Goal: Information Seeking & Learning: Learn about a topic

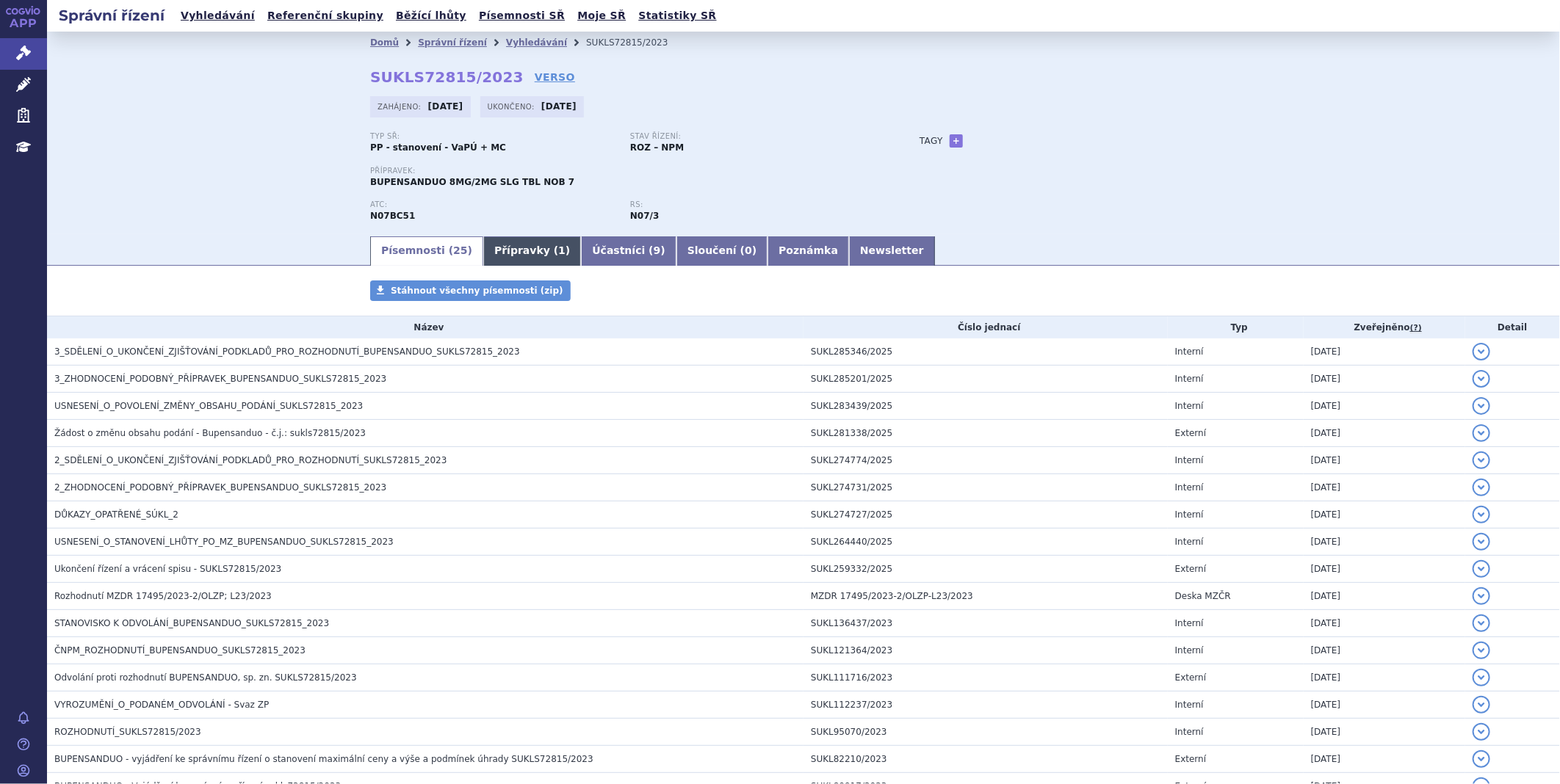
click at [509, 255] on link "Přípravky ( 1 )" at bounding box center [532, 250] width 97 height 29
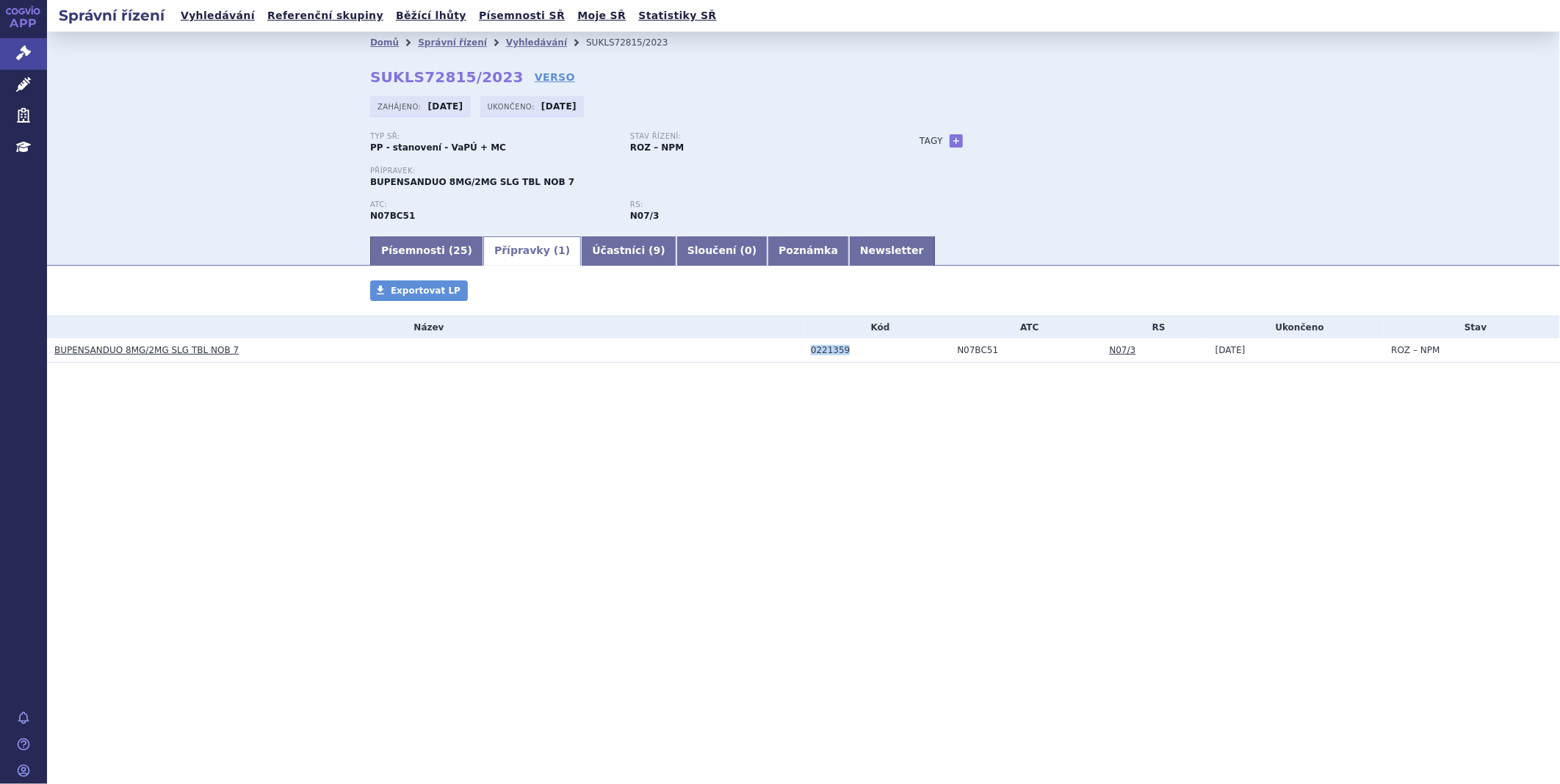
drag, startPoint x: 872, startPoint y: 350, endPoint x: 802, endPoint y: 348, distance: 70.0
click at [802, 348] on tr "BUPENSANDUO 8MG/2MG SLG TBL NOB 7 0221359 N07BC51 N07/3 19.08.2025 ROZ – NPM" at bounding box center [803, 350] width 1513 height 24
copy tr "0221359"
click at [223, 350] on h3 "BUPENSANDUO 8MG/2MG SLG TBL NOB 7" at bounding box center [429, 350] width 750 height 15
drag, startPoint x: 223, startPoint y: 350, endPoint x: 120, endPoint y: 348, distance: 103.0
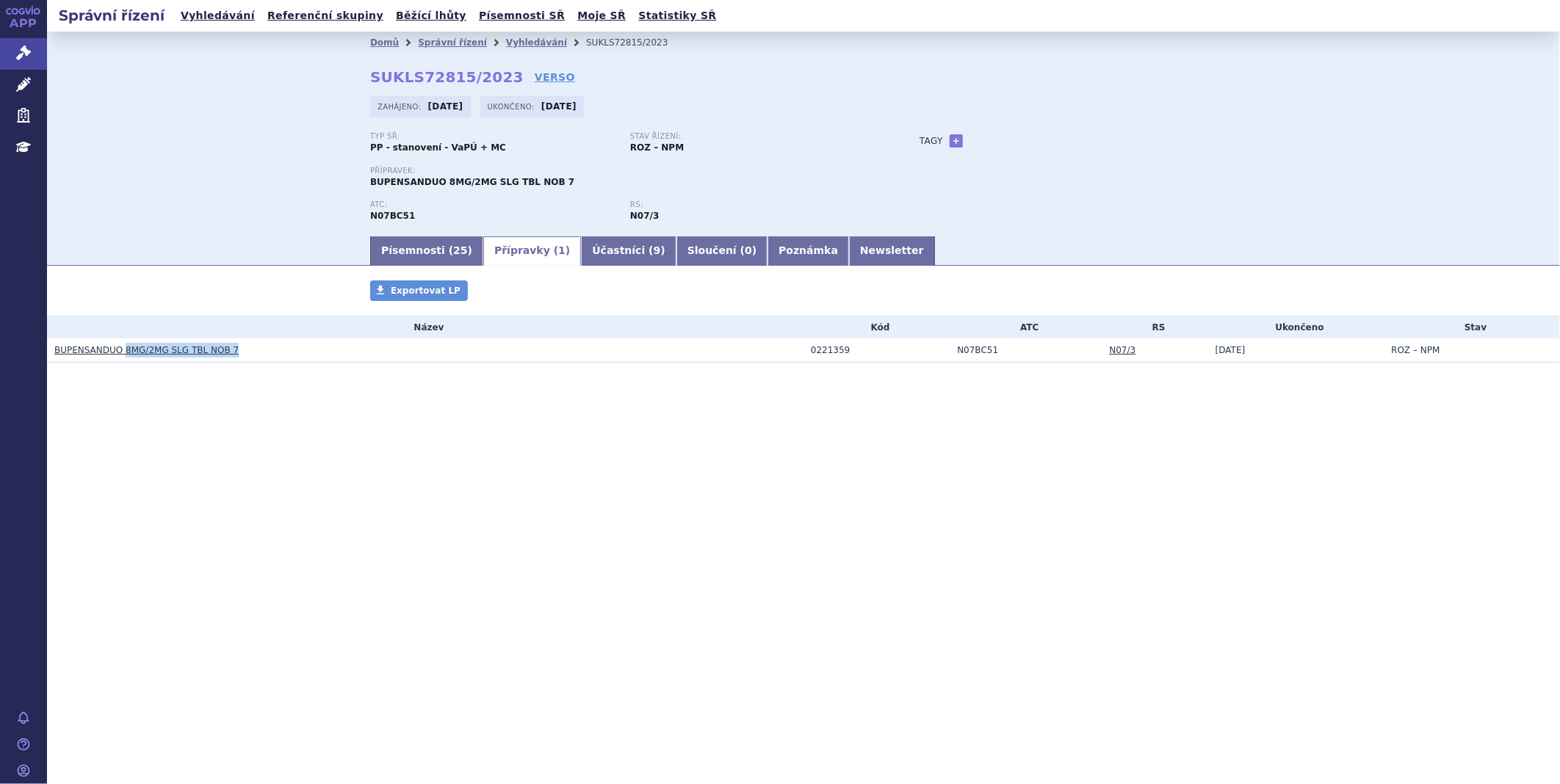
click at [120, 348] on h3 "BUPENSANDUO 8MG/2MG SLG TBL NOB 7" at bounding box center [429, 350] width 750 height 15
copy link "8MG/2MG SLG TBL NOB 7"
click at [179, 348] on link "BUPENSANDUO 8MG/2MG SLG TBL NOB 7" at bounding box center [146, 350] width 185 height 10
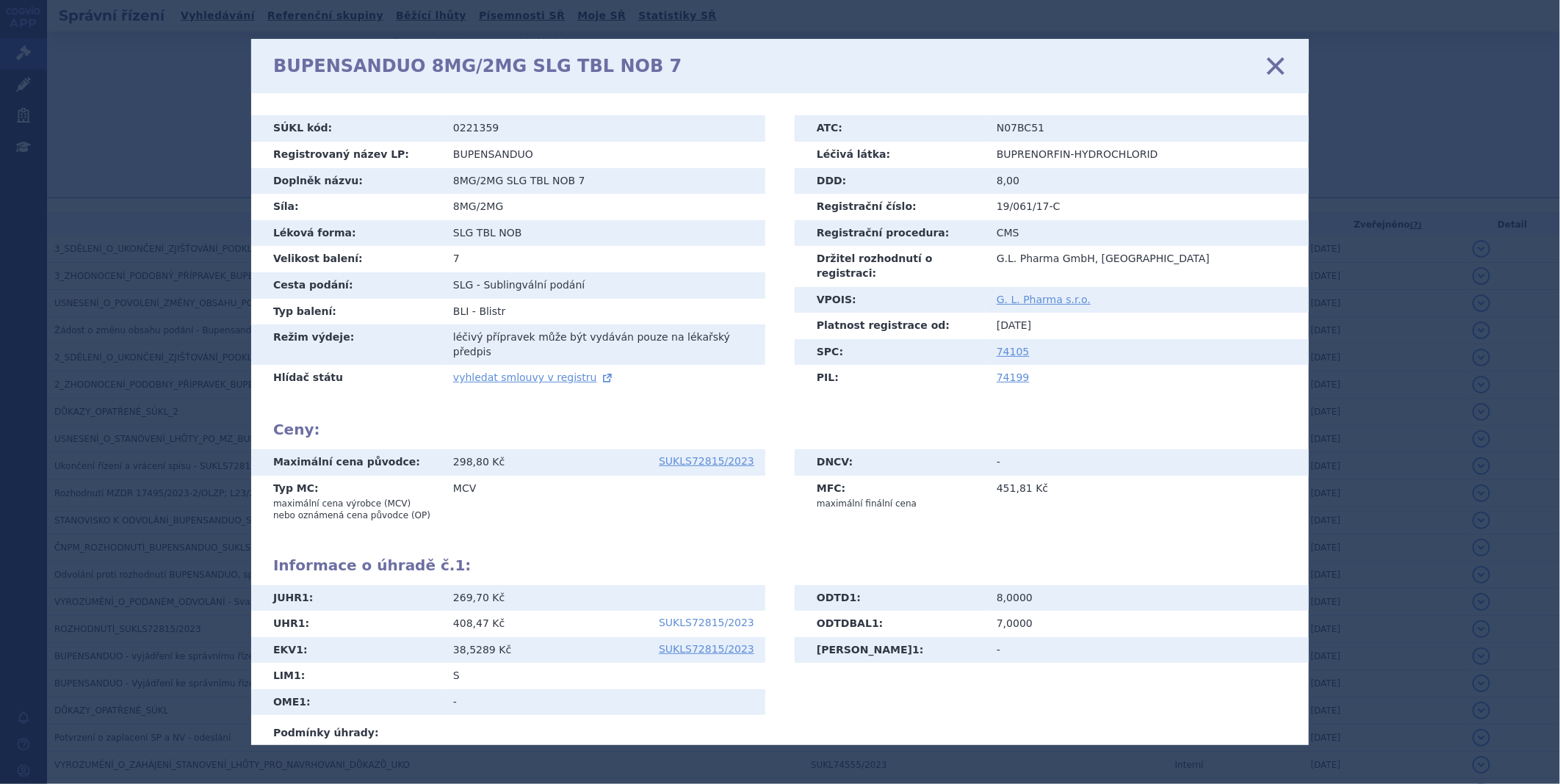
click at [735, 617] on link "SUKLS72815/2023" at bounding box center [706, 622] width 96 height 10
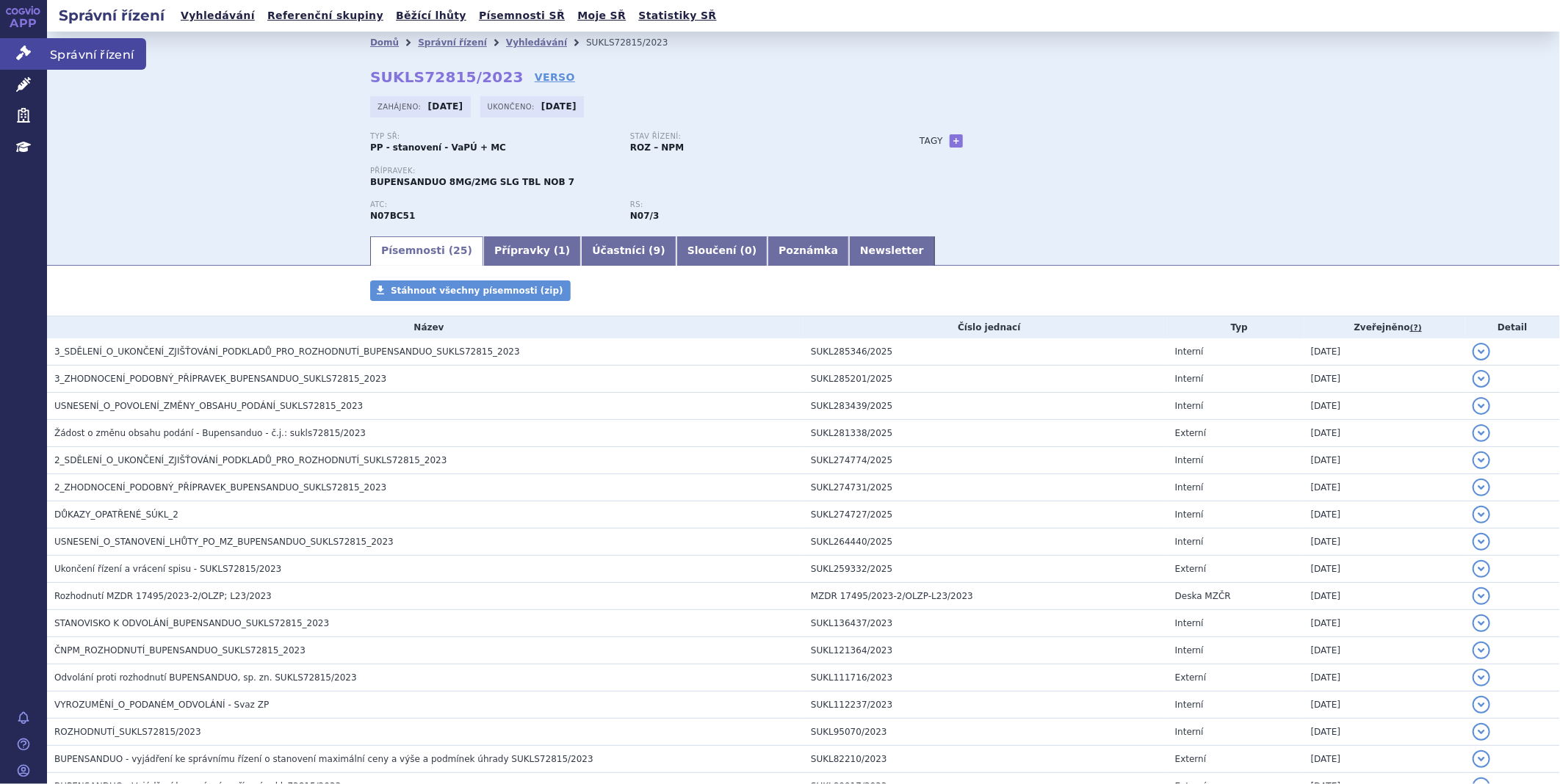
click at [45, 47] on link "Správní řízení" at bounding box center [23, 53] width 47 height 31
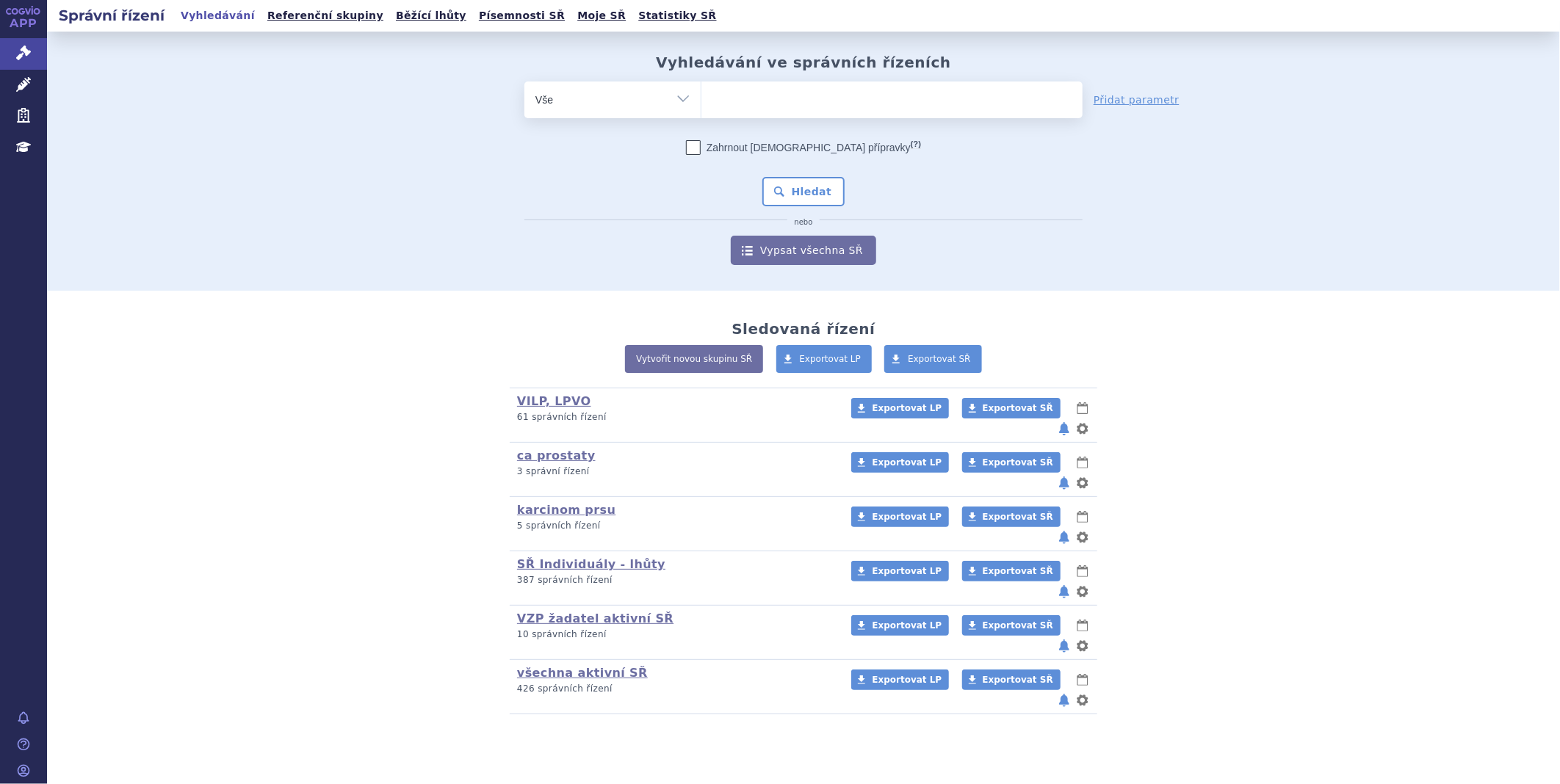
click at [738, 94] on ul at bounding box center [892, 96] width 381 height 31
click at [702, 94] on select at bounding box center [701, 98] width 1 height 37
type input "EL"
type input "ELT"
type input "ELTR"
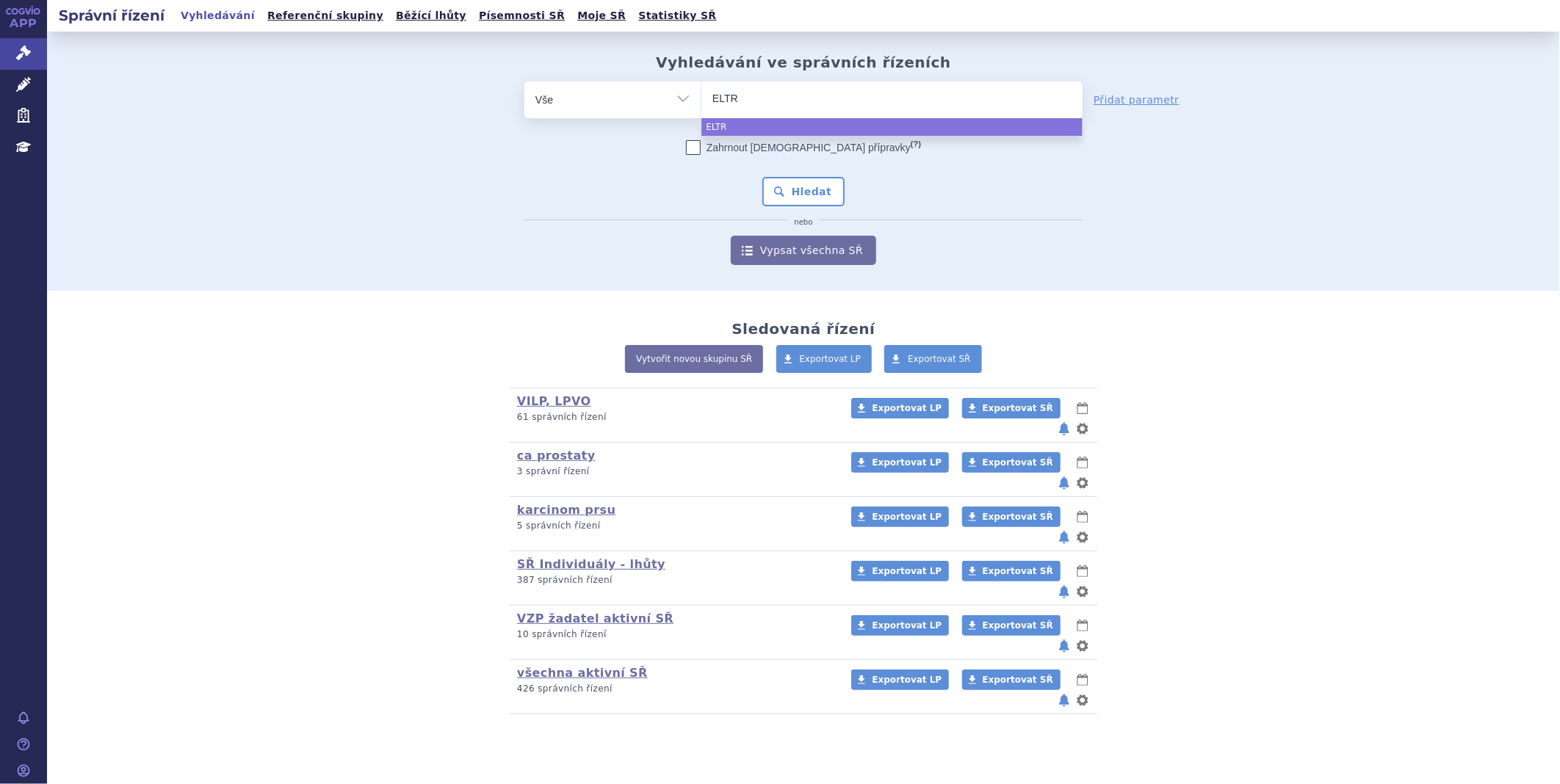
type input "ELTRO"
type input "ELTROM"
type input "ELTROMBO"
type input "ELTROMBOP"
type input "ELTROMBOPA"
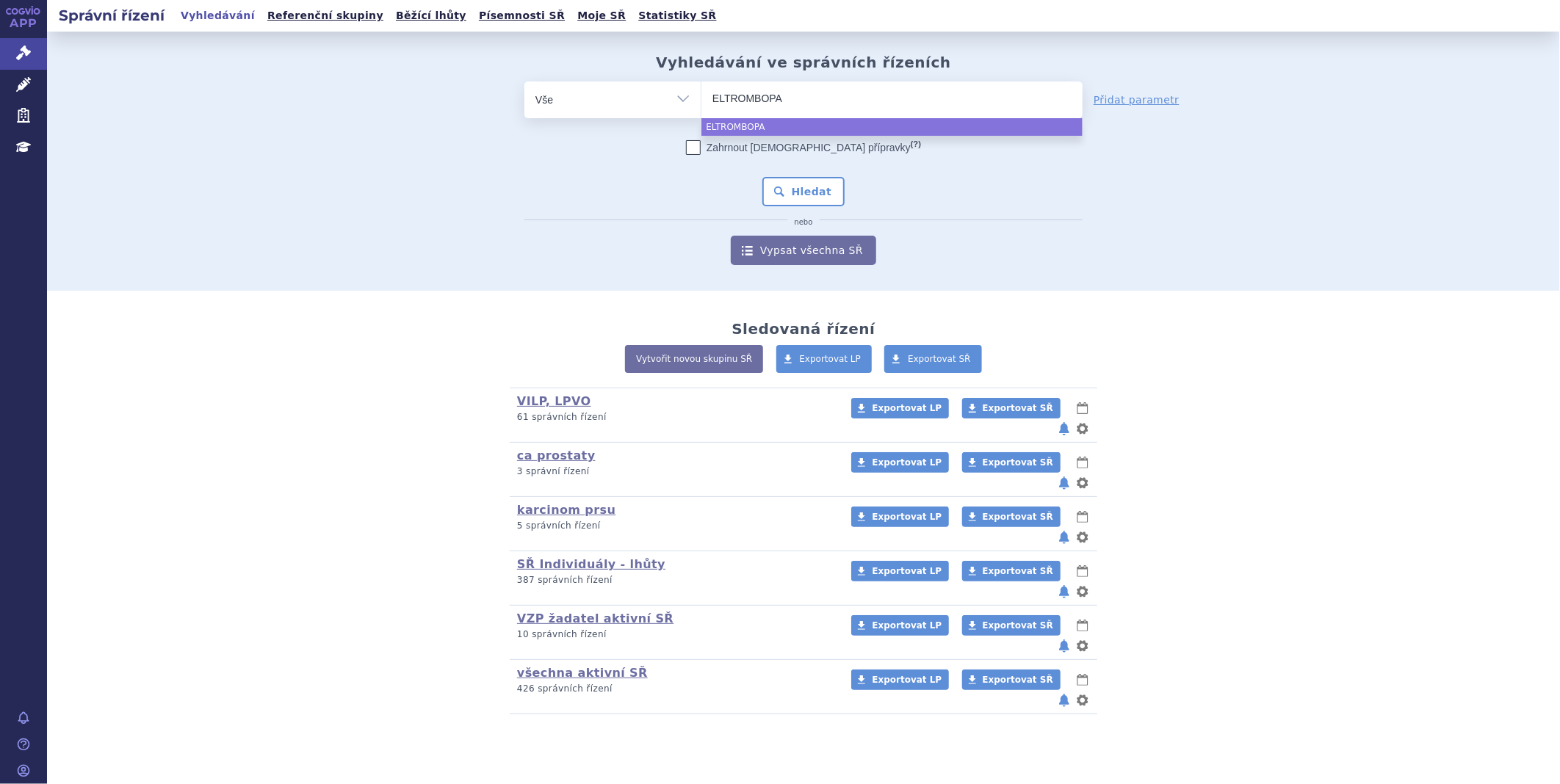
type input "[MEDICAL_DATA]"
select select "[MEDICAL_DATA]"
click at [782, 192] on button "Hledat" at bounding box center [804, 191] width 83 height 29
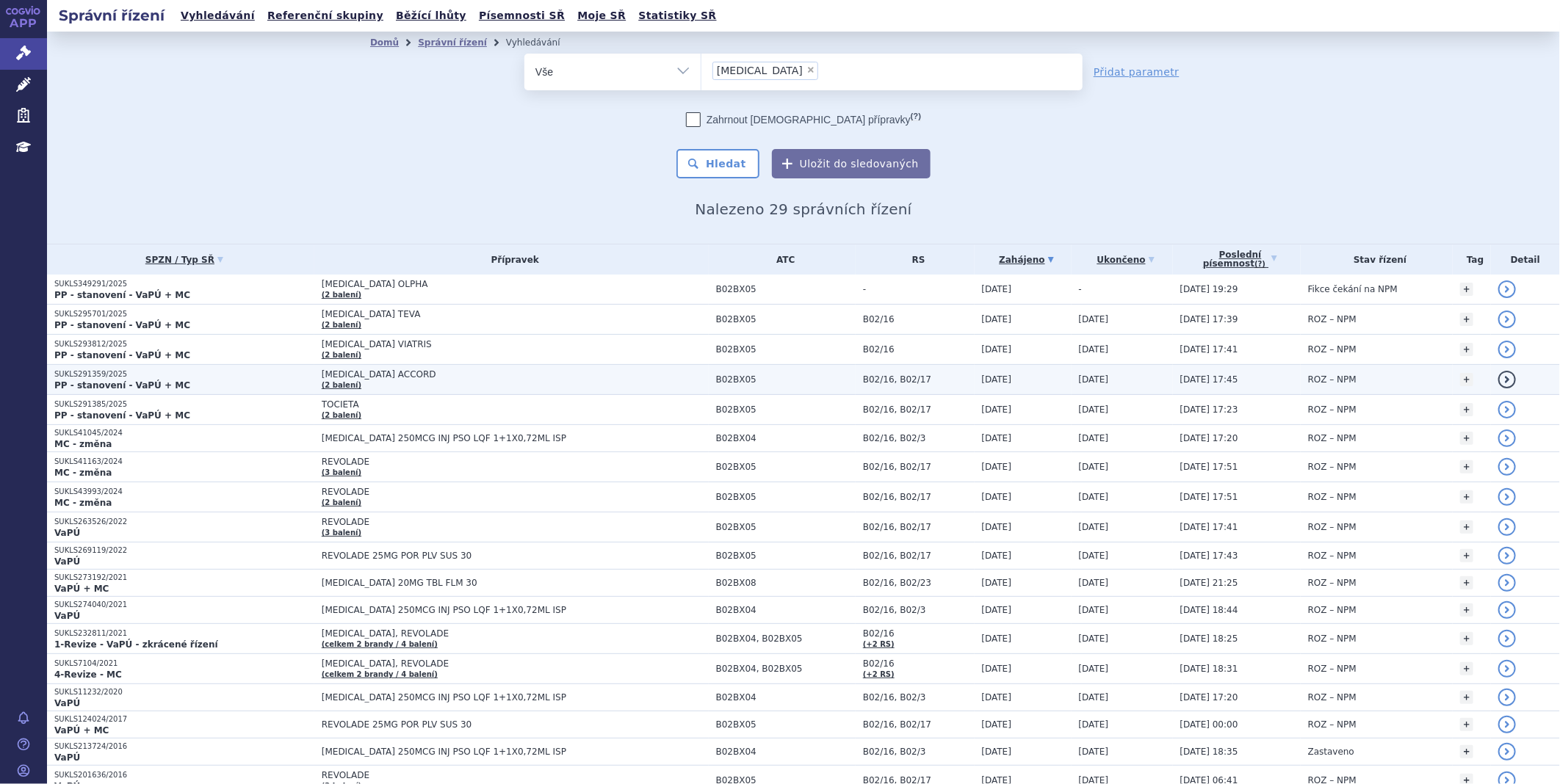
click at [107, 380] on strong "PP - stanovení - VaPÚ + MC" at bounding box center [122, 385] width 136 height 10
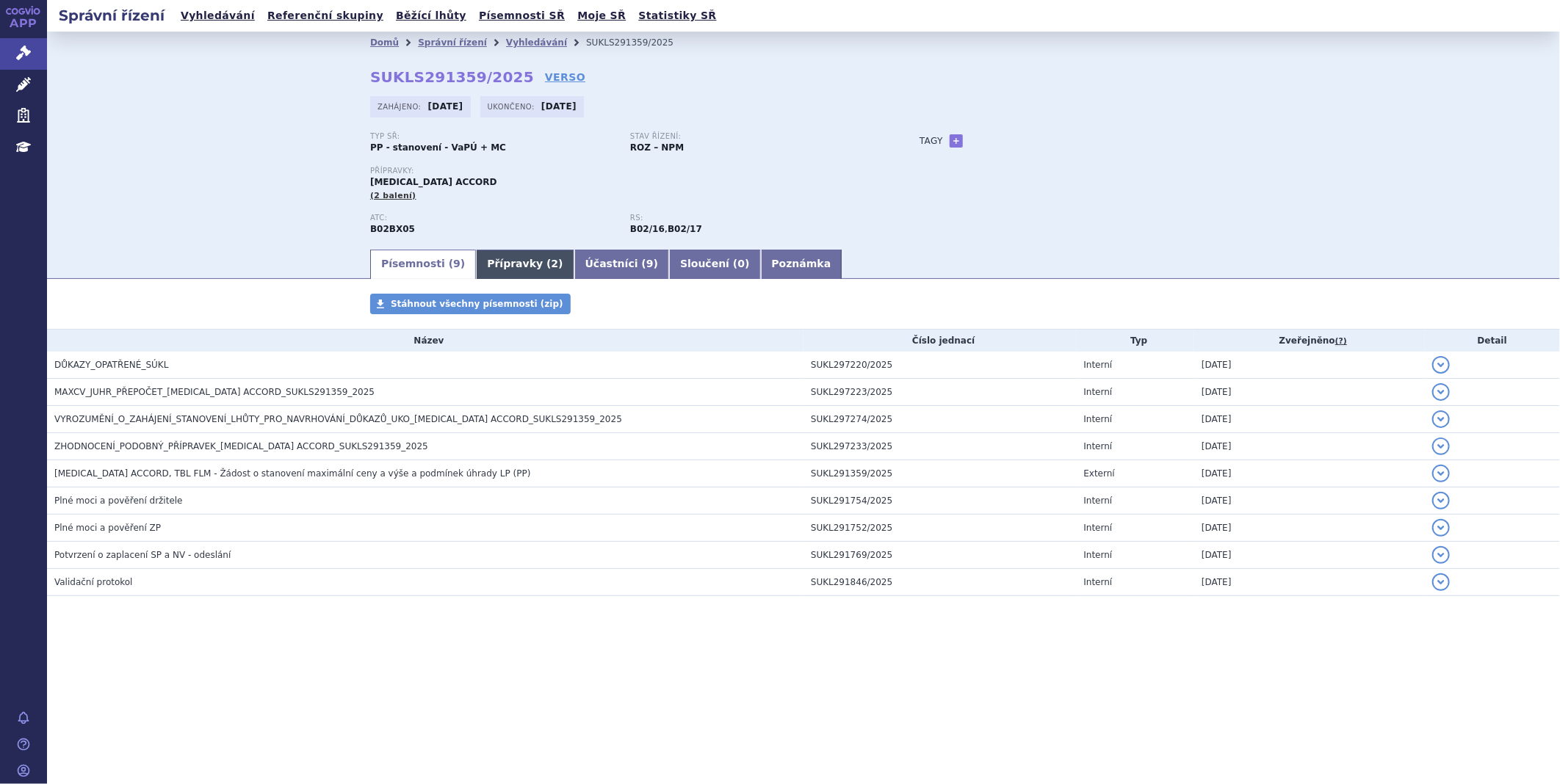
click at [495, 262] on link "Přípravky ( 2 )" at bounding box center [525, 264] width 97 height 29
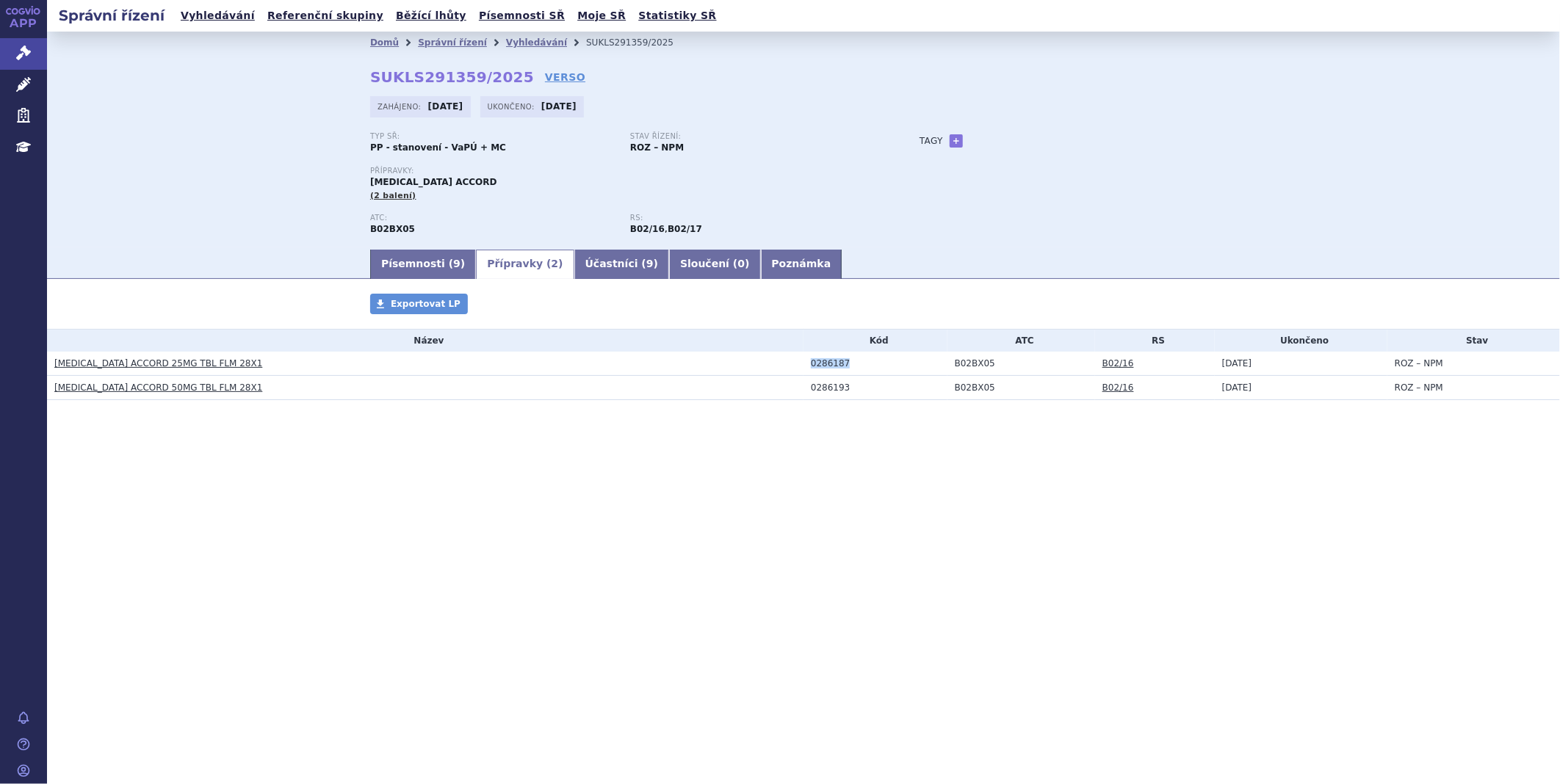
drag, startPoint x: 848, startPoint y: 364, endPoint x: 805, endPoint y: 368, distance: 43.2
click at [805, 368] on td "0286187" at bounding box center [876, 364] width 144 height 24
copy div "0286187"
click at [251, 371] on h3 "[MEDICAL_DATA] ACCORD 25MG TBL FLM 28X1" at bounding box center [429, 363] width 750 height 15
drag, startPoint x: 245, startPoint y: 362, endPoint x: 153, endPoint y: 363, distance: 92.0
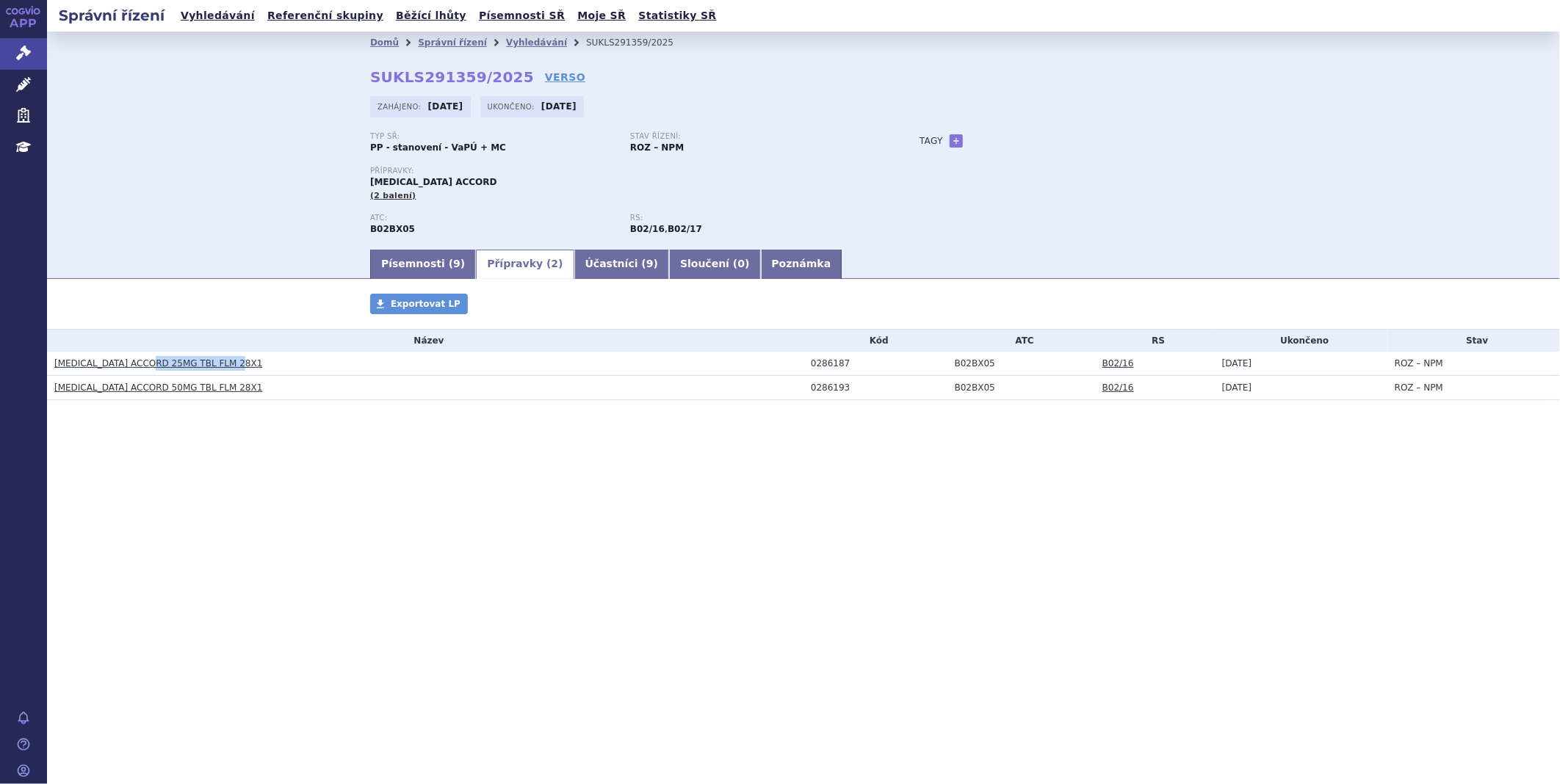
click at [153, 363] on h3 "ELTROMBOPAG ACCORD 25MG TBL FLM 28X1" at bounding box center [429, 363] width 750 height 15
copy link "25MG TBL FLM 28X1"
drag, startPoint x: 1013, startPoint y: 368, endPoint x: 950, endPoint y: 364, distance: 63.1
click at [950, 364] on td "B02BX05" at bounding box center [1022, 364] width 148 height 24
copy td "B02BX05"
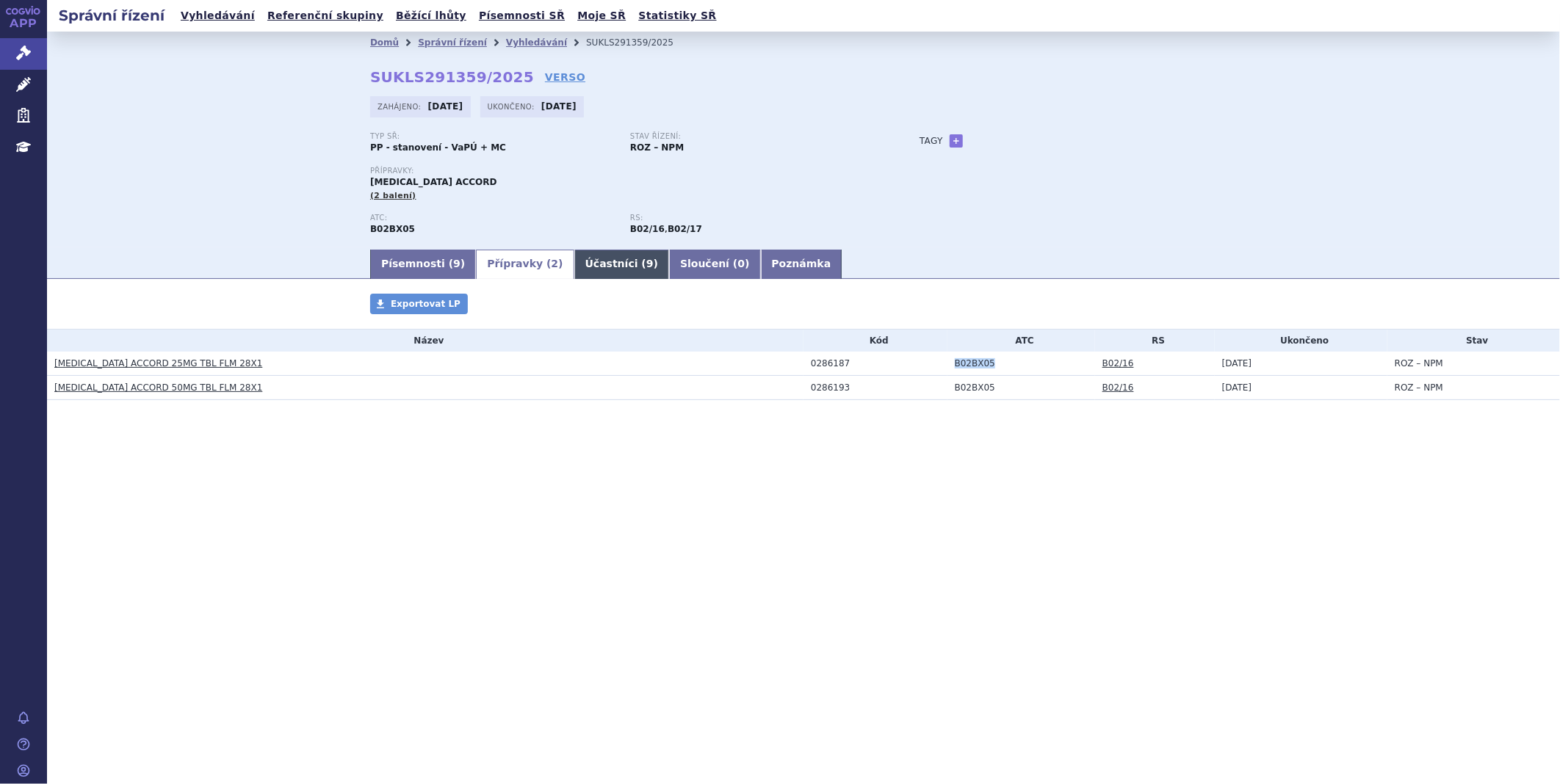
click at [574, 264] on link "Účastníci ( 9 )" at bounding box center [621, 264] width 95 height 29
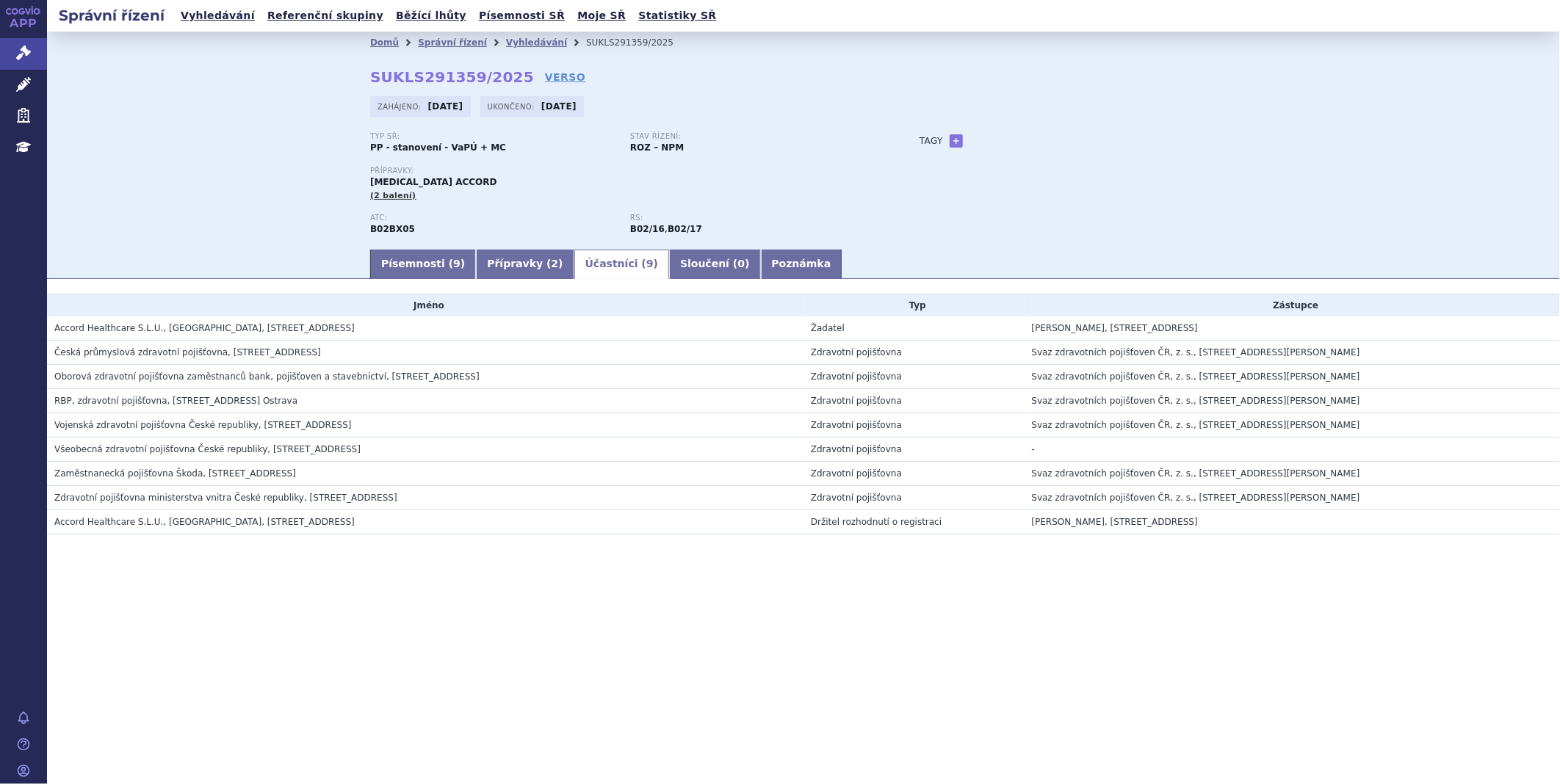
drag, startPoint x: 375, startPoint y: 331, endPoint x: 49, endPoint y: 335, distance: 326.0
click at [49, 335] on td "Accord Healthcare S.L.U., Edificio Este Planta, World Trade Center 6, Barcelona…" at bounding box center [425, 329] width 757 height 24
copy span "Accord Healthcare S.L.U., Edificio Este Planta, World Trade Center 6, Barcelona…"
click at [400, 256] on link "Písemnosti ( 9 )" at bounding box center [423, 264] width 106 height 29
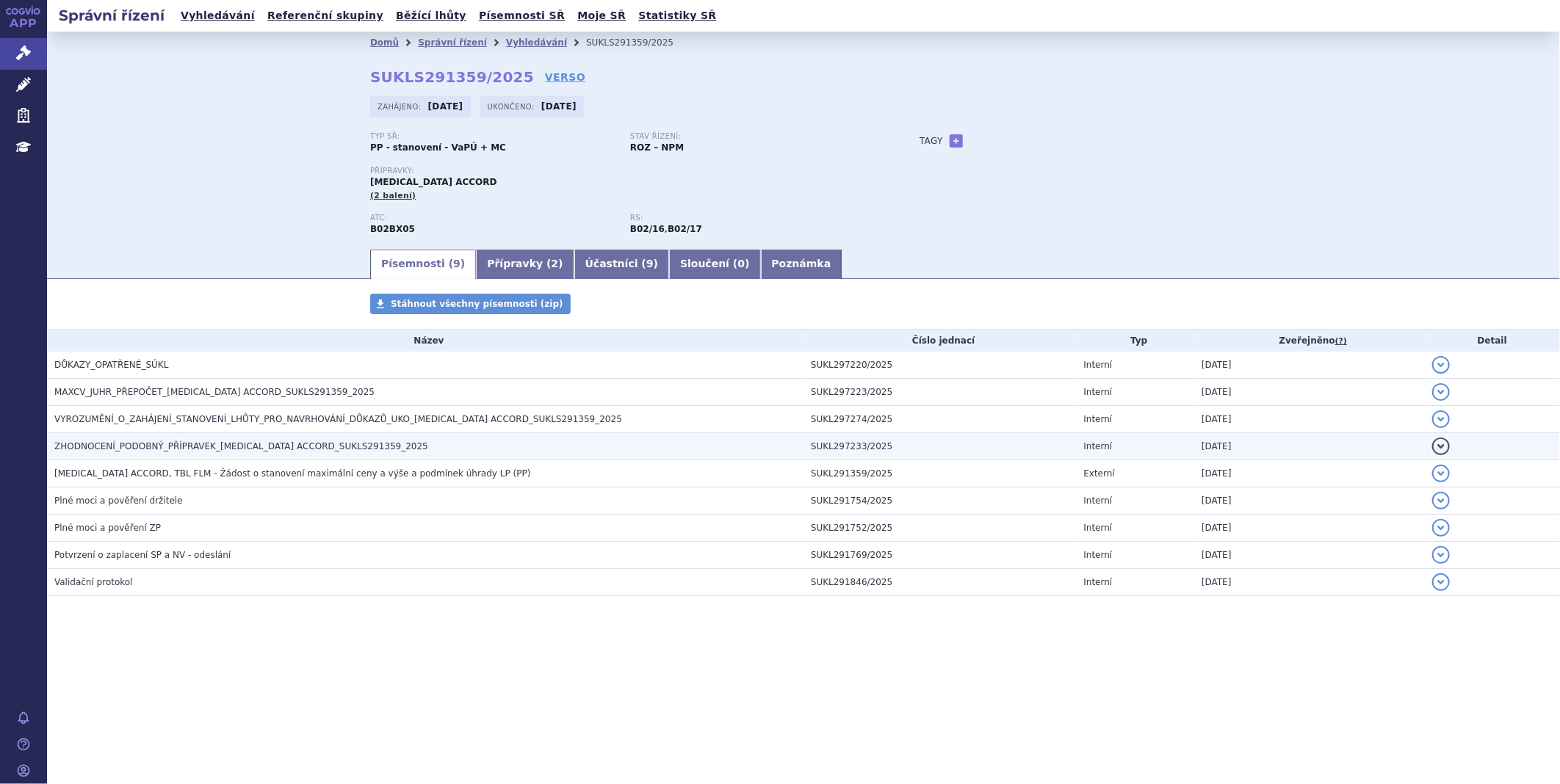
click at [152, 444] on span "ZHODNOCENÍ_PODOBNÝ_PŘÍPRAVEK_ELTROMBOPAG ACCORD_SUKLS291359_2025" at bounding box center [241, 446] width 374 height 10
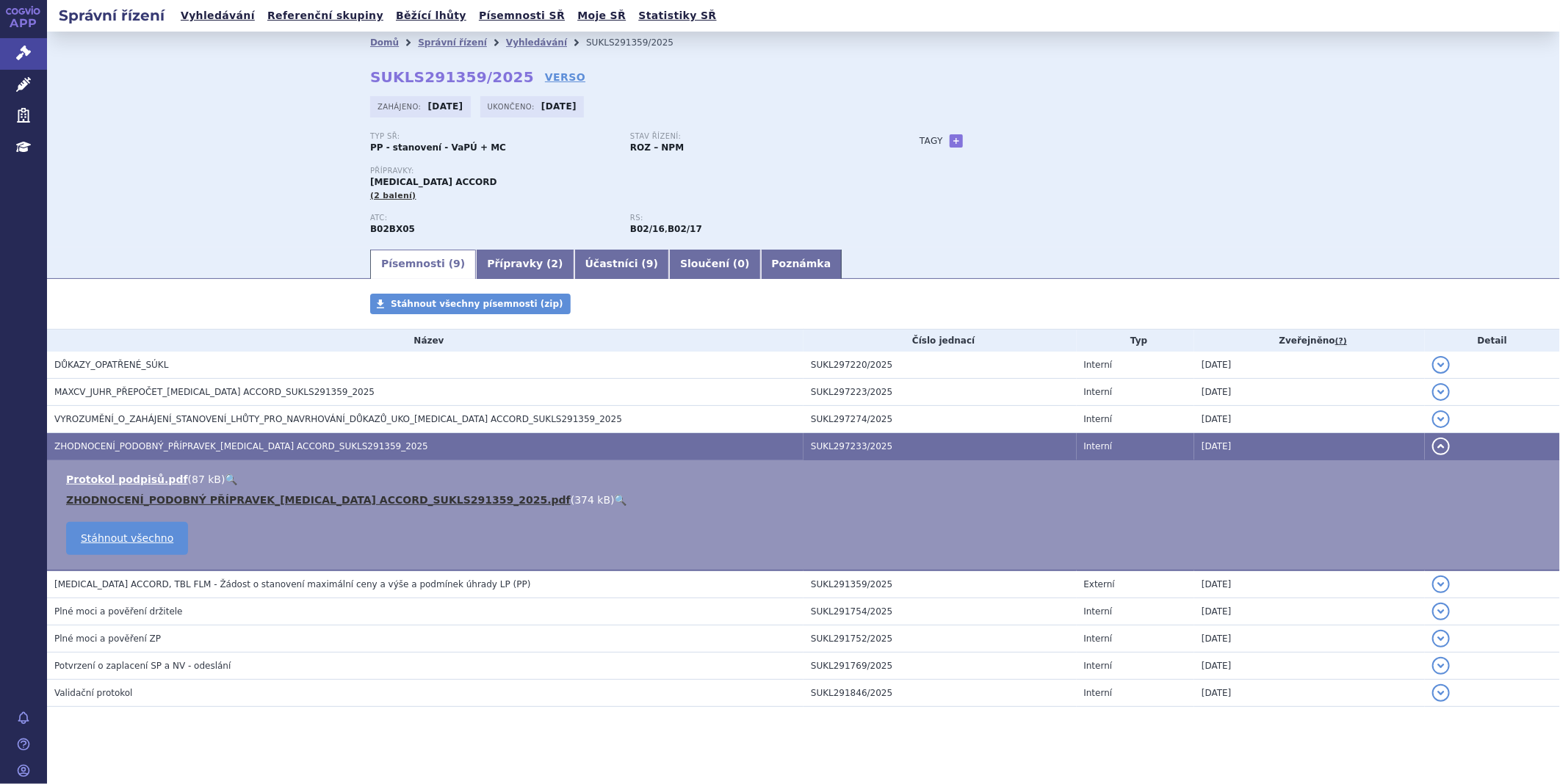
click at [194, 501] on link "ZHODNOCENÍ_PODOBNÝ PŘÍPRAVEK_ELTROMBOPAG ACCORD_SUKLS291359_2025.pdf" at bounding box center [319, 500] width 505 height 12
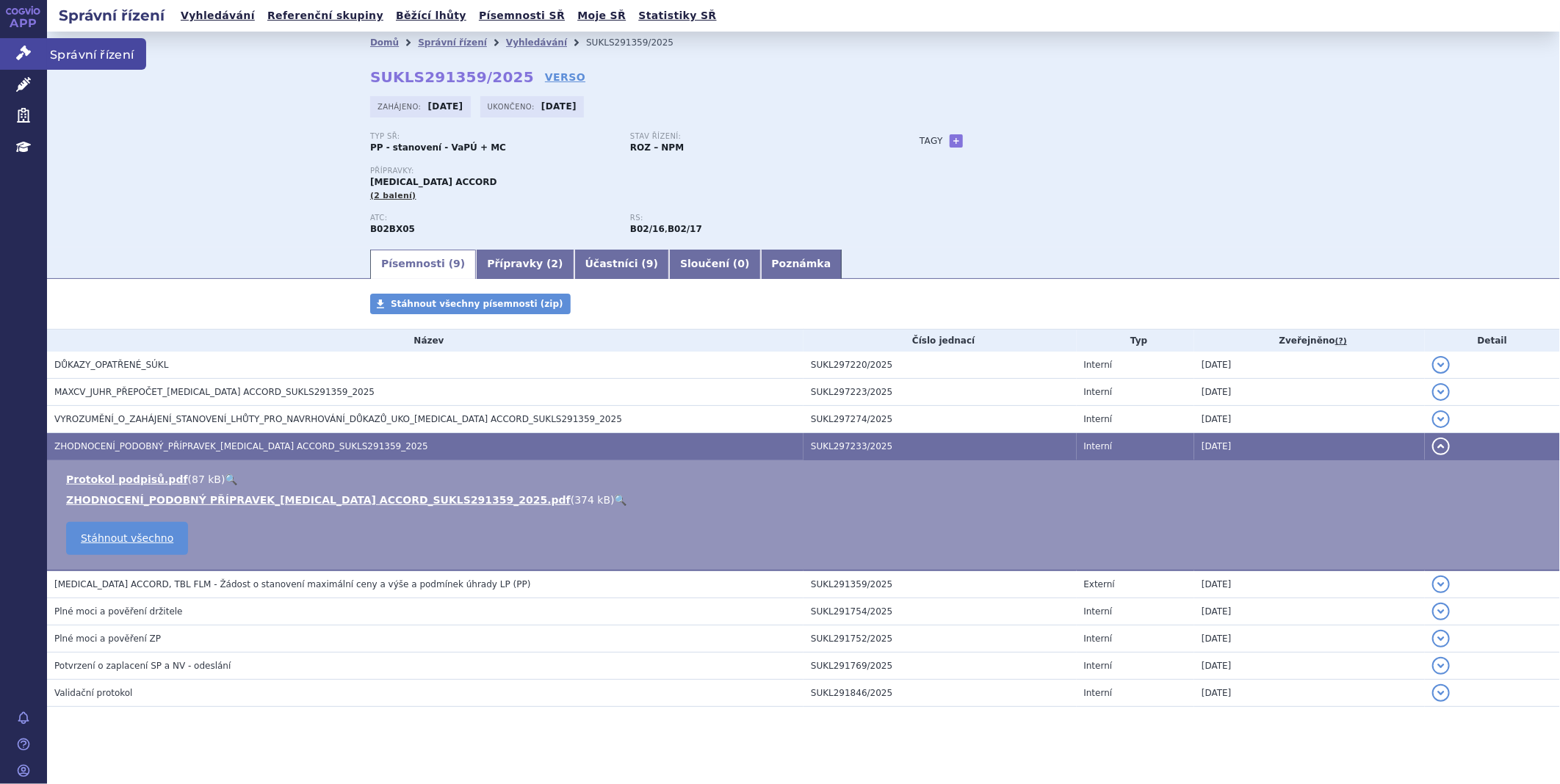
click at [31, 59] on link "Správní řízení" at bounding box center [23, 53] width 47 height 31
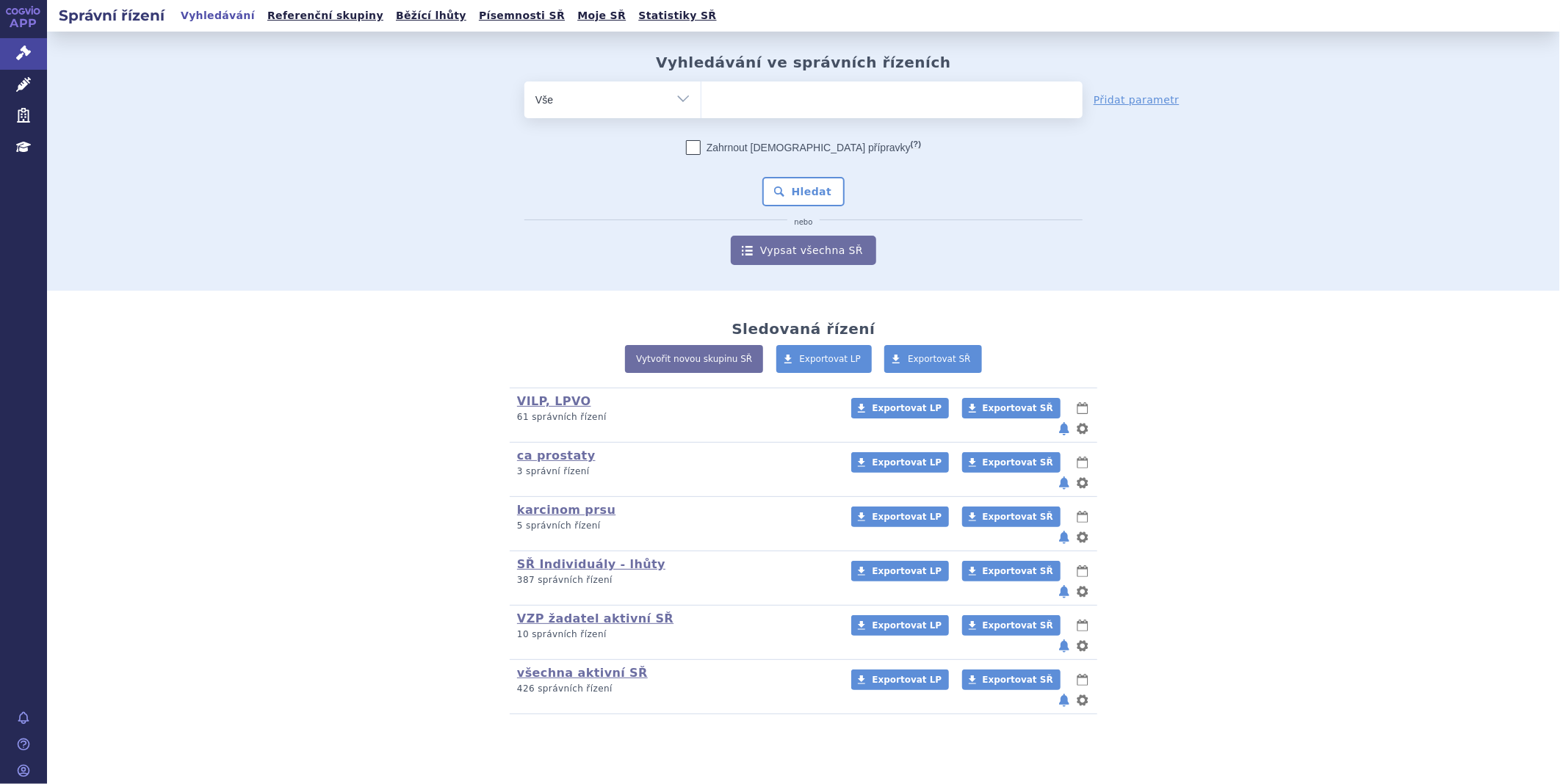
click at [770, 92] on ul at bounding box center [892, 96] width 381 height 31
click at [702, 92] on select at bounding box center [701, 98] width 1 height 37
type input "mi"
type input "min"
type input "mini"
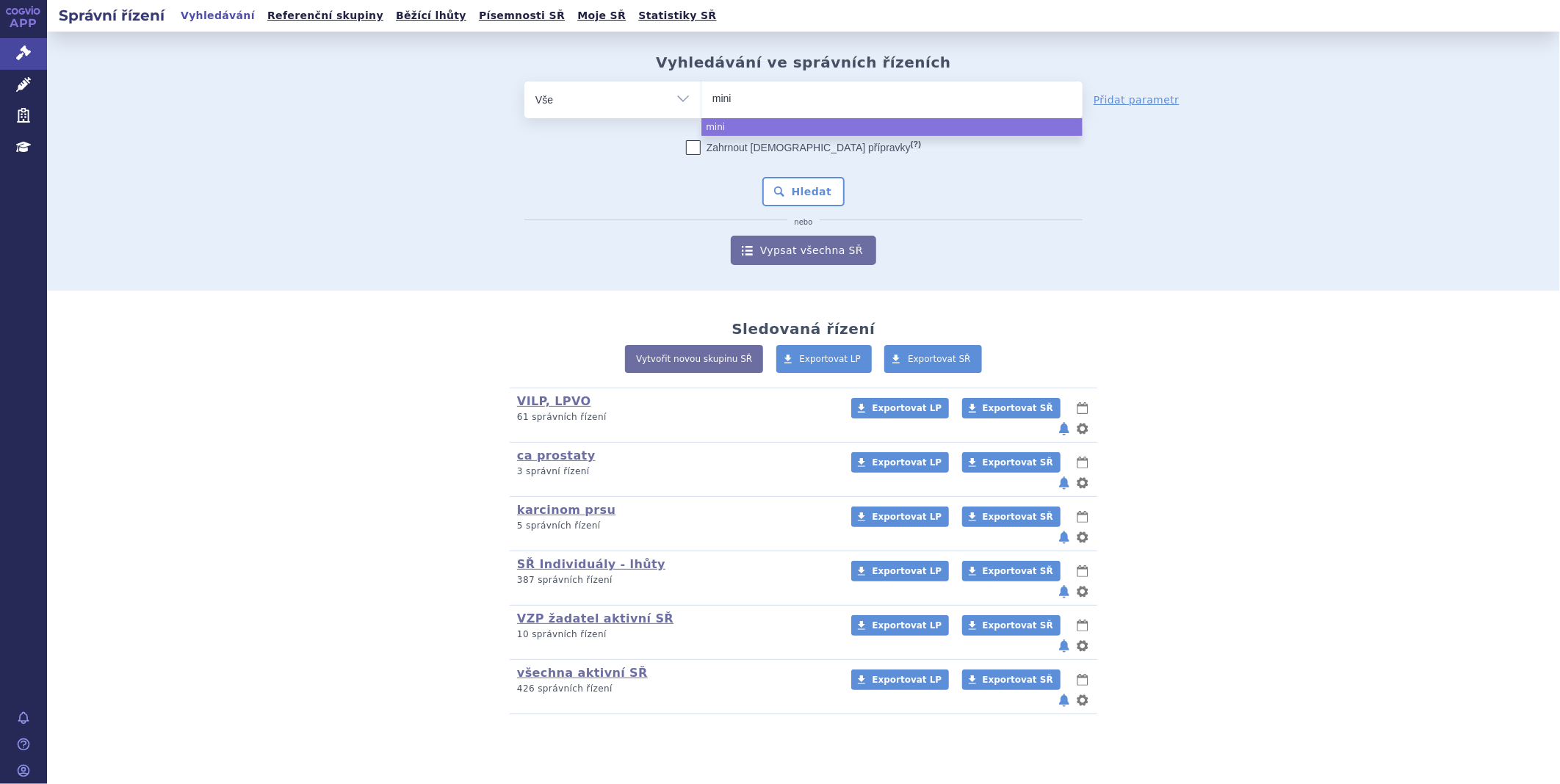
type input "minin"
type input "mining"
select select "mining"
click at [812, 202] on button "Hledat" at bounding box center [804, 191] width 83 height 29
click at [798, 195] on button "Hledat" at bounding box center [804, 191] width 83 height 29
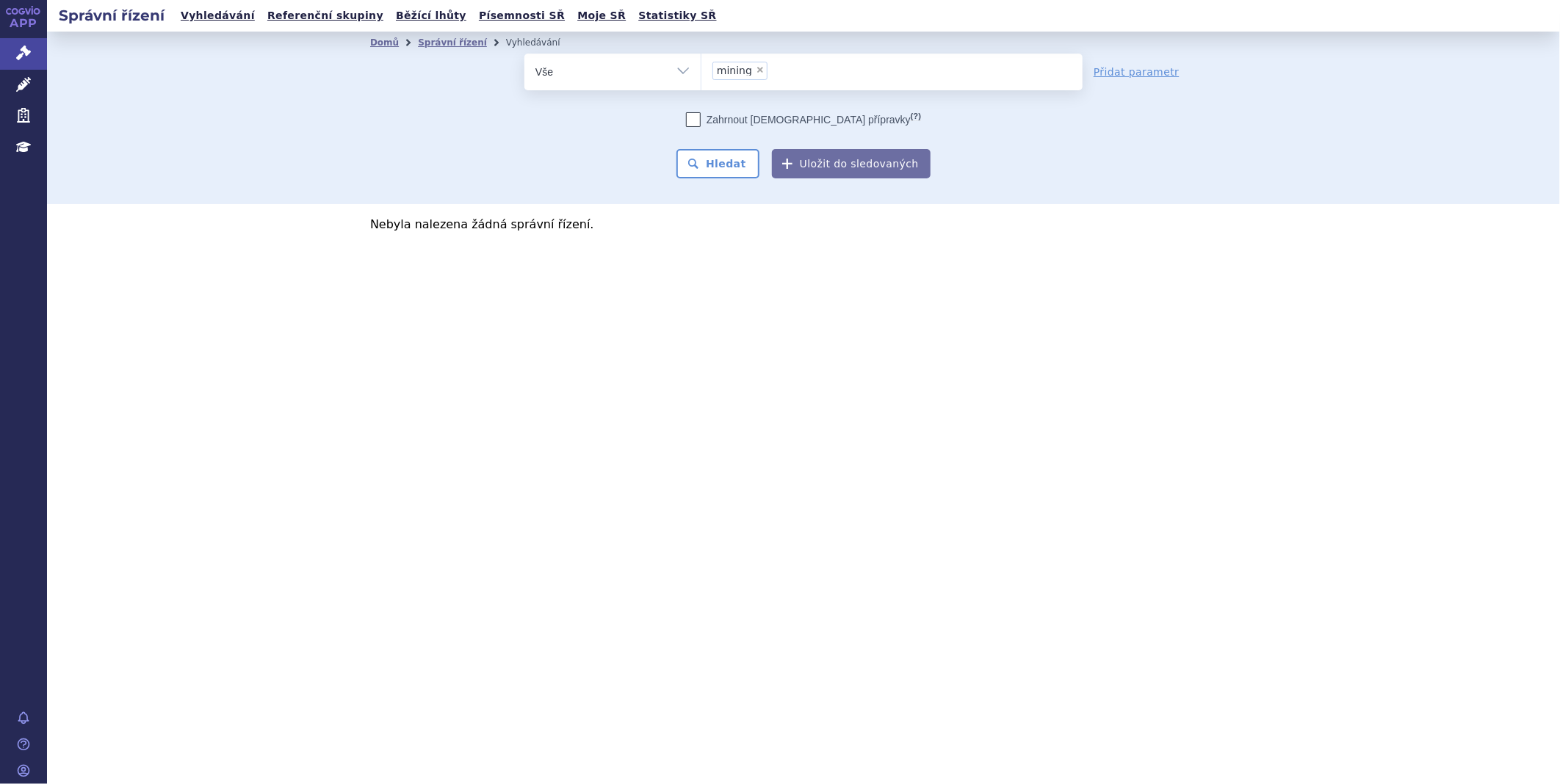
click at [756, 74] on span "×" at bounding box center [760, 69] width 8 height 8
click at [702, 74] on select "mining" at bounding box center [701, 70] width 1 height 37
select select
type input "mi"
type input "min"
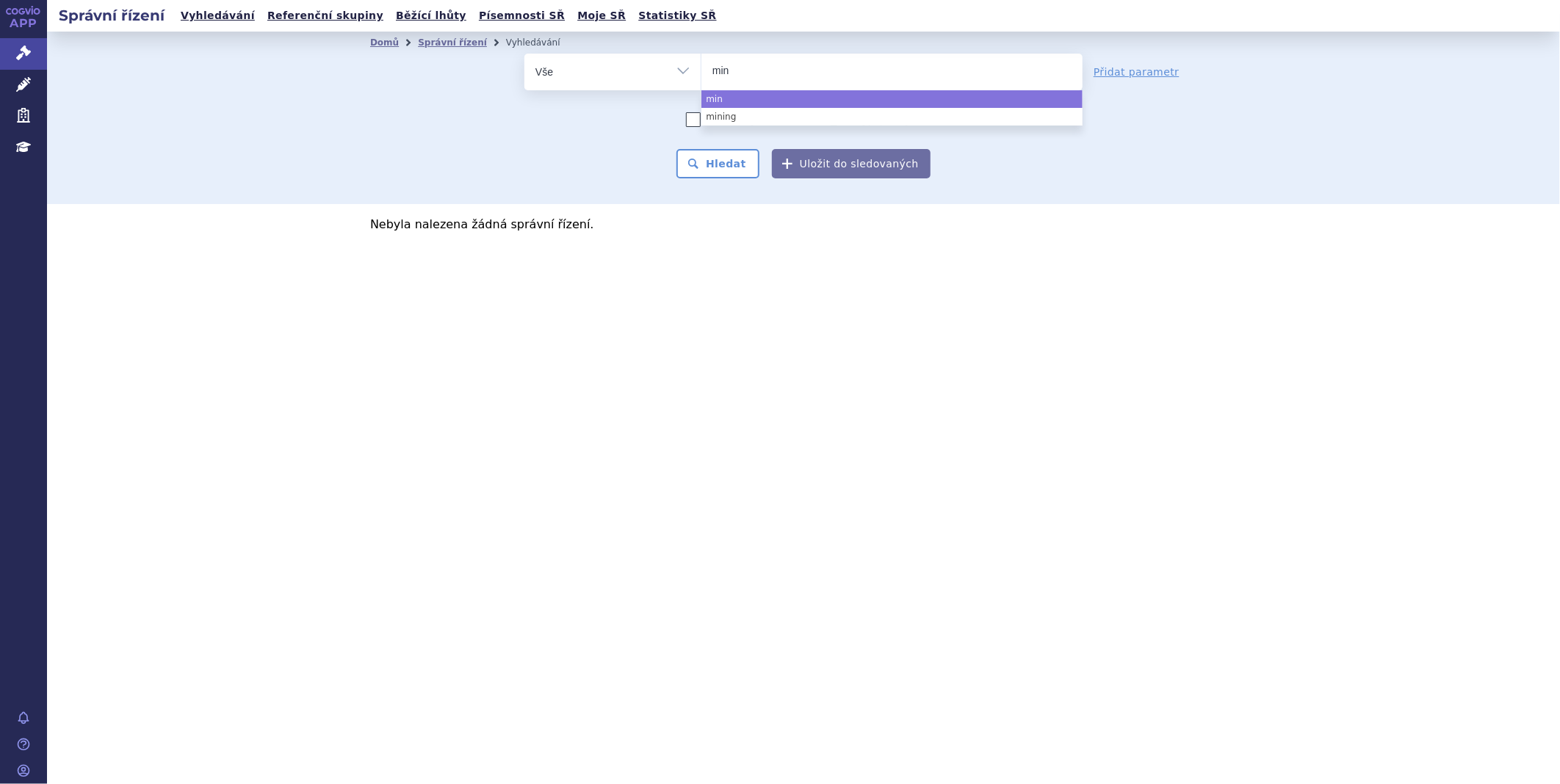
type input "mini"
select select "mini"
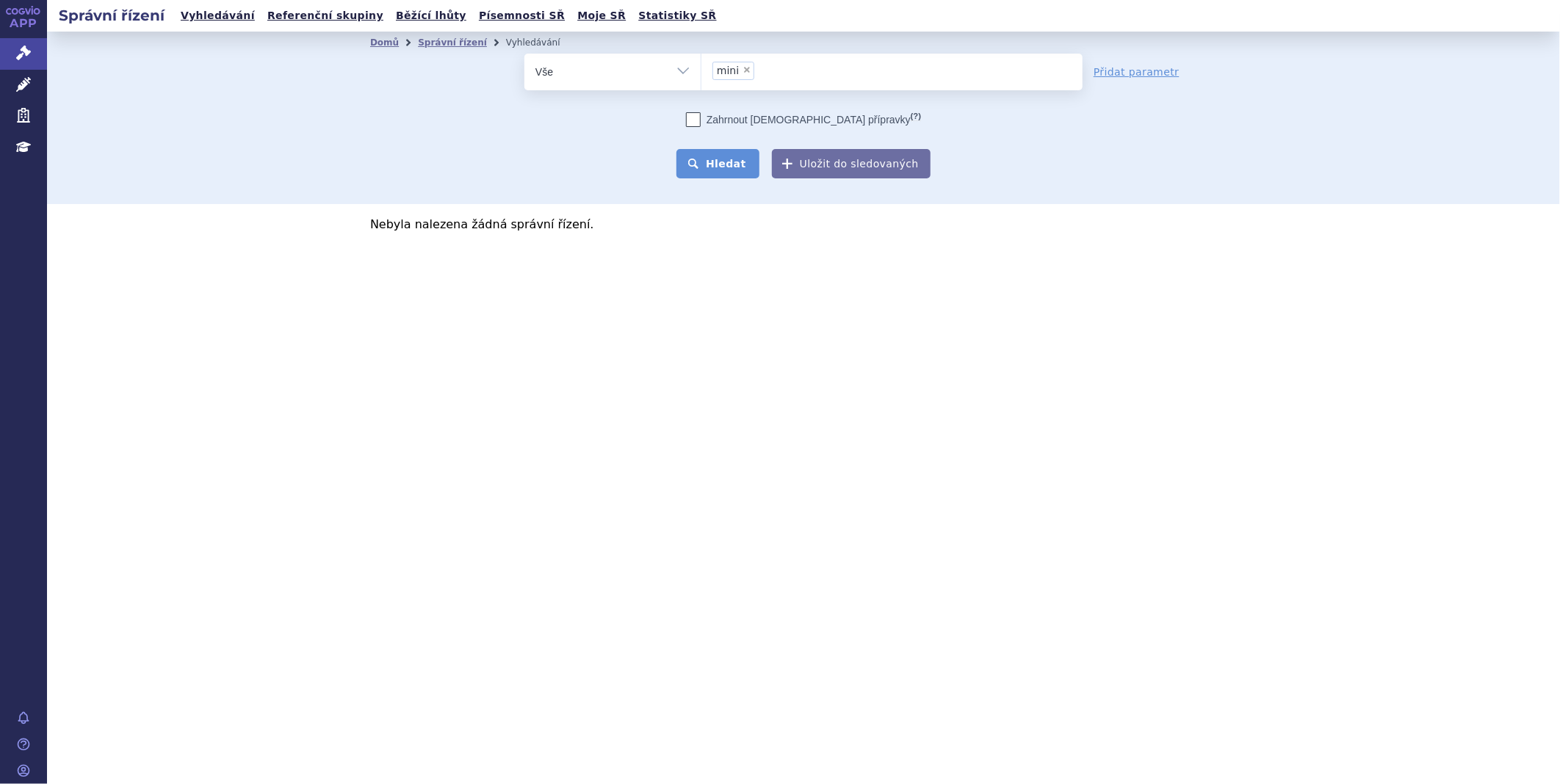
click at [715, 155] on button "Hledat" at bounding box center [718, 163] width 83 height 29
click at [715, 162] on button "Hledat" at bounding box center [718, 163] width 83 height 29
click at [39, 90] on link "Léčivé přípravky" at bounding box center [23, 84] width 47 height 31
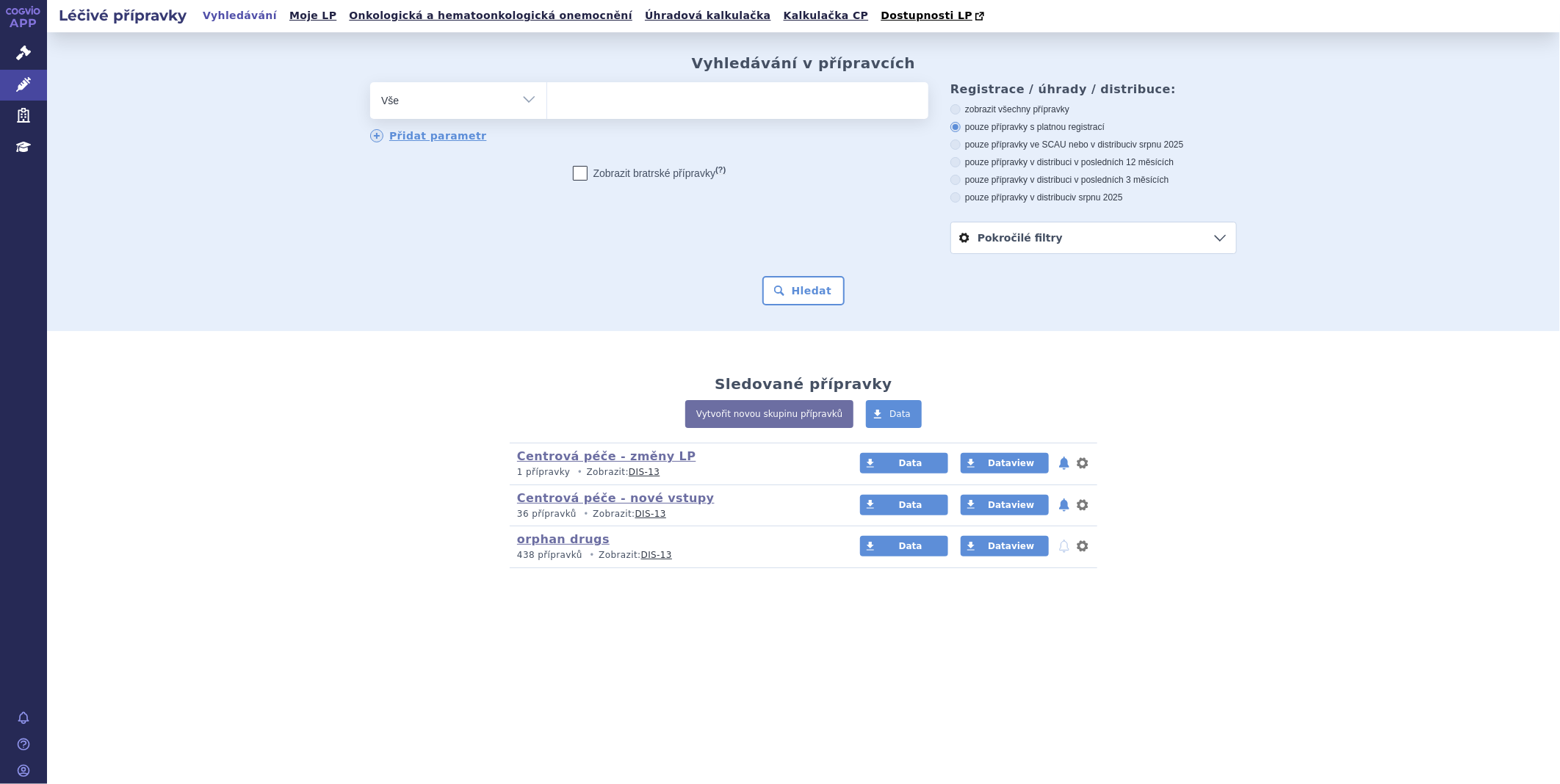
click at [582, 104] on ul at bounding box center [737, 97] width 381 height 31
click at [547, 104] on select at bounding box center [546, 99] width 1 height 37
type input "min"
type input "mini"
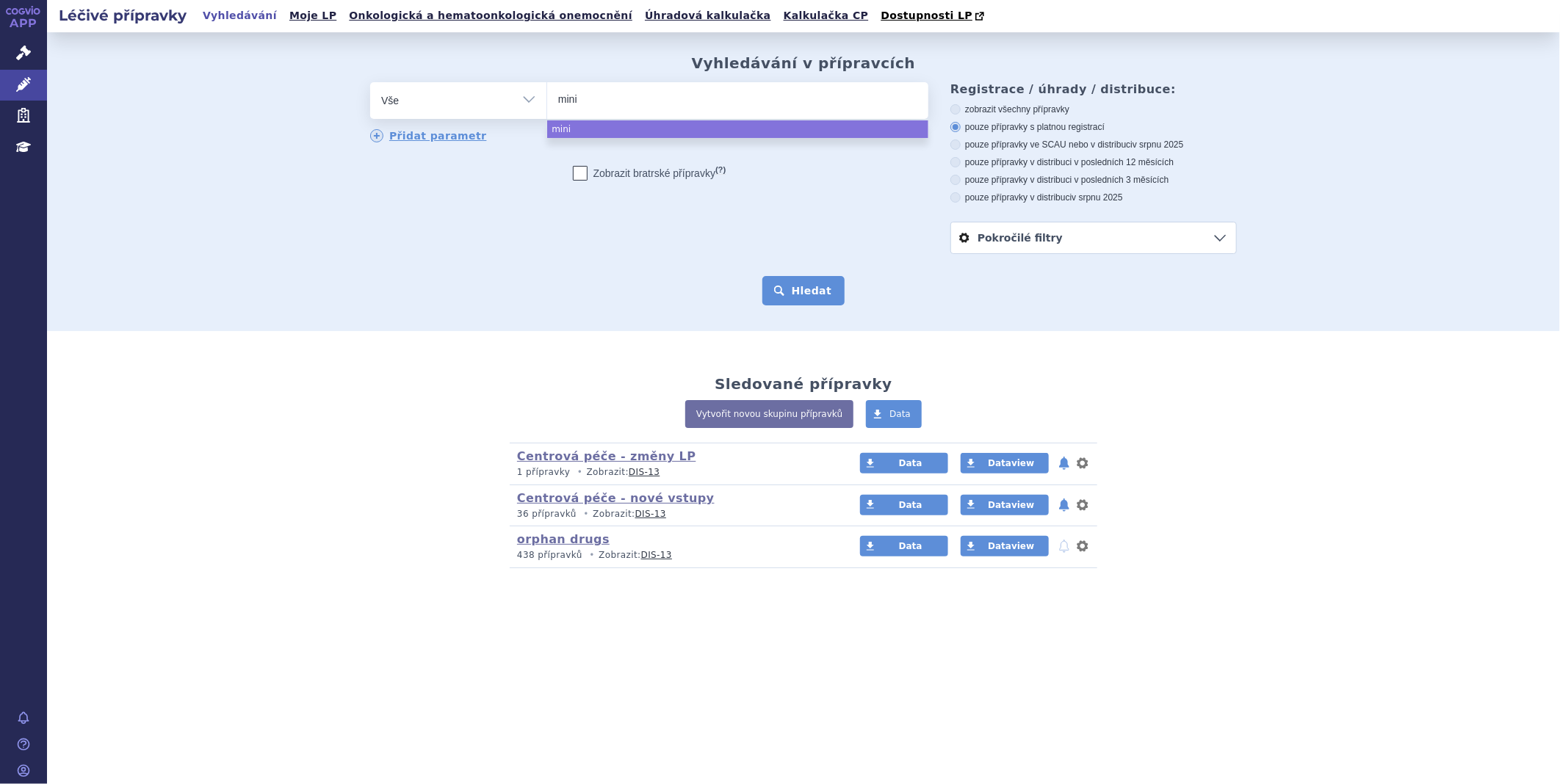
select select "mini"
click at [791, 291] on button "Hledat" at bounding box center [804, 290] width 83 height 29
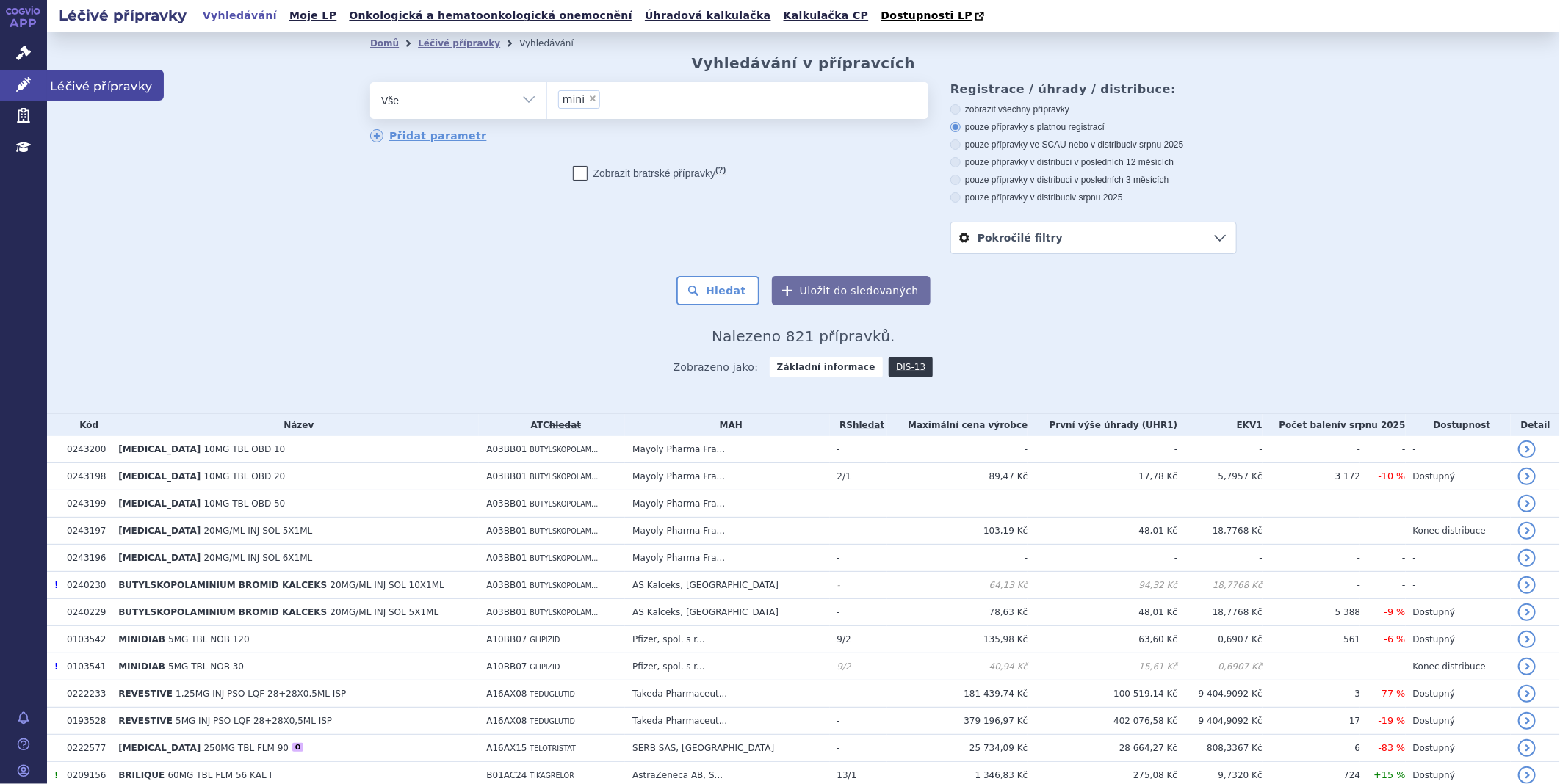
click at [9, 83] on link "Léčivé přípravky" at bounding box center [23, 84] width 47 height 31
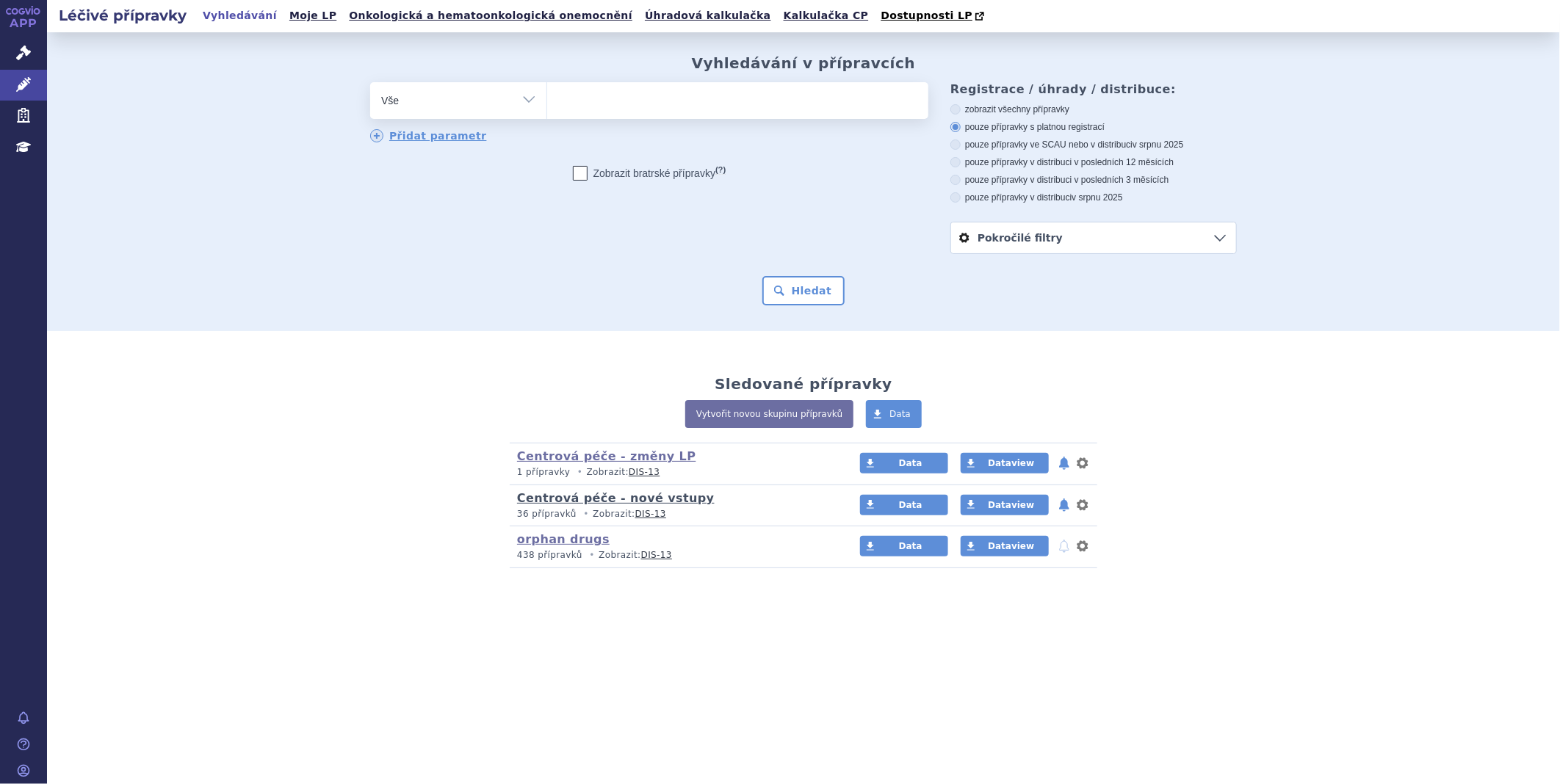
click at [572, 498] on link "Centrová péče - nové vstupy" at bounding box center [616, 498] width 198 height 14
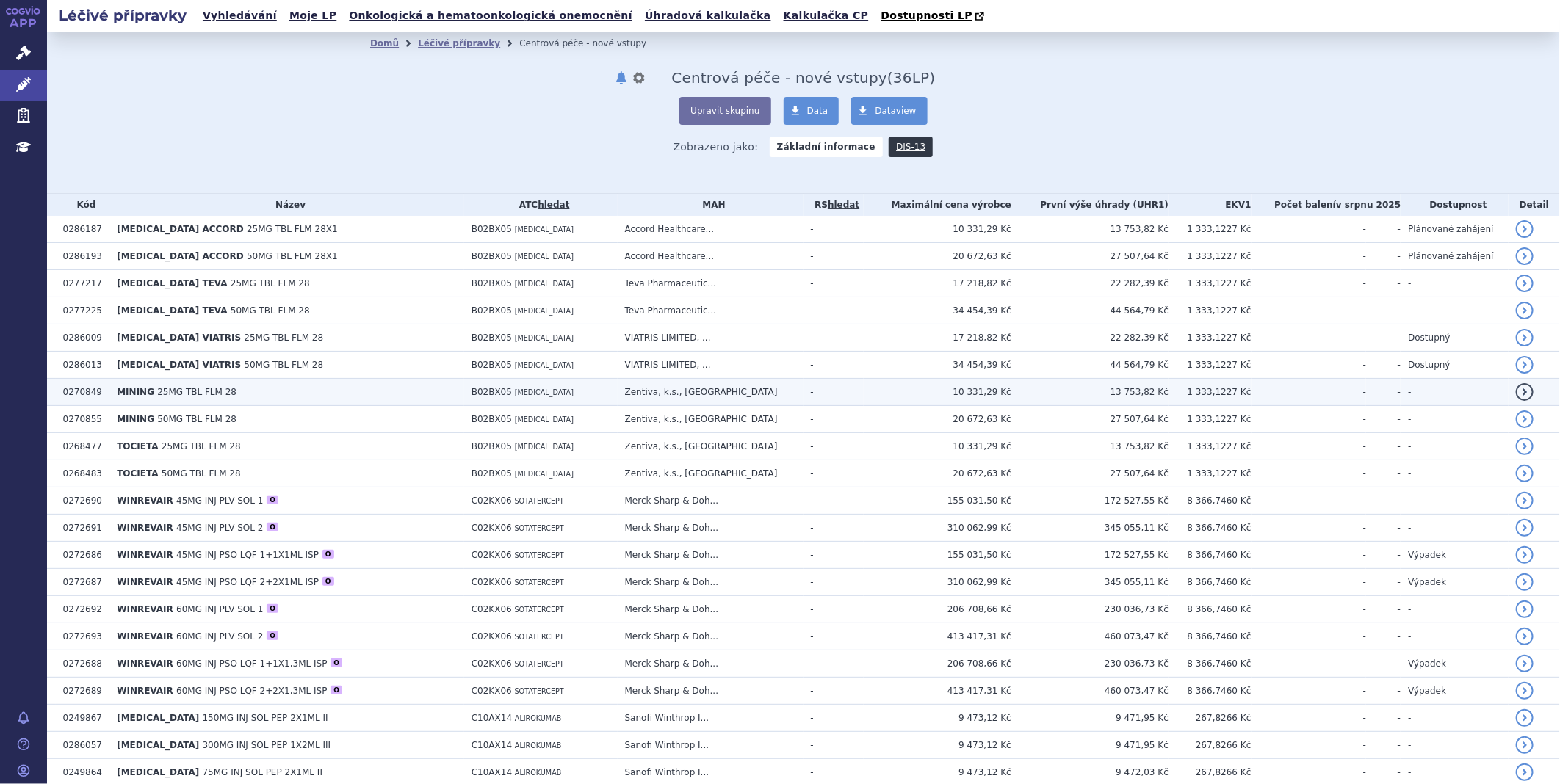
click at [148, 392] on span "MINING" at bounding box center [136, 392] width 37 height 10
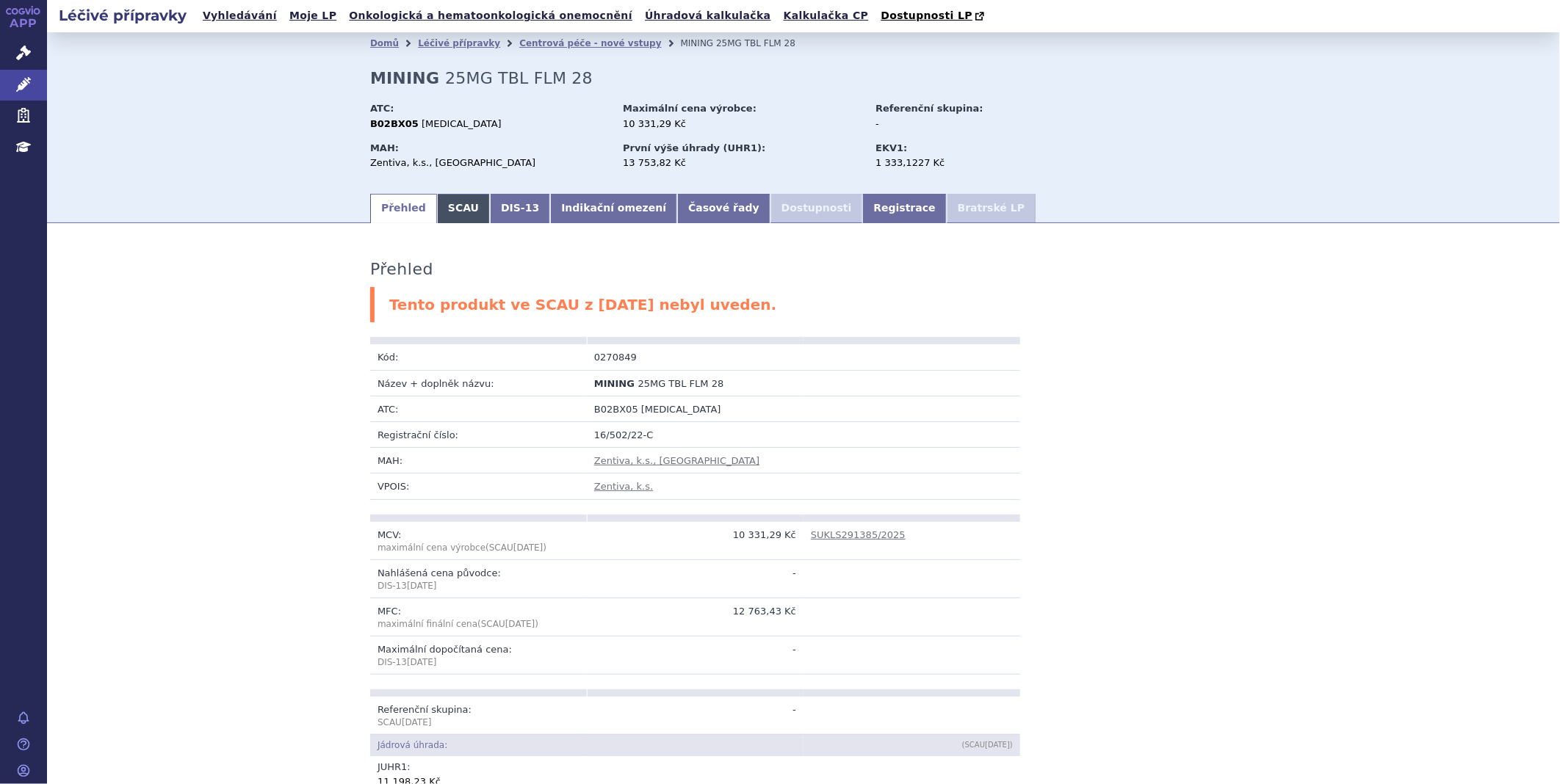
click at [438, 203] on link "SCAU" at bounding box center [464, 208] width 52 height 29
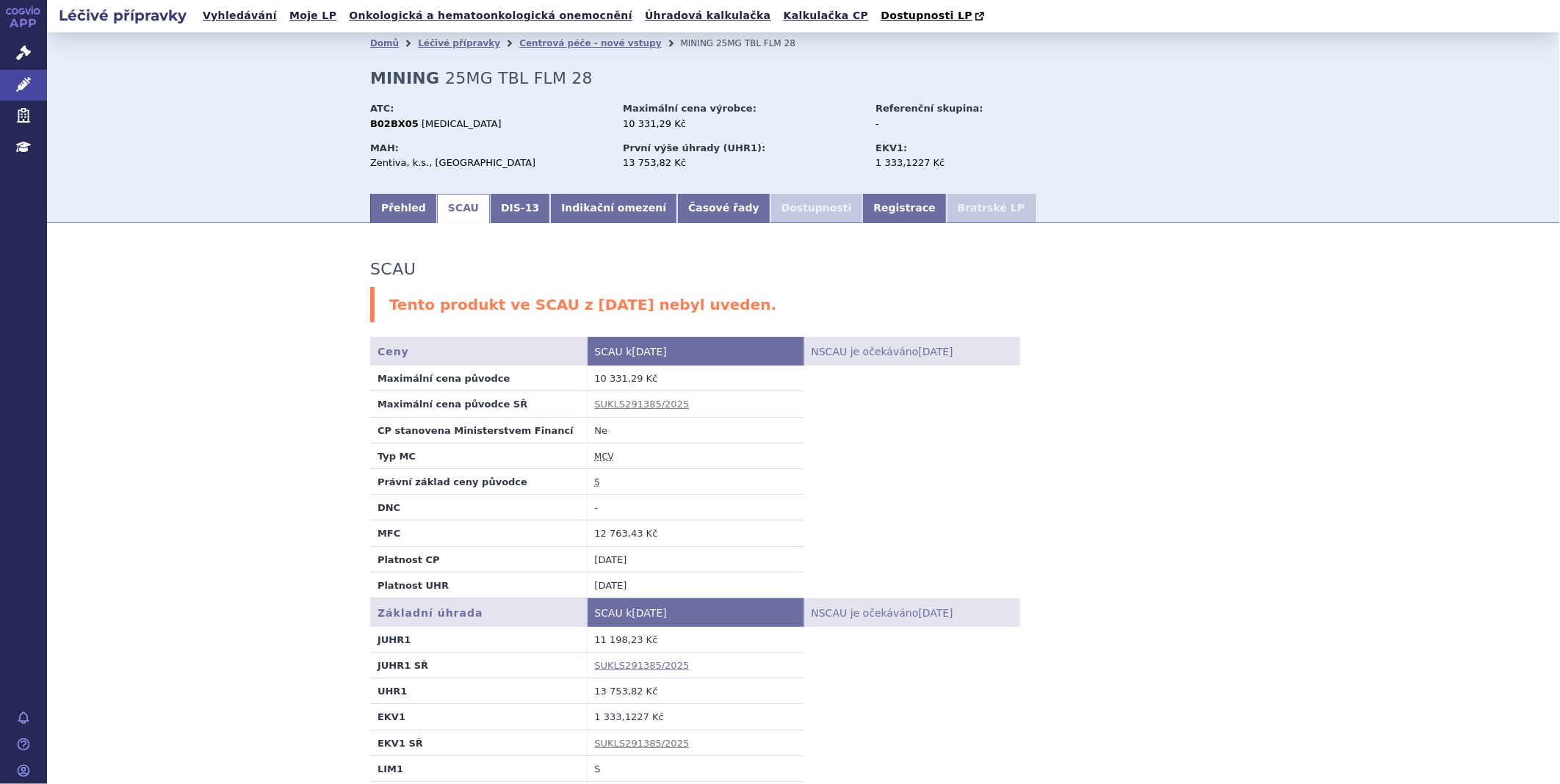
click at [631, 669] on link "SUKLS291385/2025" at bounding box center [642, 666] width 95 height 11
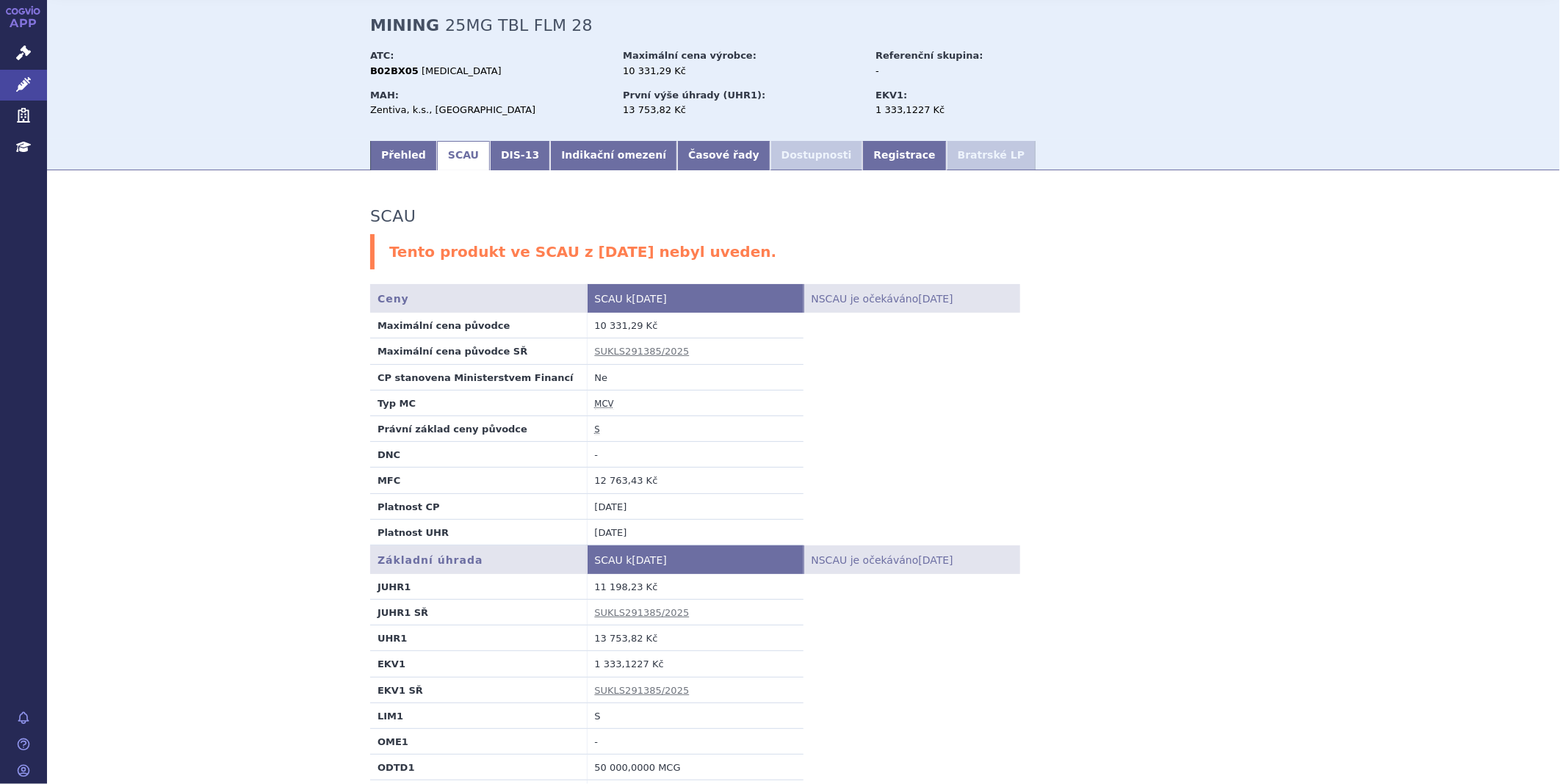
scroll to position [163, 0]
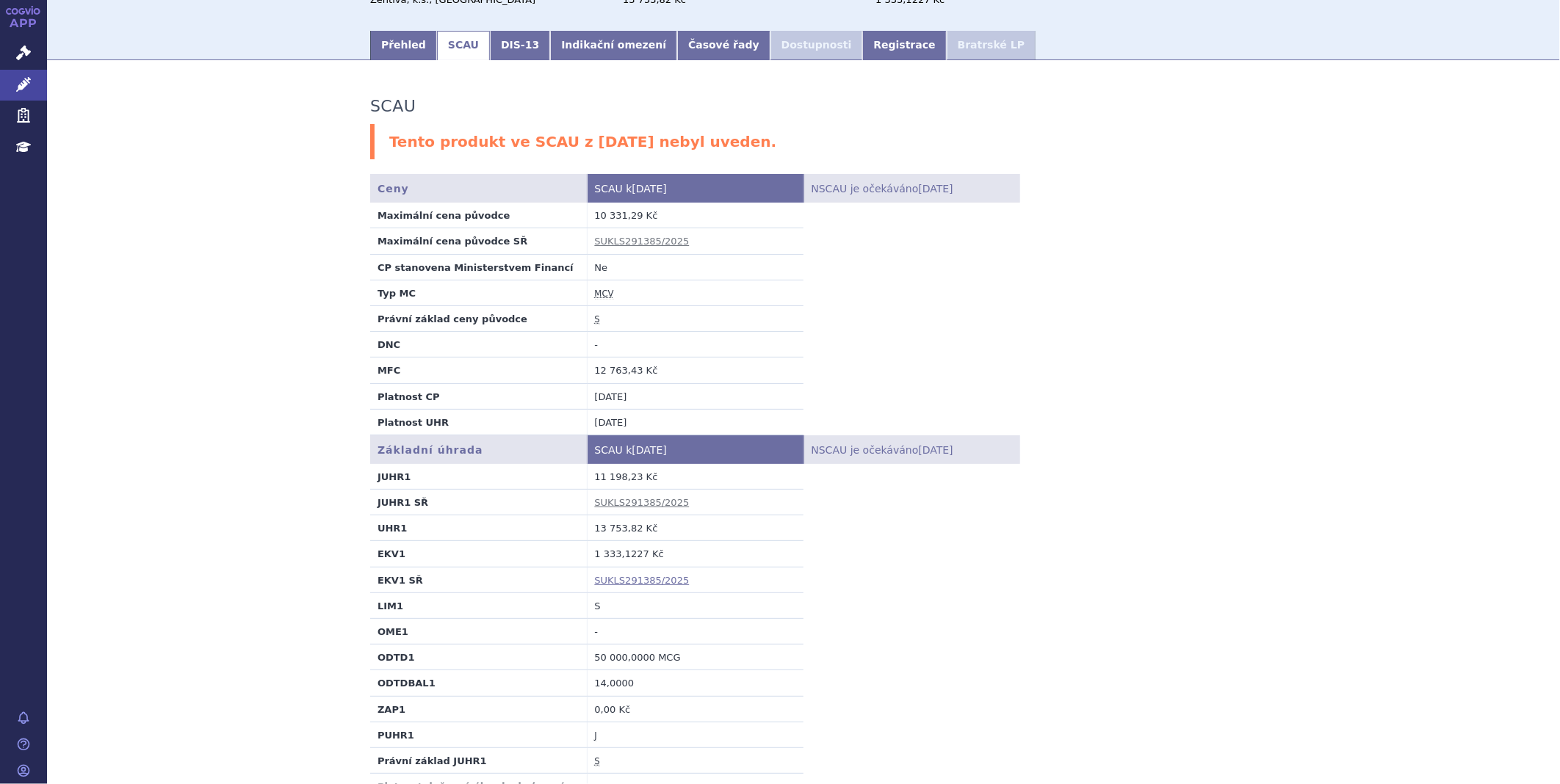
click at [630, 583] on link "SUKLS291385/2025" at bounding box center [642, 581] width 95 height 11
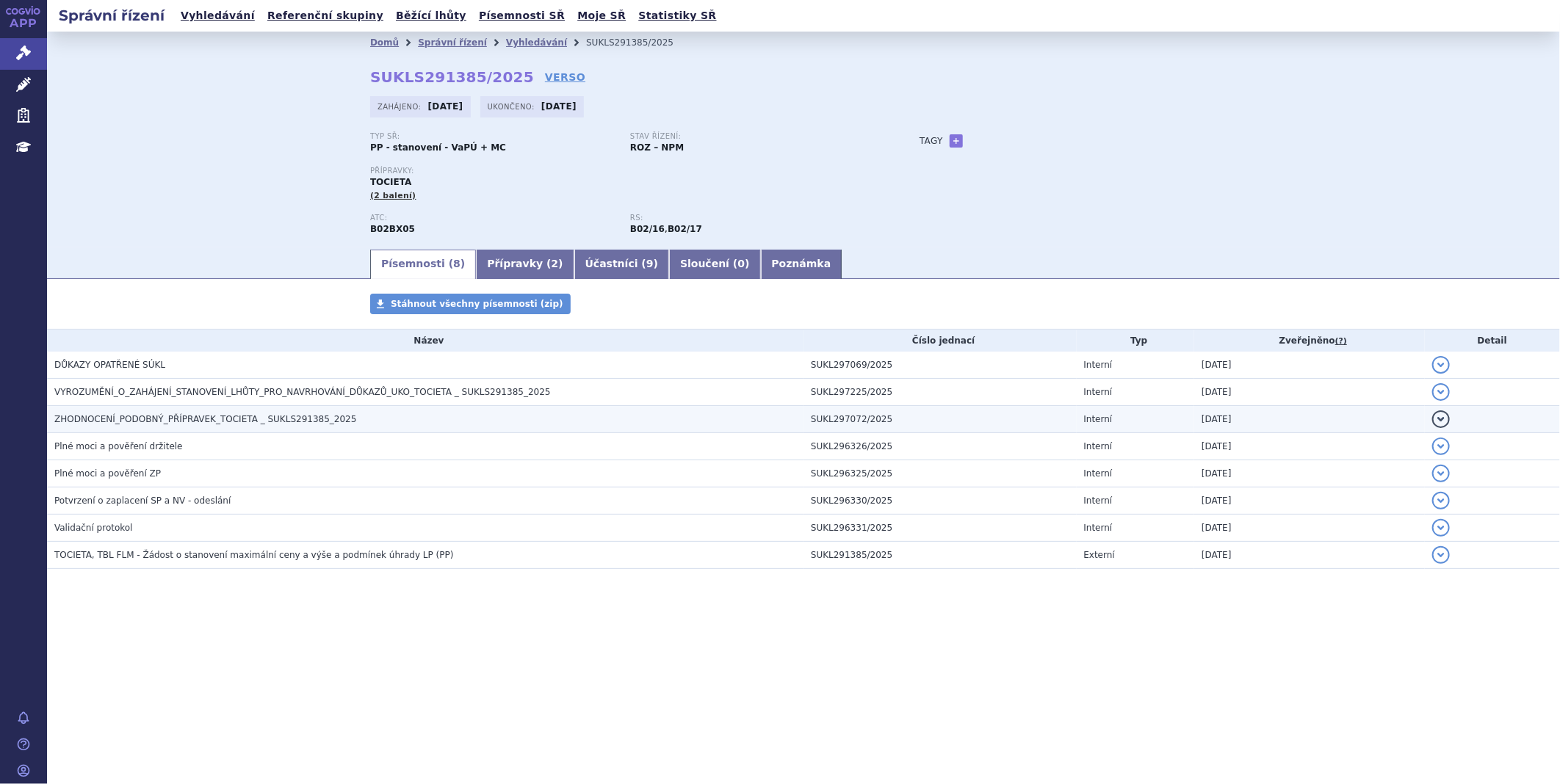
click at [172, 423] on span "ZHODNOCENÍ_PODOBNÝ_PŘÍPRAVEK_TOCIETA _ SUKLS291385_2025" at bounding box center [205, 419] width 302 height 10
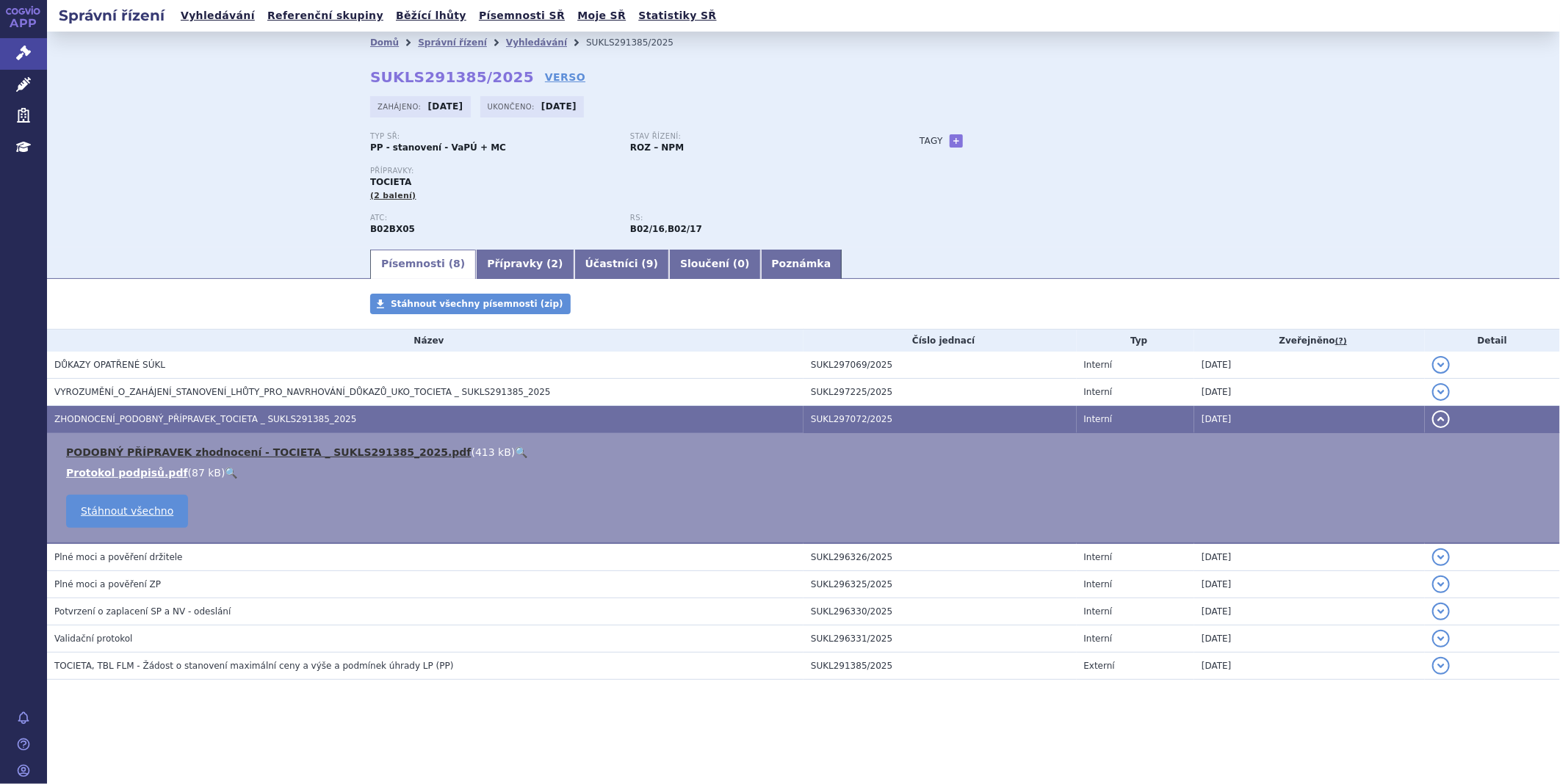
click at [165, 451] on link "PODOBNÝ PŘÍPRAVEK zhodnocení - TOCIETA _ SUKLS291385_2025.pdf" at bounding box center [269, 452] width 406 height 12
click at [488, 265] on link "Přípravky ( 2 )" at bounding box center [525, 264] width 97 height 29
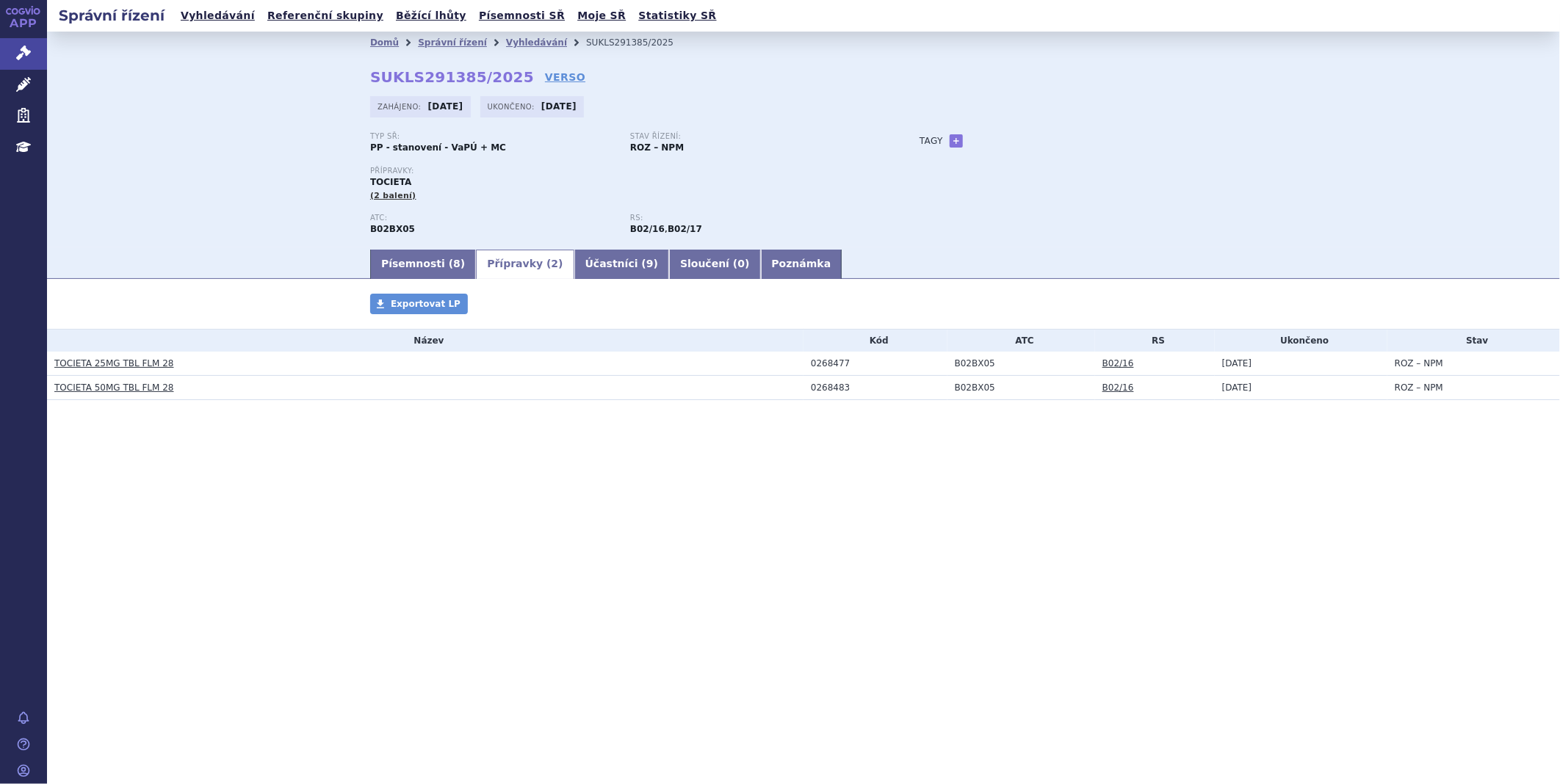
click at [825, 364] on div "0268477" at bounding box center [880, 363] width 137 height 10
drag, startPoint x: 846, startPoint y: 362, endPoint x: 802, endPoint y: 367, distance: 44.3
click at [802, 367] on tr "TOCIETA 25MG TBL FLM 28 0268477 B02BX05 B02/16 04.09.2025 ROZ – NPM" at bounding box center [803, 364] width 1513 height 24
copy tr "0268477"
click at [828, 388] on div "0268483" at bounding box center [880, 388] width 137 height 10
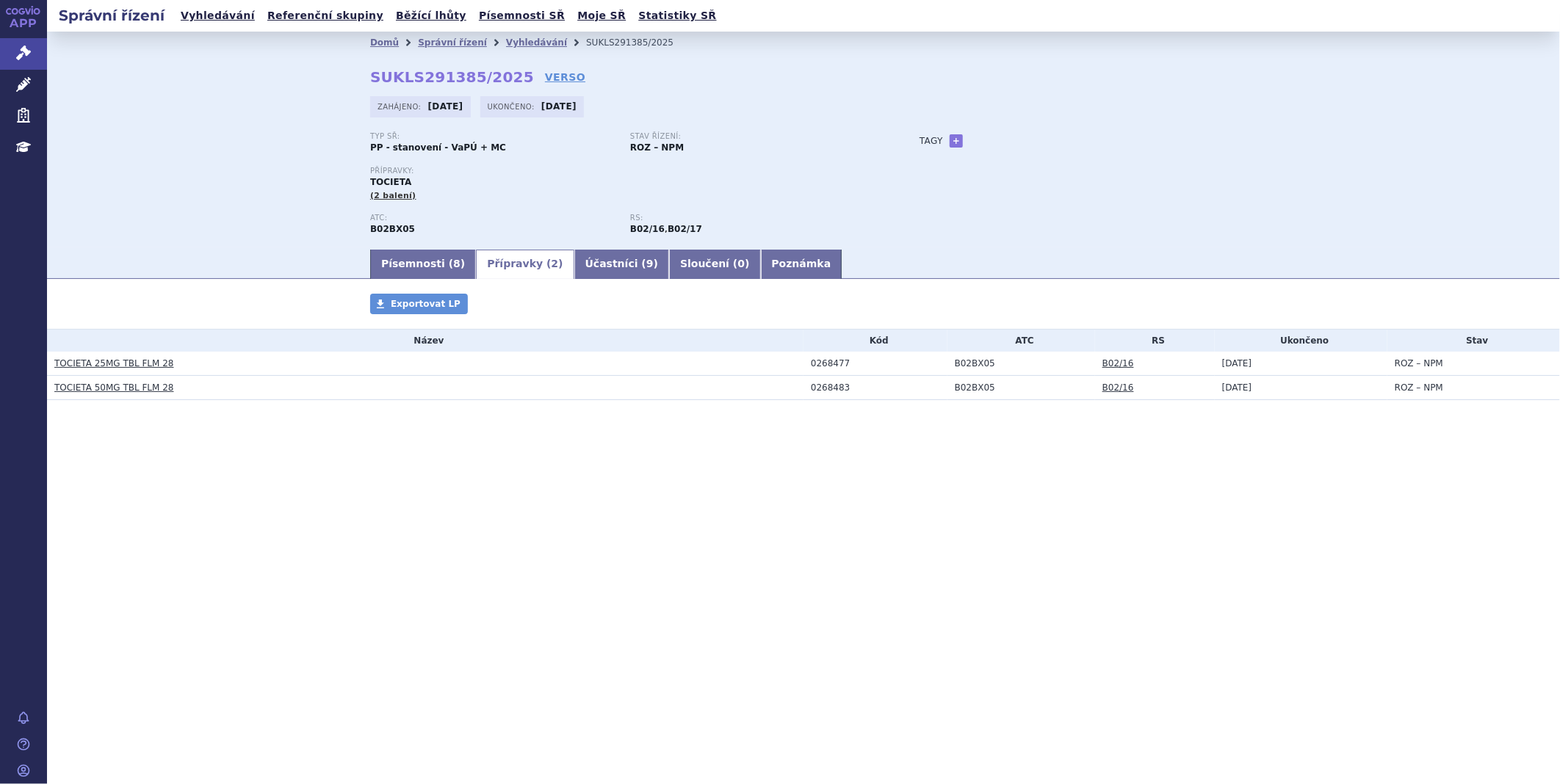
click at [846, 386] on div "0268483" at bounding box center [880, 388] width 137 height 10
click at [417, 273] on link "Písemnosti ( 8 )" at bounding box center [423, 264] width 106 height 29
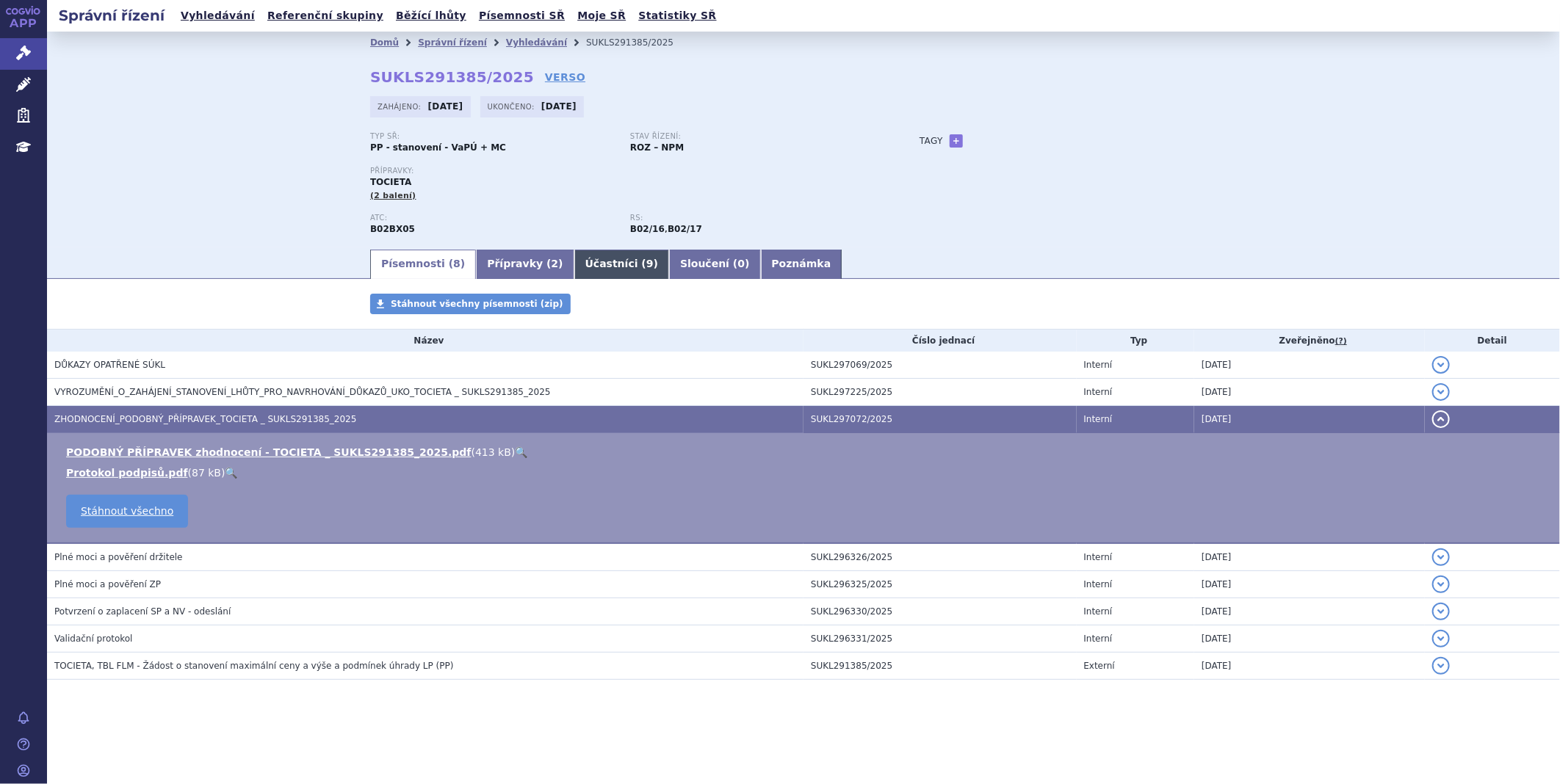
click at [597, 260] on link "Účastníci ( 9 )" at bounding box center [621, 264] width 95 height 29
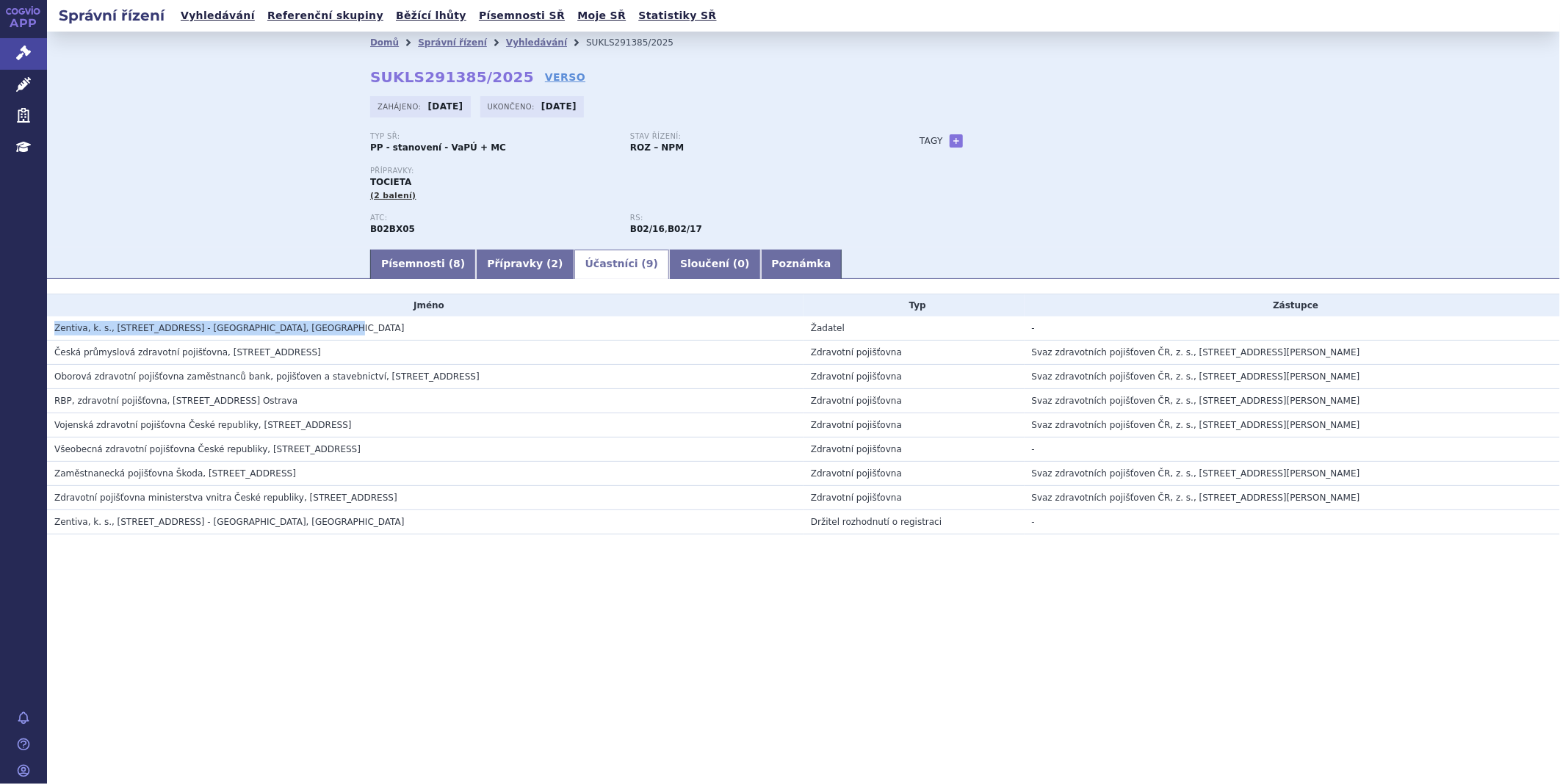
drag, startPoint x: 364, startPoint y: 333, endPoint x: 47, endPoint y: 326, distance: 317.1
click at [47, 326] on td "Zentiva, k. s., U kabelovny 130, Praha 10 - Dolní Měcholupy, CZ" at bounding box center [425, 329] width 757 height 24
copy span "Zentiva, k. s., U kabelovny 130, Praha 10 - Dolní Měcholupy, CZ"
click at [346, 333] on h3 "Zentiva, k. s., U kabelovny 130, Praha 10 - Dolní Měcholupy, CZ" at bounding box center [429, 329] width 750 height 15
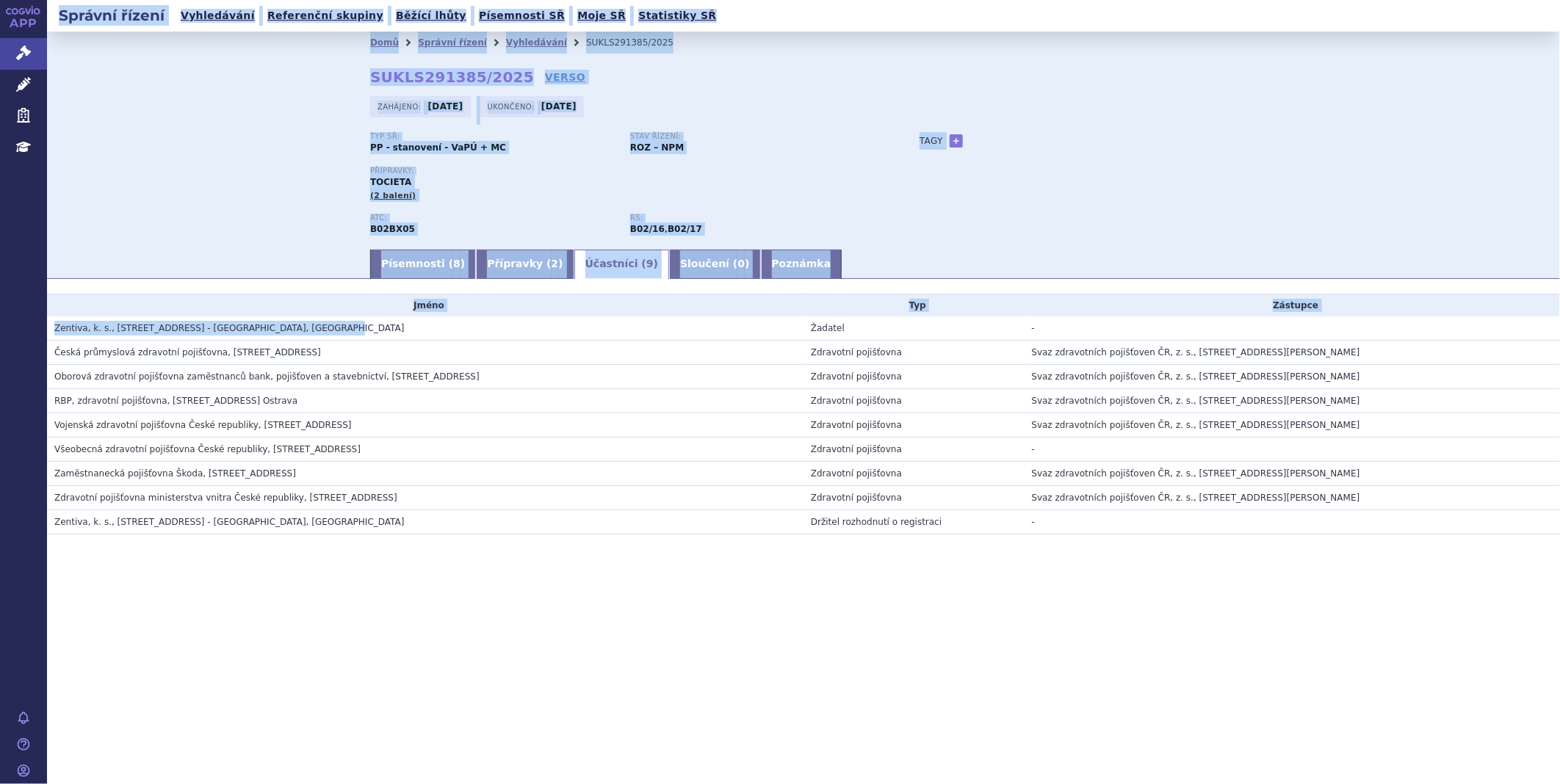
drag, startPoint x: 339, startPoint y: 327, endPoint x: 31, endPoint y: 331, distance: 308.0
click at [31, 331] on div "APP Správní řízení Léčivé přípravky Zdravotnické prostředky Education Notifikac…" at bounding box center [780, 392] width 1560 height 784
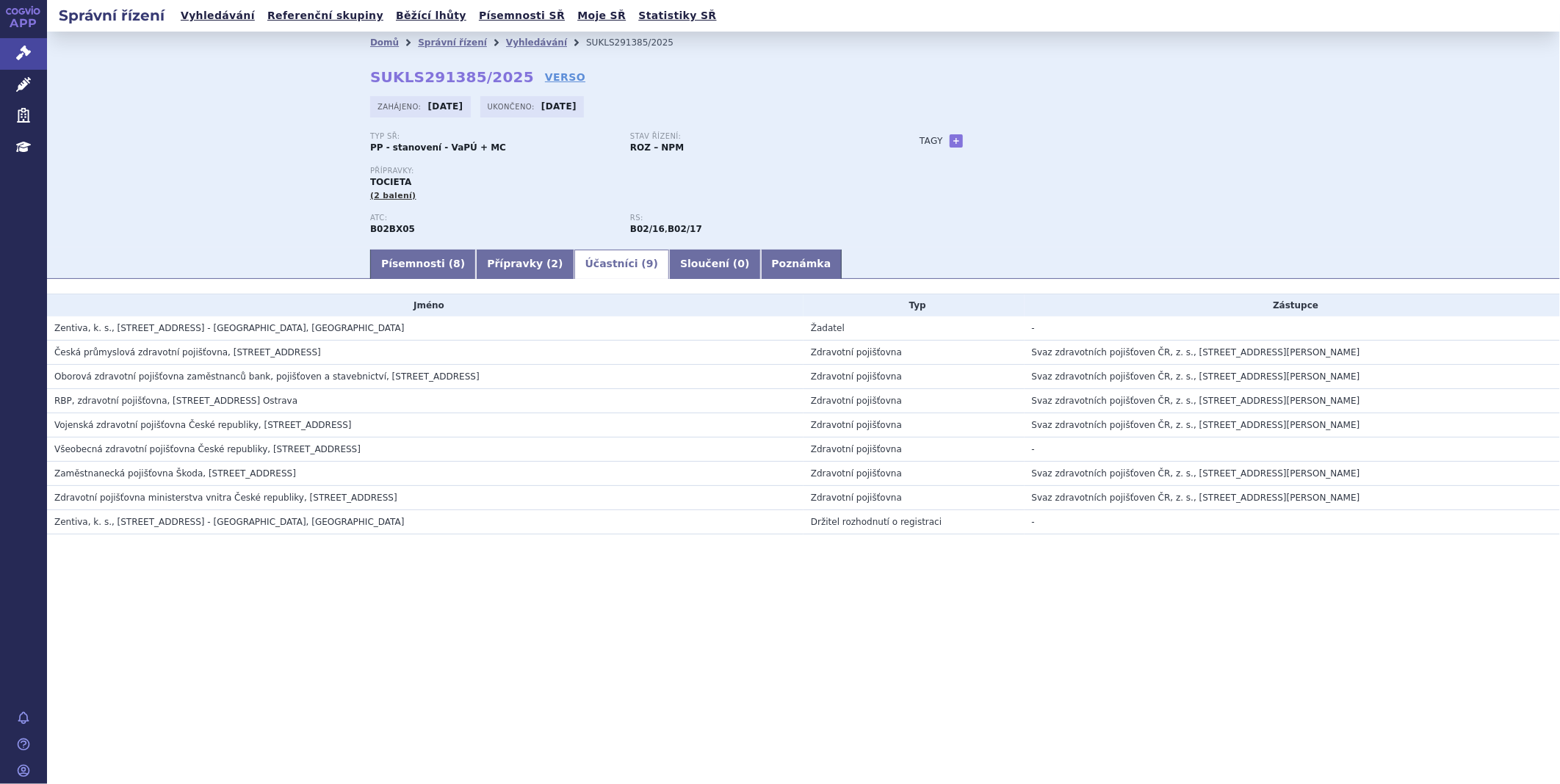
click at [30, 331] on div "APP Správní řízení Léčivé přípravky Zdravotnické prostředky Education Notifikac…" at bounding box center [23, 392] width 47 height 784
click at [54, 333] on span "Zentiva, k. s., U kabelovny 130, Praha 10 - Dolní Měcholupy, CZ" at bounding box center [229, 328] width 349 height 10
click at [52, 327] on td "Zentiva, k. s., U kabelovny 130, Praha 10 - Dolní Měcholupy, CZ" at bounding box center [425, 329] width 757 height 24
drag, startPoint x: 55, startPoint y: 328, endPoint x: 305, endPoint y: 332, distance: 250.0
click at [305, 332] on h3 "Zentiva, k. s., U kabelovny 130, Praha 10 - Dolní Měcholupy, CZ" at bounding box center [429, 329] width 750 height 15
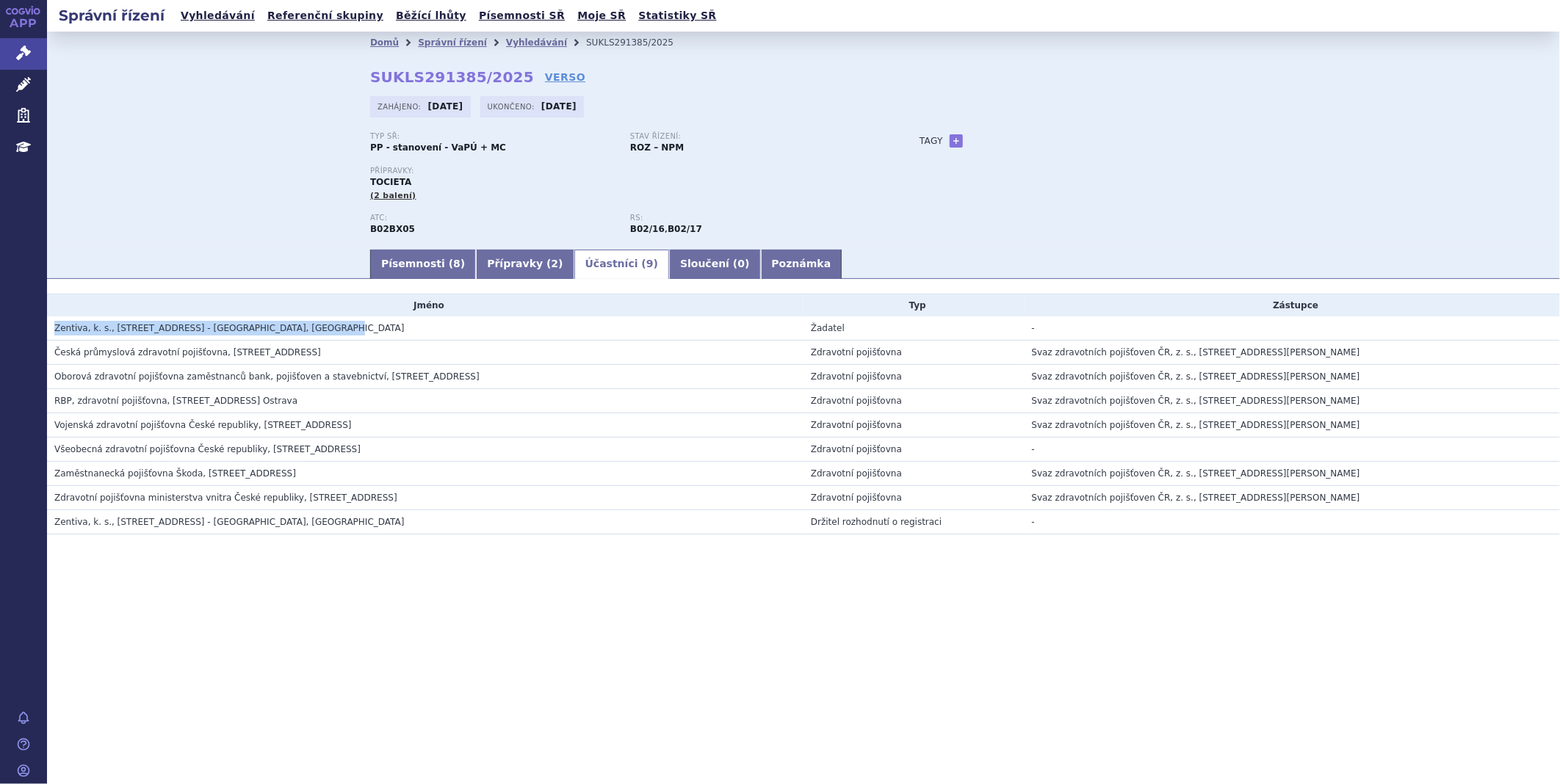
copy span "Zentiva, k. s., U kabelovny 130, Praha 10 - Dolní Měcholupy, CZ"
click at [19, 52] on icon at bounding box center [23, 53] width 15 height 15
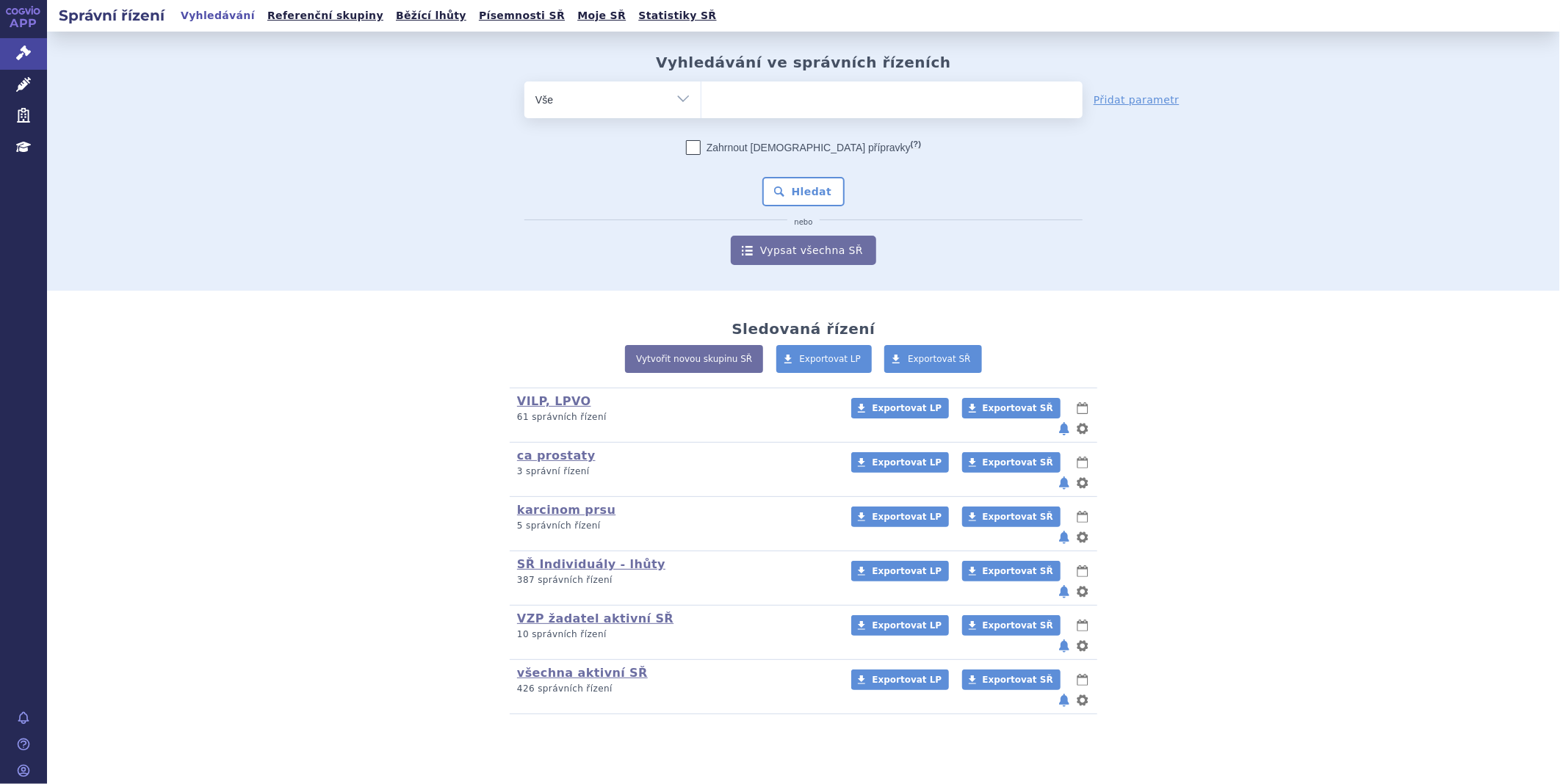
click at [736, 89] on ul at bounding box center [892, 96] width 381 height 31
click at [702, 89] on select at bounding box center [701, 98] width 1 height 37
paste input "OMLYCLO"
type input "OMLYCLO"
select select "OMLYCLO"
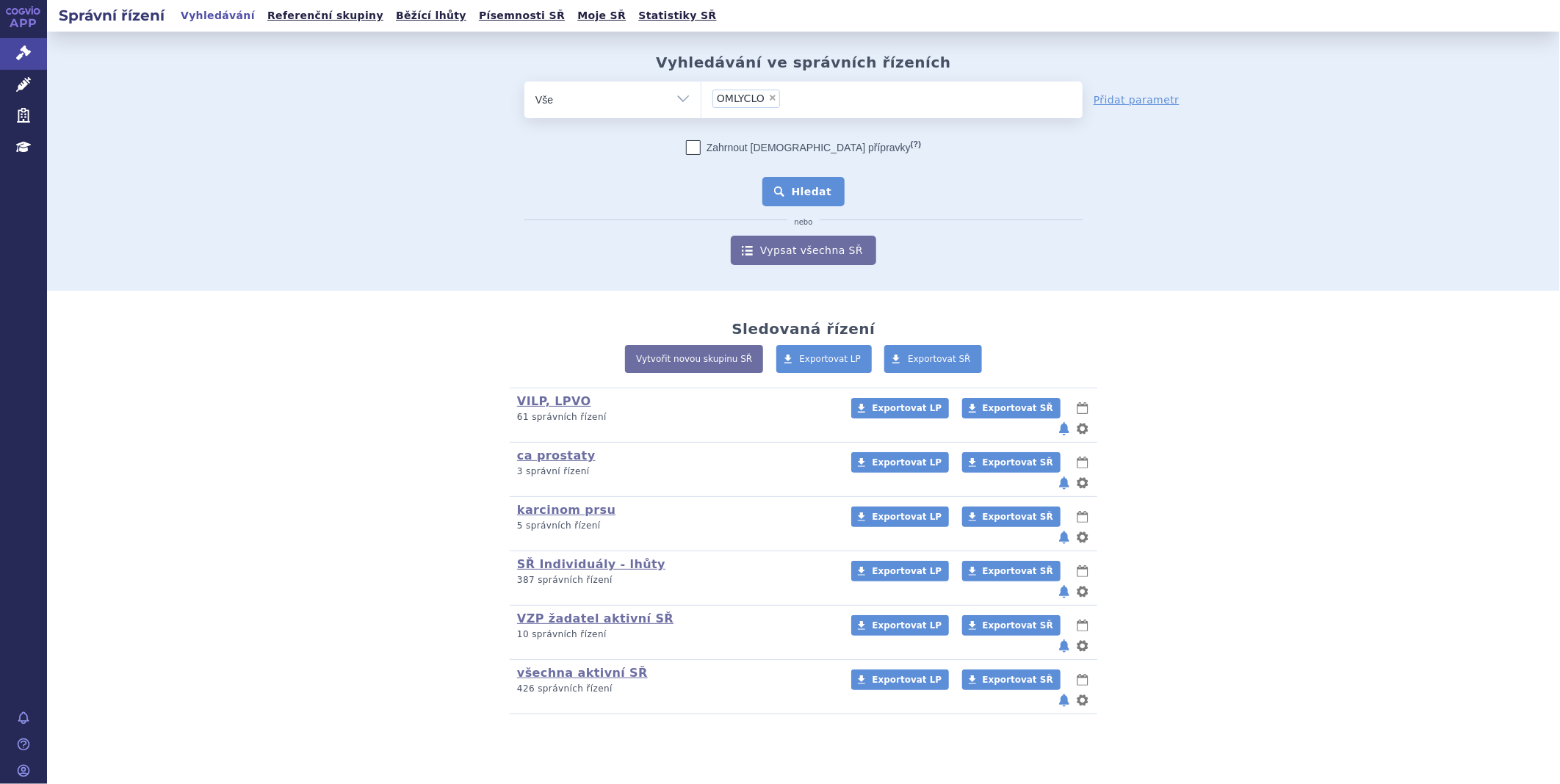
click at [795, 194] on button "Hledat" at bounding box center [804, 191] width 83 height 29
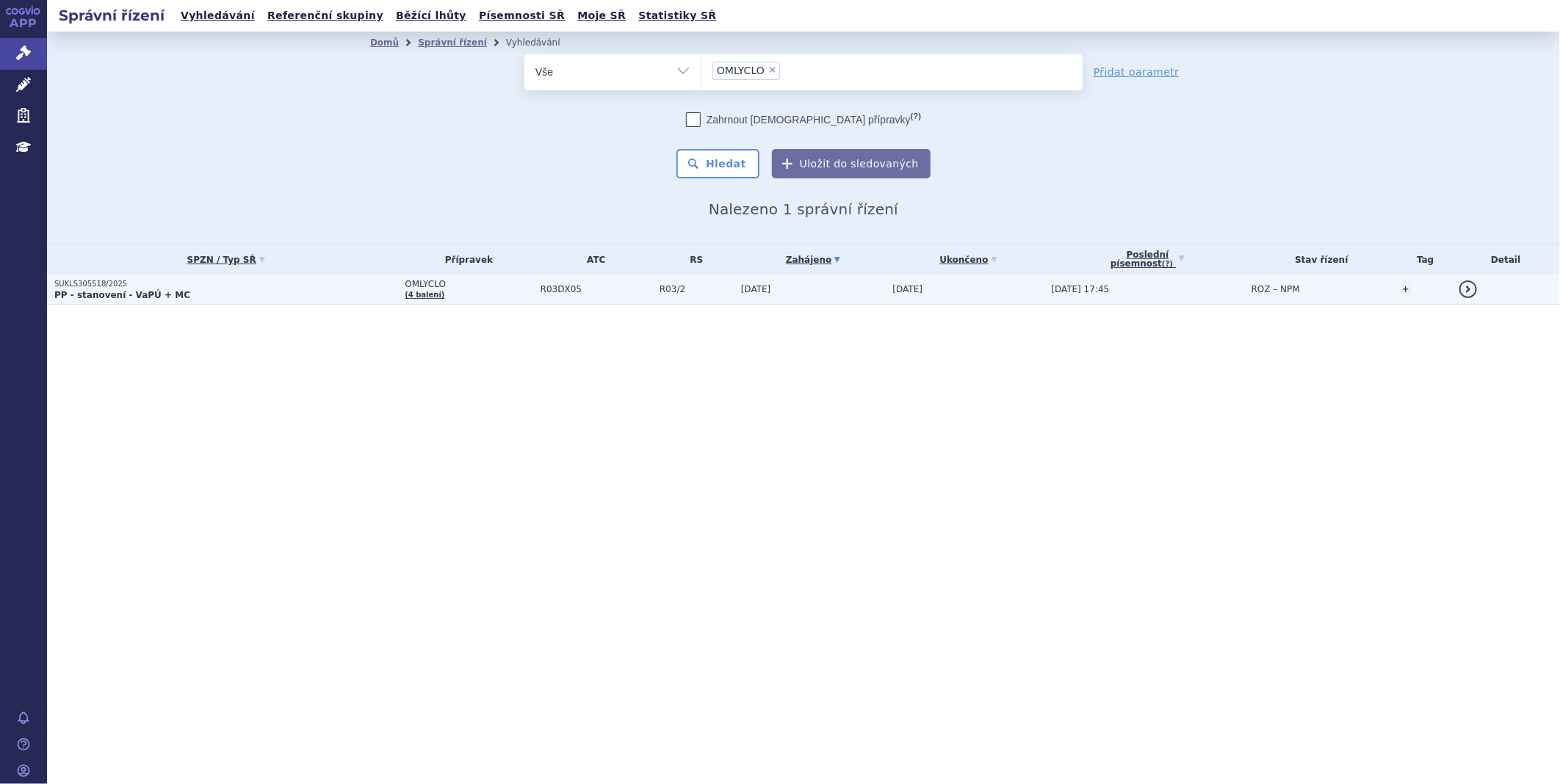
click at [138, 294] on strong "PP - stanovení - VaPÚ + MC" at bounding box center [122, 295] width 136 height 10
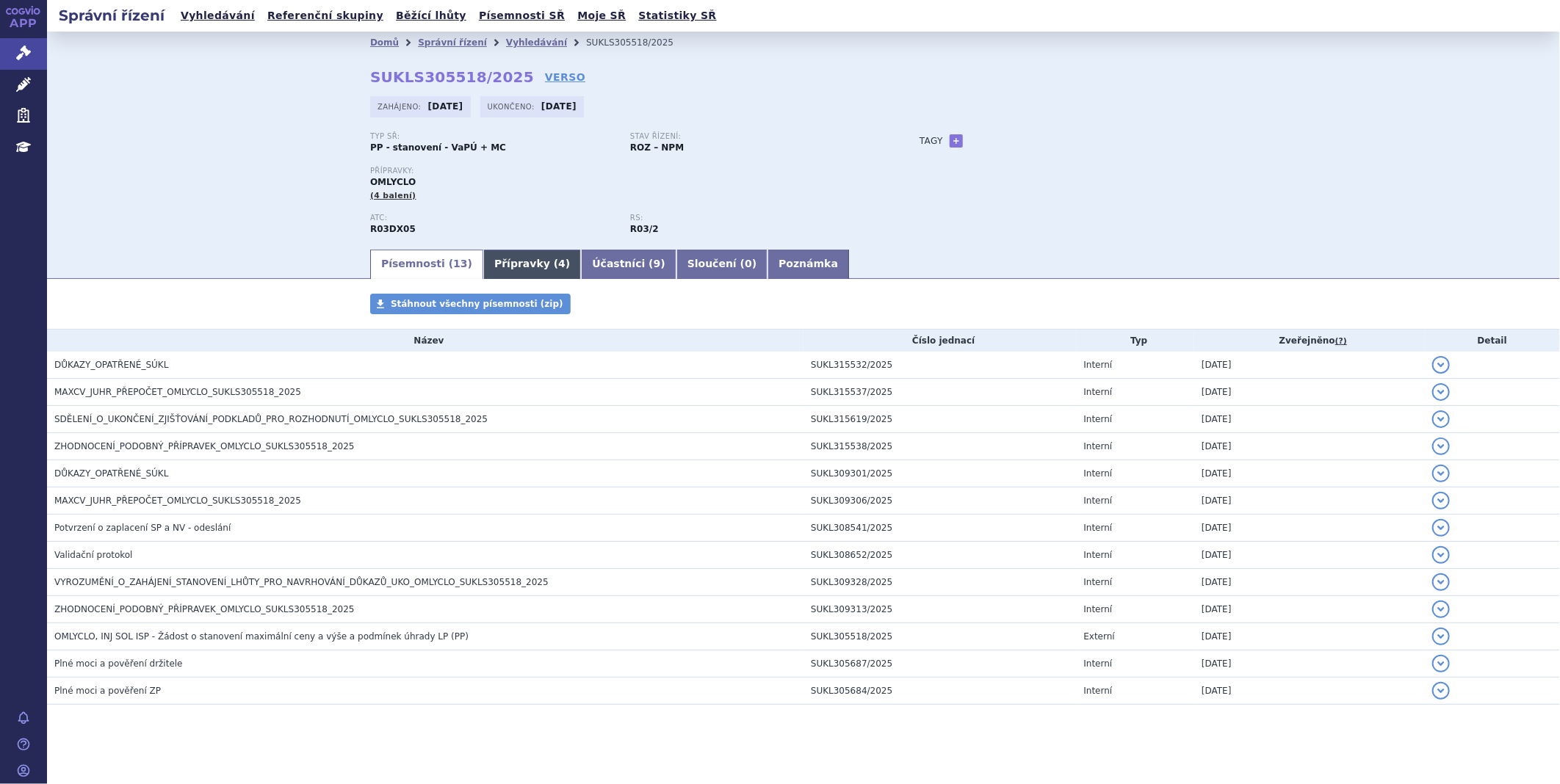
click at [509, 268] on link "Přípravky ( 4 )" at bounding box center [532, 264] width 97 height 29
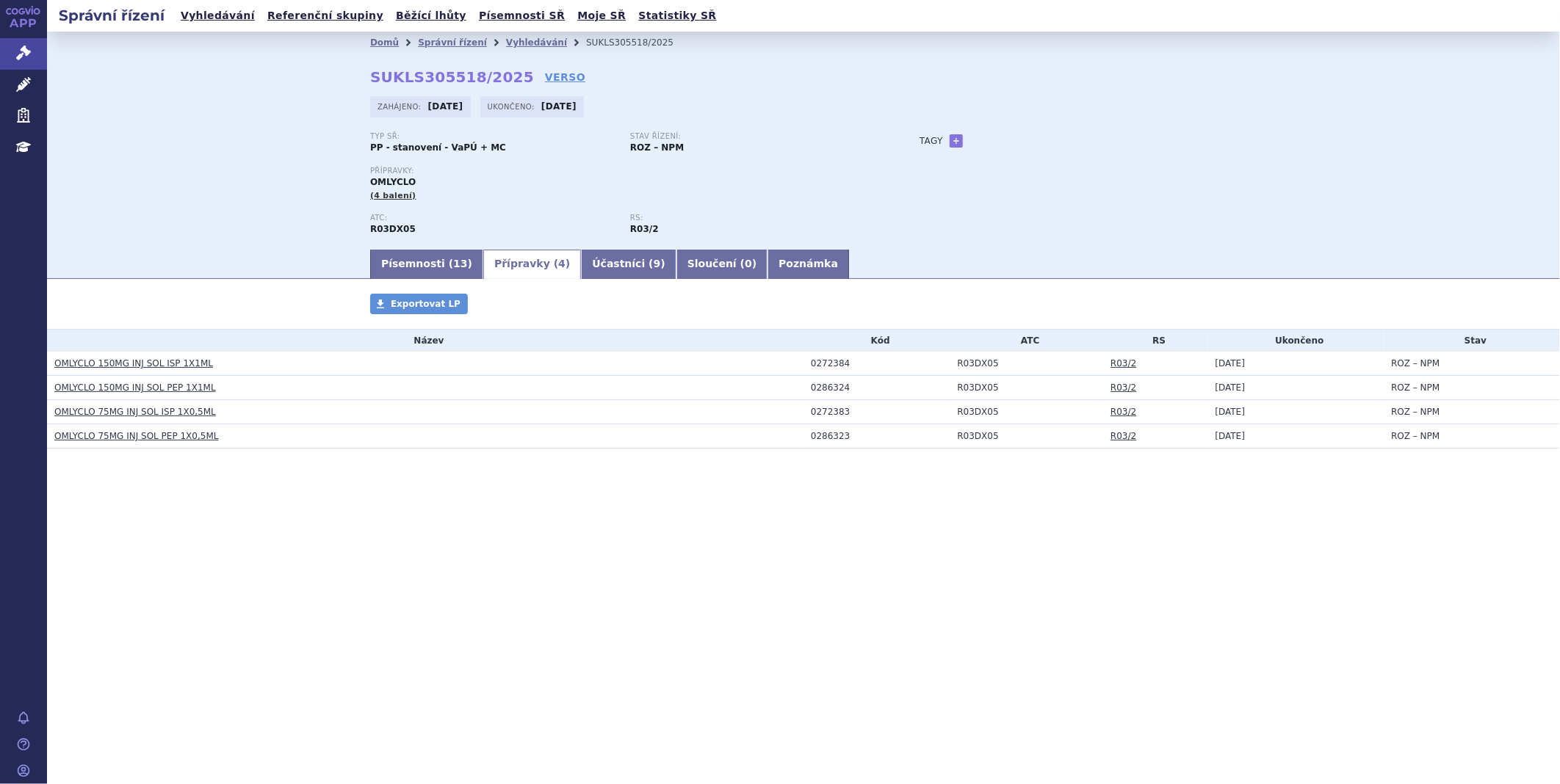
click at [836, 364] on div "0272384" at bounding box center [881, 363] width 140 height 10
click at [845, 365] on div "0272384" at bounding box center [881, 363] width 140 height 10
click at [995, 365] on td "R03DX05" at bounding box center [1028, 364] width 154 height 24
click at [985, 365] on td "R03DX05" at bounding box center [1028, 364] width 154 height 24
drag, startPoint x: 988, startPoint y: 367, endPoint x: 948, endPoint y: 365, distance: 40.0
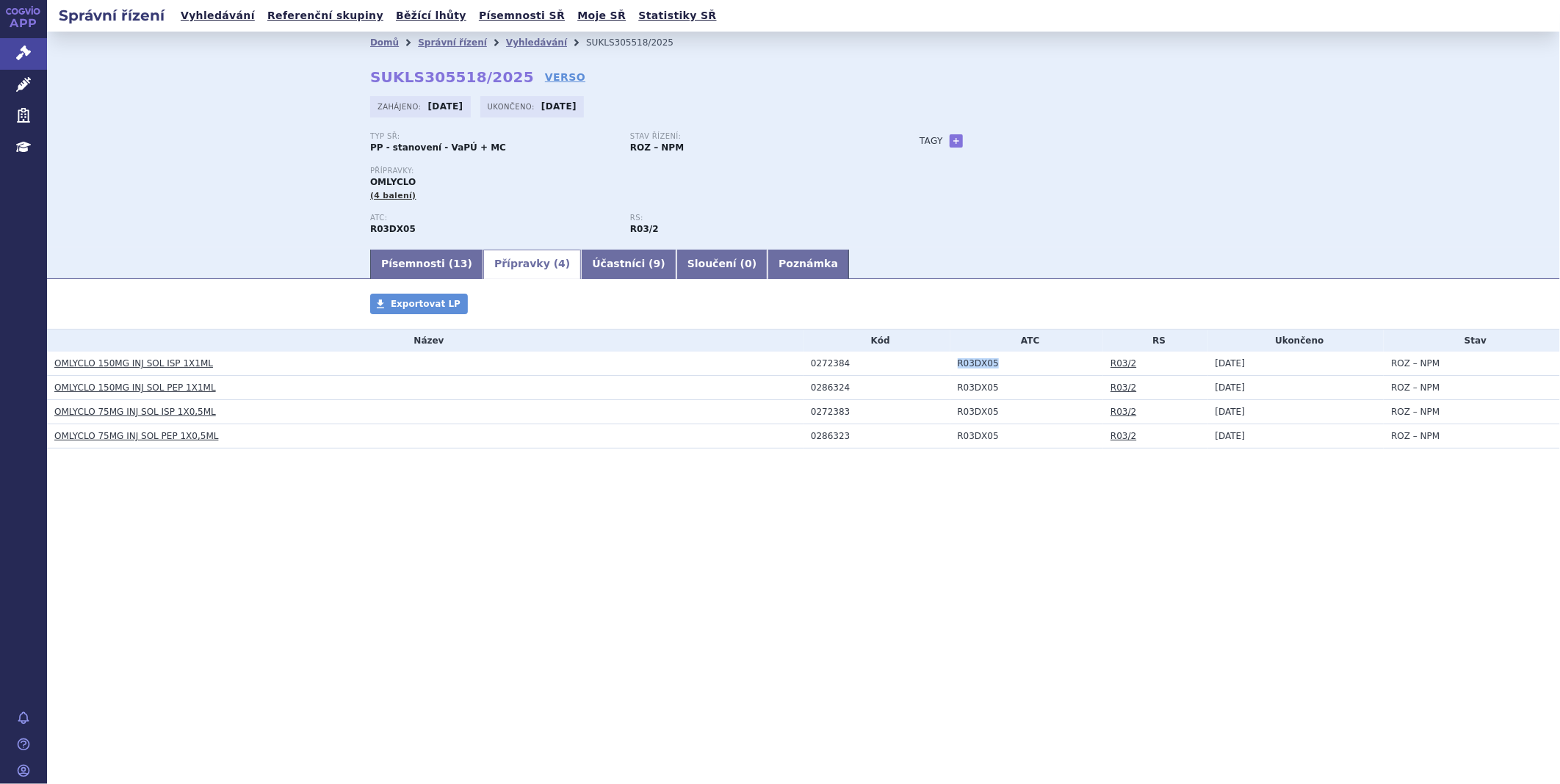
click at [951, 365] on td "R03DX05" at bounding box center [1028, 364] width 154 height 24
copy td "R03DX05"
click at [611, 266] on link "Účastníci ( 9 )" at bounding box center [628, 264] width 95 height 29
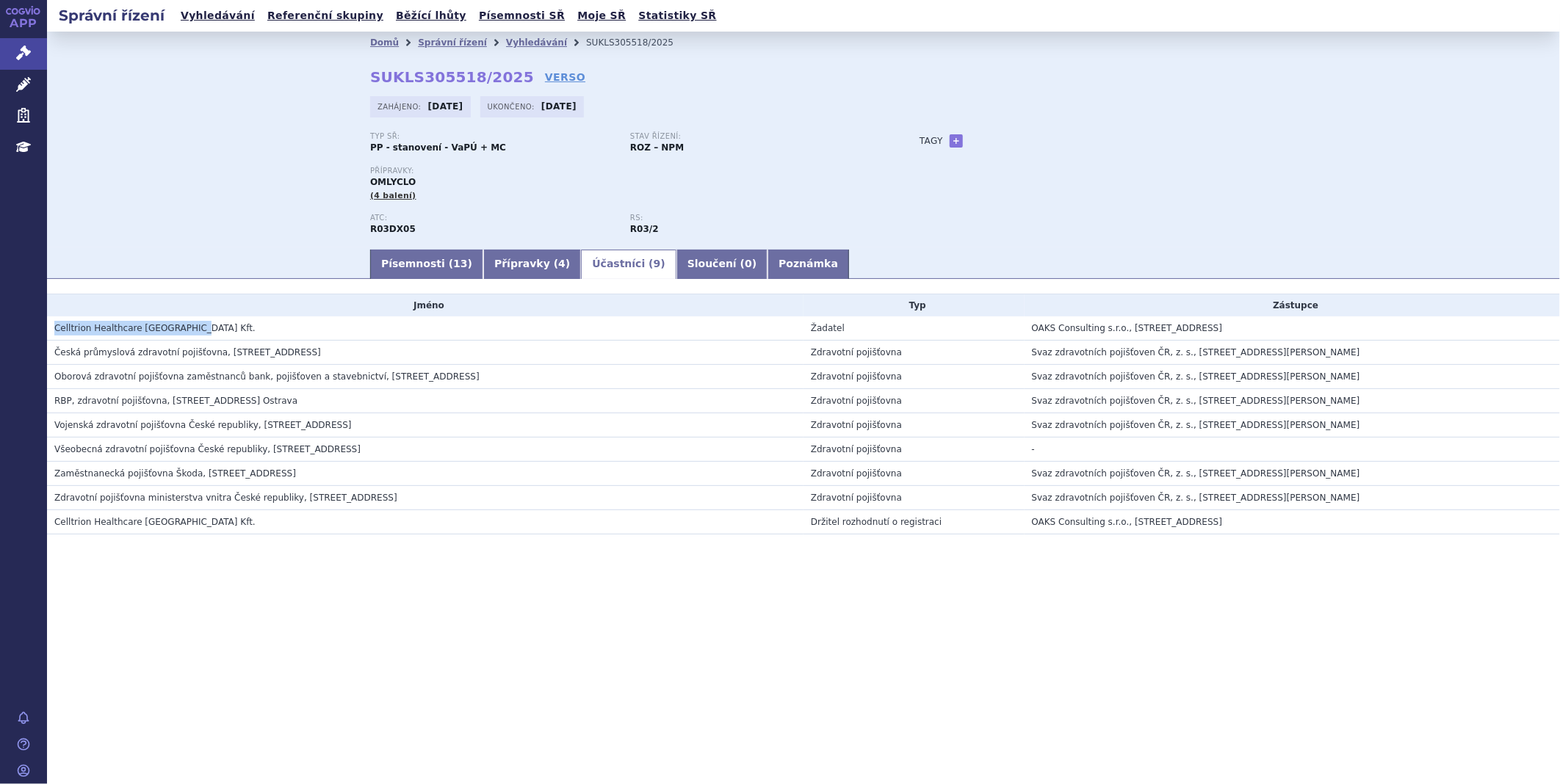
drag, startPoint x: 230, startPoint y: 333, endPoint x: 54, endPoint y: 336, distance: 176.0
click at [54, 335] on h3 "Celltrion Healthcare [GEOGRAPHIC_DATA] Kft." at bounding box center [429, 329] width 750 height 15
copy span "Celltrion Healthcare [GEOGRAPHIC_DATA] Kft."
click at [453, 267] on span "13" at bounding box center [460, 263] width 14 height 12
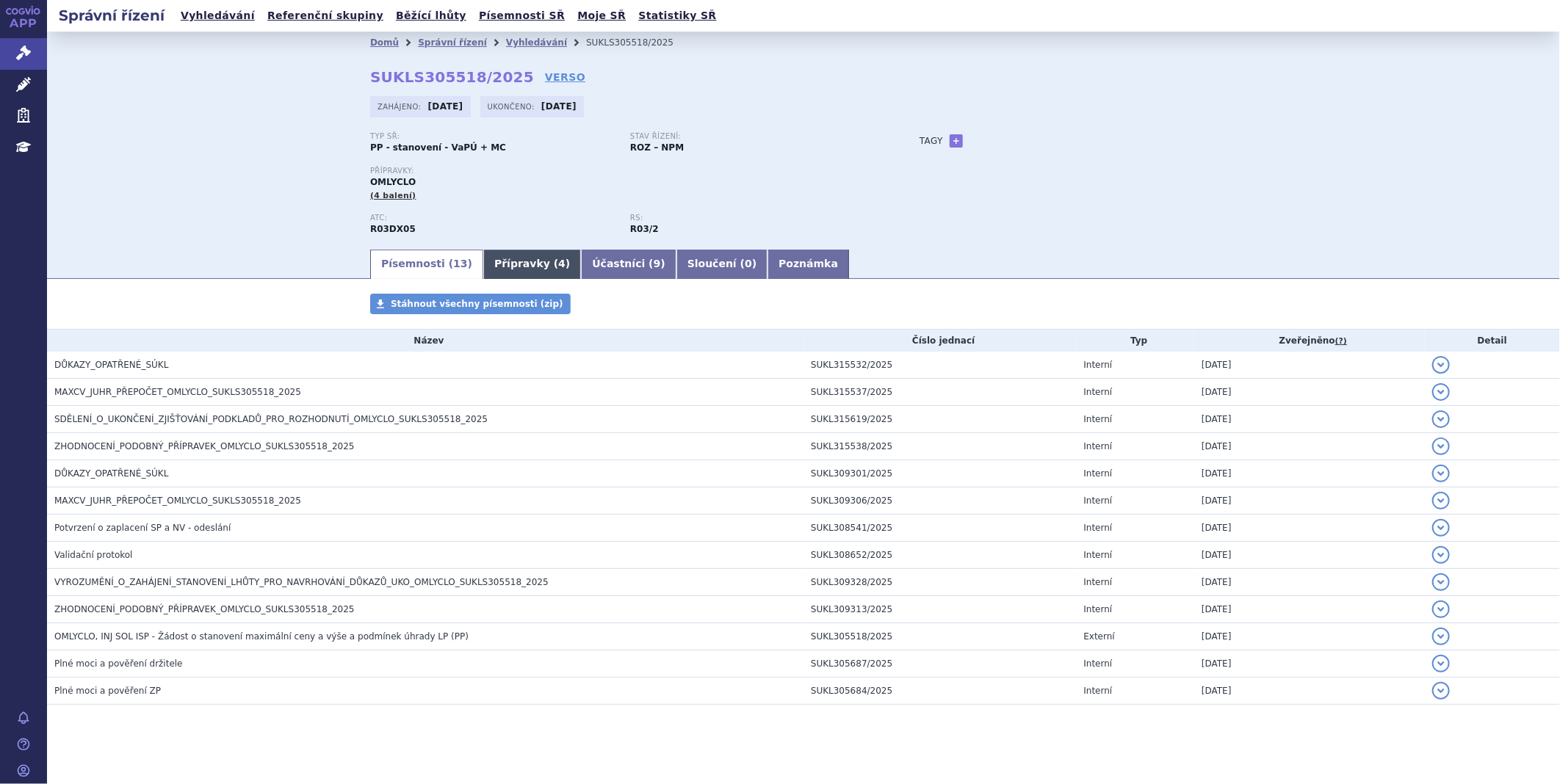
click at [497, 268] on link "Přípravky ( 4 )" at bounding box center [532, 264] width 97 height 29
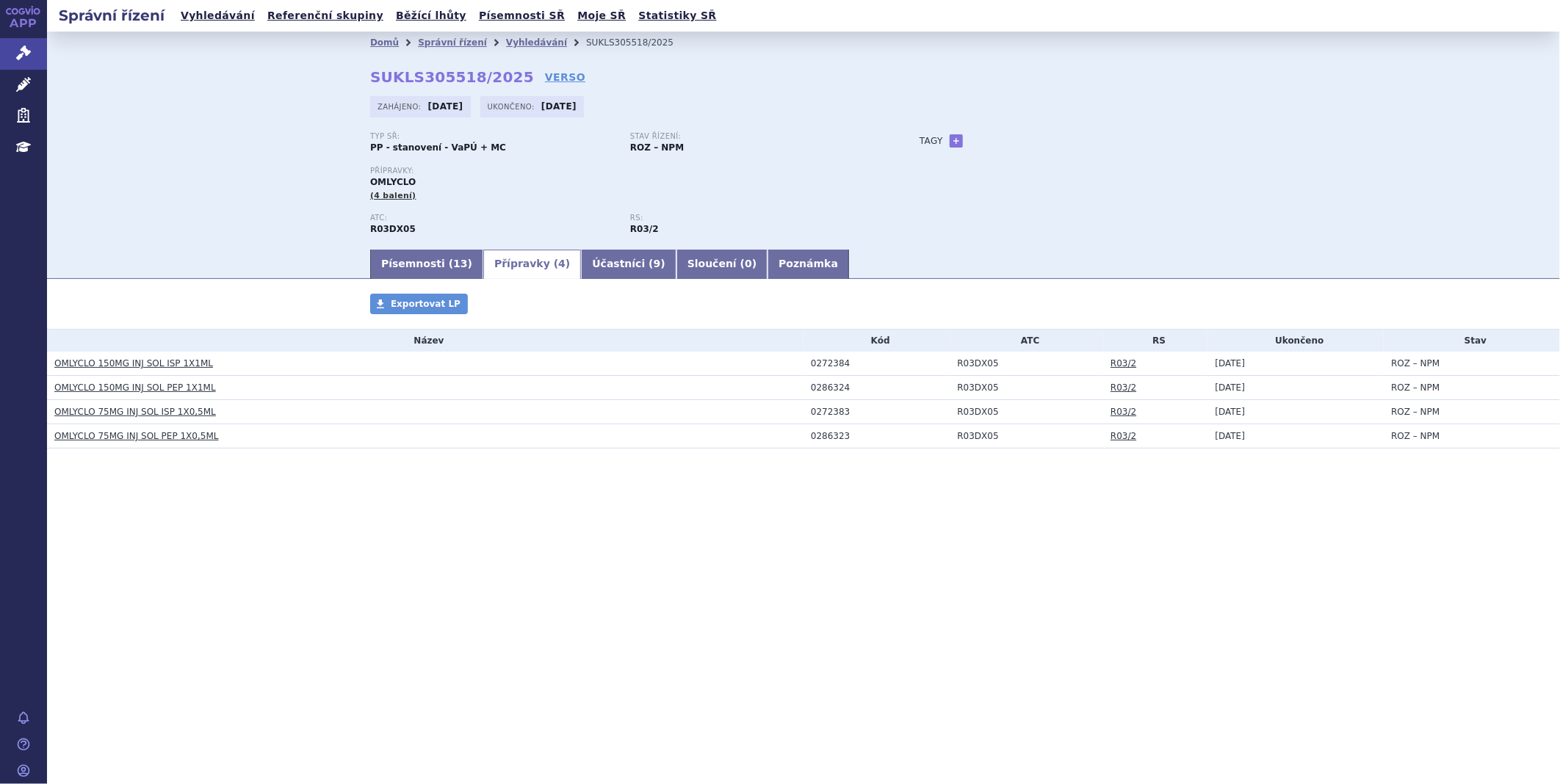
click at [415, 179] on div "Přípravky: OMLYCLO (4 balení)" at bounding box center [630, 185] width 520 height 36
drag, startPoint x: 415, startPoint y: 182, endPoint x: 363, endPoint y: 184, distance: 52.0
click at [363, 184] on div "Domů Správní řízení Vyhledávání SUKLS305518/2025 SUKLS305518/2025 VERSO Zahájen…" at bounding box center [804, 150] width 926 height 194
copy span "OMLYCLO"
click at [834, 362] on div "0272384" at bounding box center [881, 363] width 140 height 10
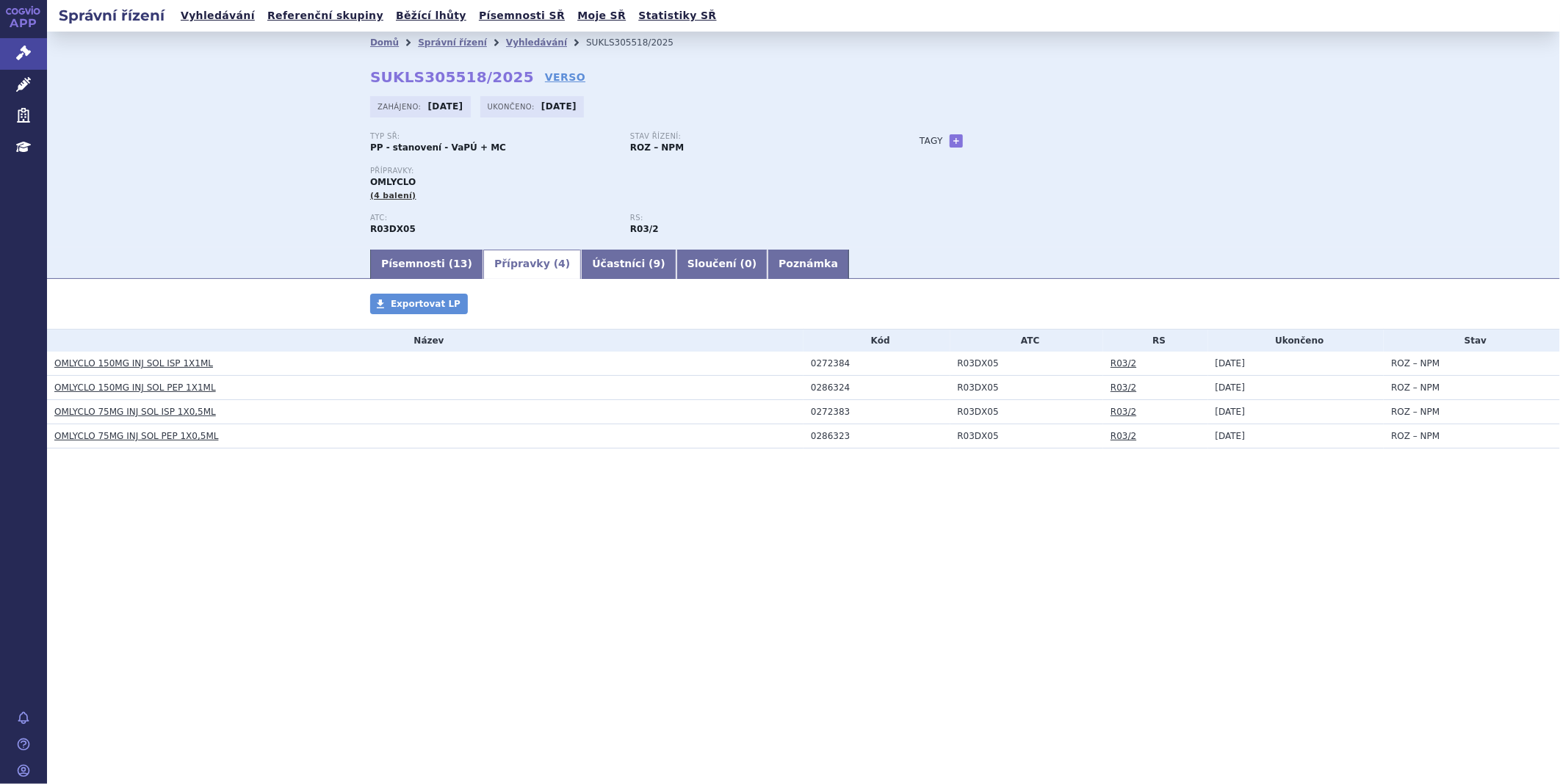
click at [846, 365] on div "0272384" at bounding box center [881, 363] width 140 height 10
click at [841, 362] on div "0272384" at bounding box center [881, 363] width 140 height 10
click at [845, 364] on div "0272384" at bounding box center [881, 363] width 140 height 10
drag, startPoint x: 841, startPoint y: 364, endPoint x: 812, endPoint y: 365, distance: 29.0
click at [812, 365] on div "0272384" at bounding box center [881, 363] width 140 height 10
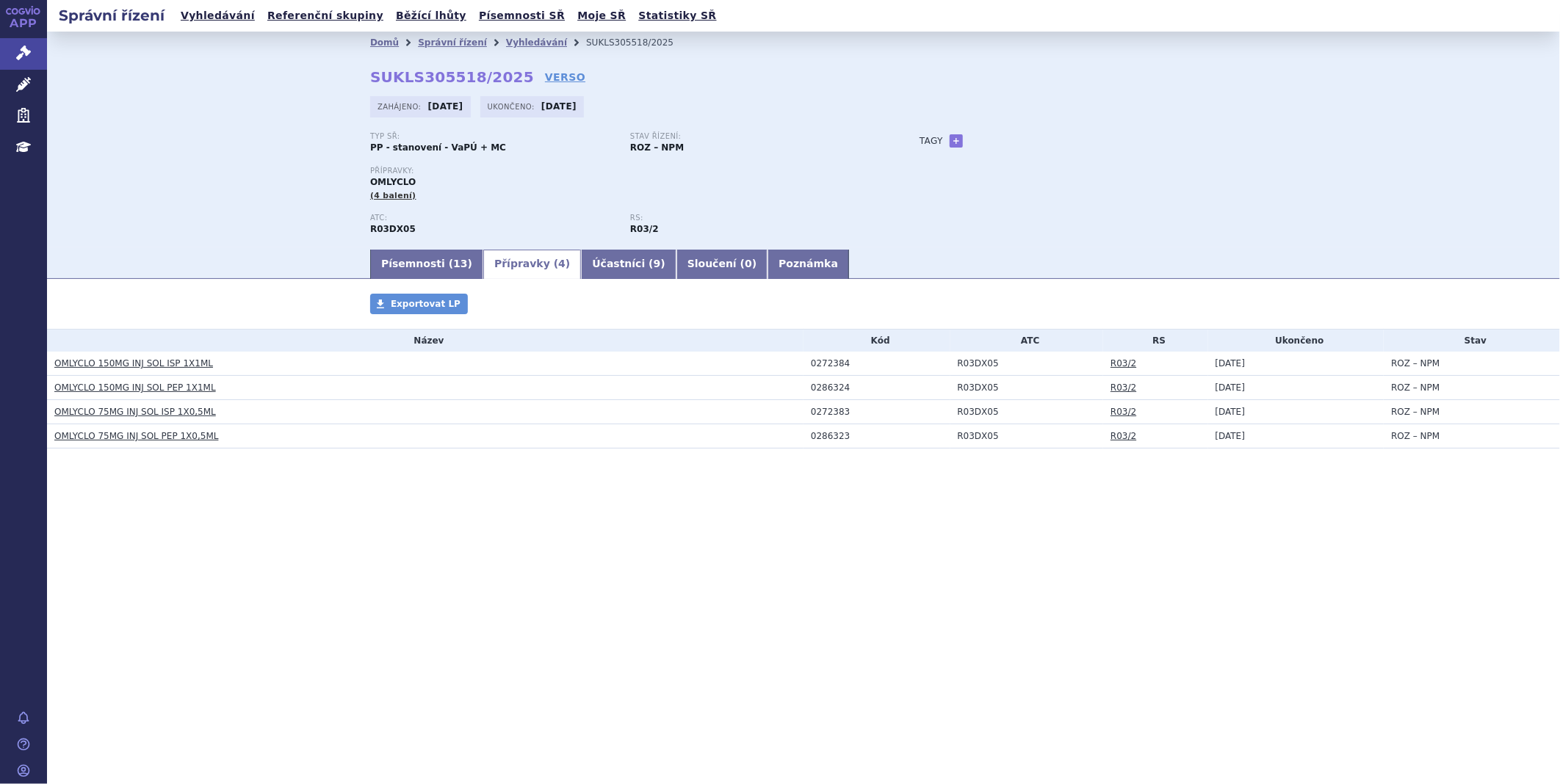
drag, startPoint x: 812, startPoint y: 365, endPoint x: 842, endPoint y: 364, distance: 30.0
click at [842, 364] on div "0272384" at bounding box center [881, 363] width 140 height 10
drag, startPoint x: 842, startPoint y: 364, endPoint x: 804, endPoint y: 365, distance: 38.0
click at [804, 365] on td "0272384" at bounding box center [877, 364] width 147 height 24
copy div "0272384"
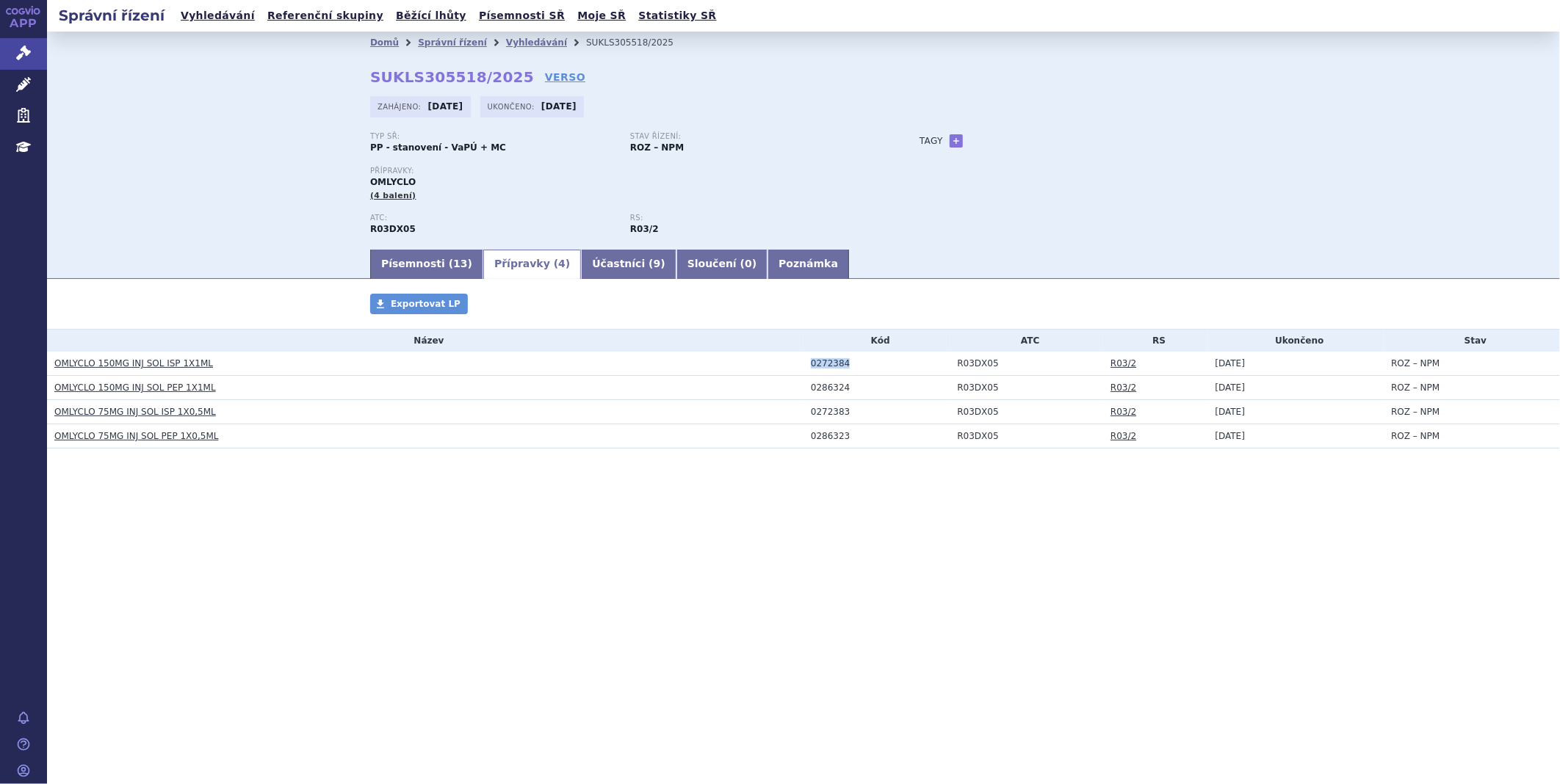
click at [196, 369] on link "OMLYCLO 150MG INJ SOL ISP 1X1ML" at bounding box center [133, 363] width 158 height 10
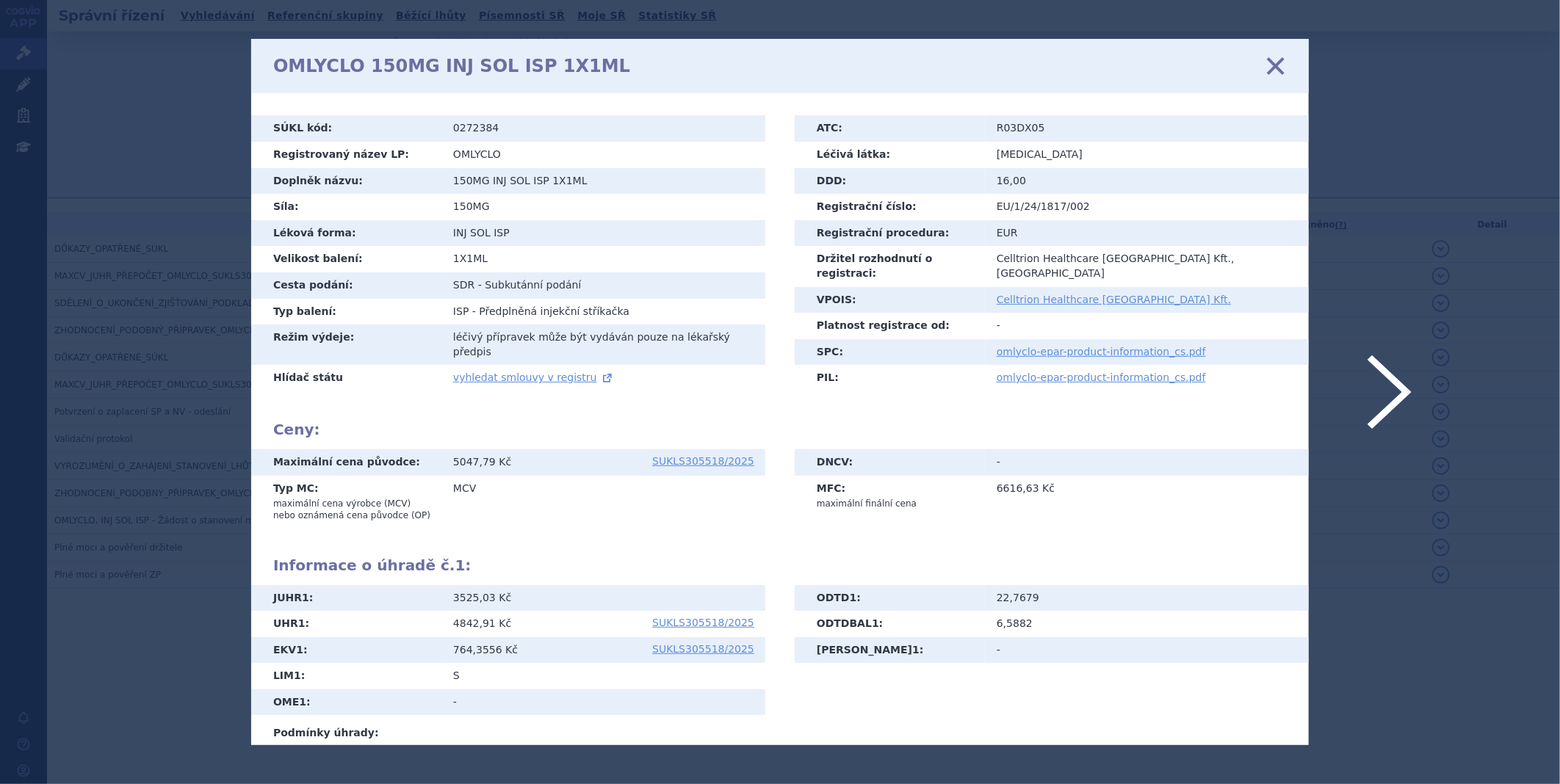
click at [1281, 63] on icon at bounding box center [1276, 66] width 31 height 31
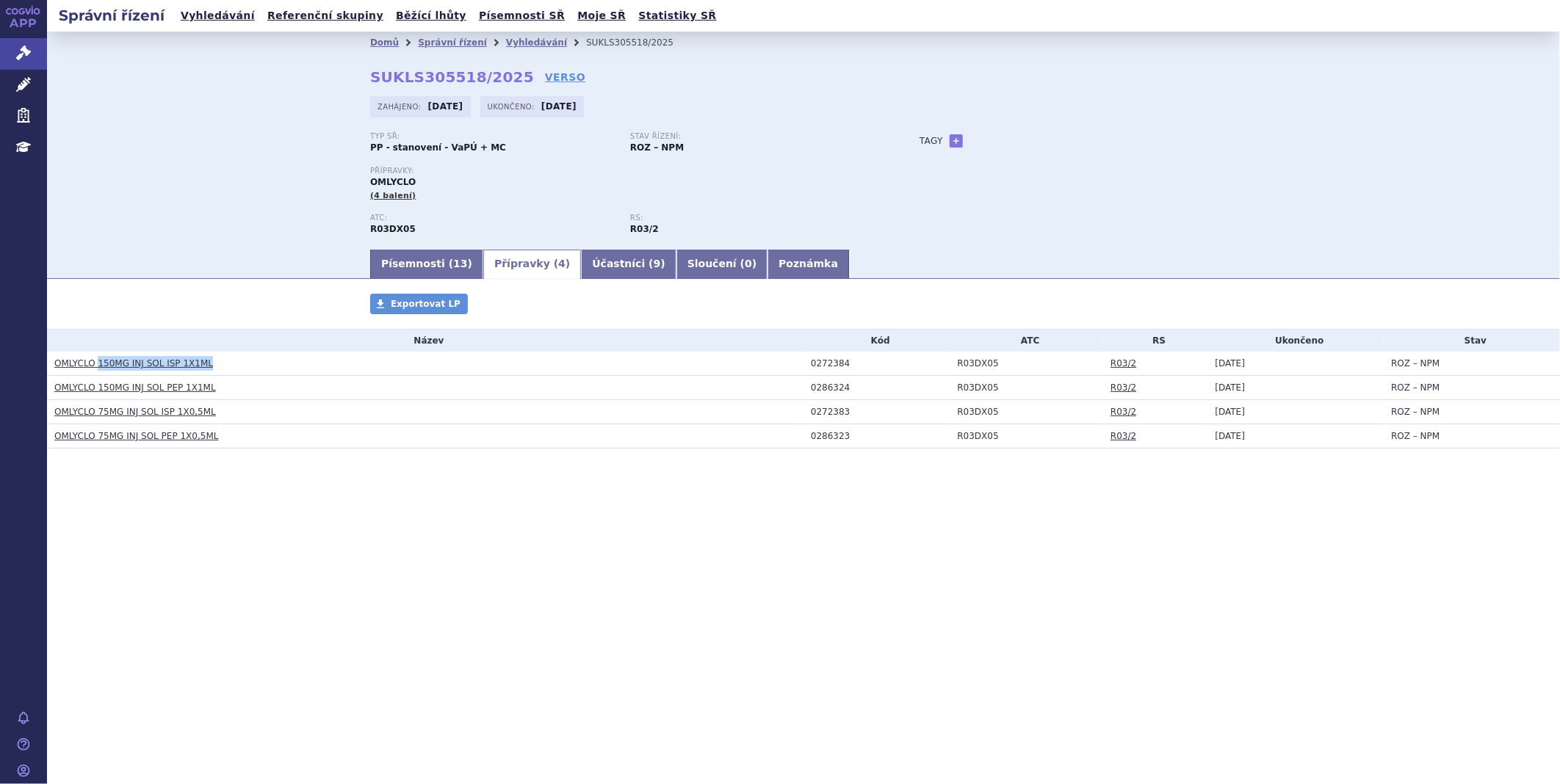
drag, startPoint x: 209, startPoint y: 365, endPoint x: 97, endPoint y: 376, distance: 112.5
click at [97, 376] on td "OMLYCLO 150MG INJ SOL ISP 1X1ML" at bounding box center [425, 364] width 757 height 24
copy link "150MG INJ SOL ISP 1X1ML"
click at [221, 420] on h3 "OMLYCLO 75MG INJ SOL ISP 1X0,5ML" at bounding box center [429, 412] width 750 height 15
drag, startPoint x: 215, startPoint y: 415, endPoint x: 97, endPoint y: 407, distance: 118.3
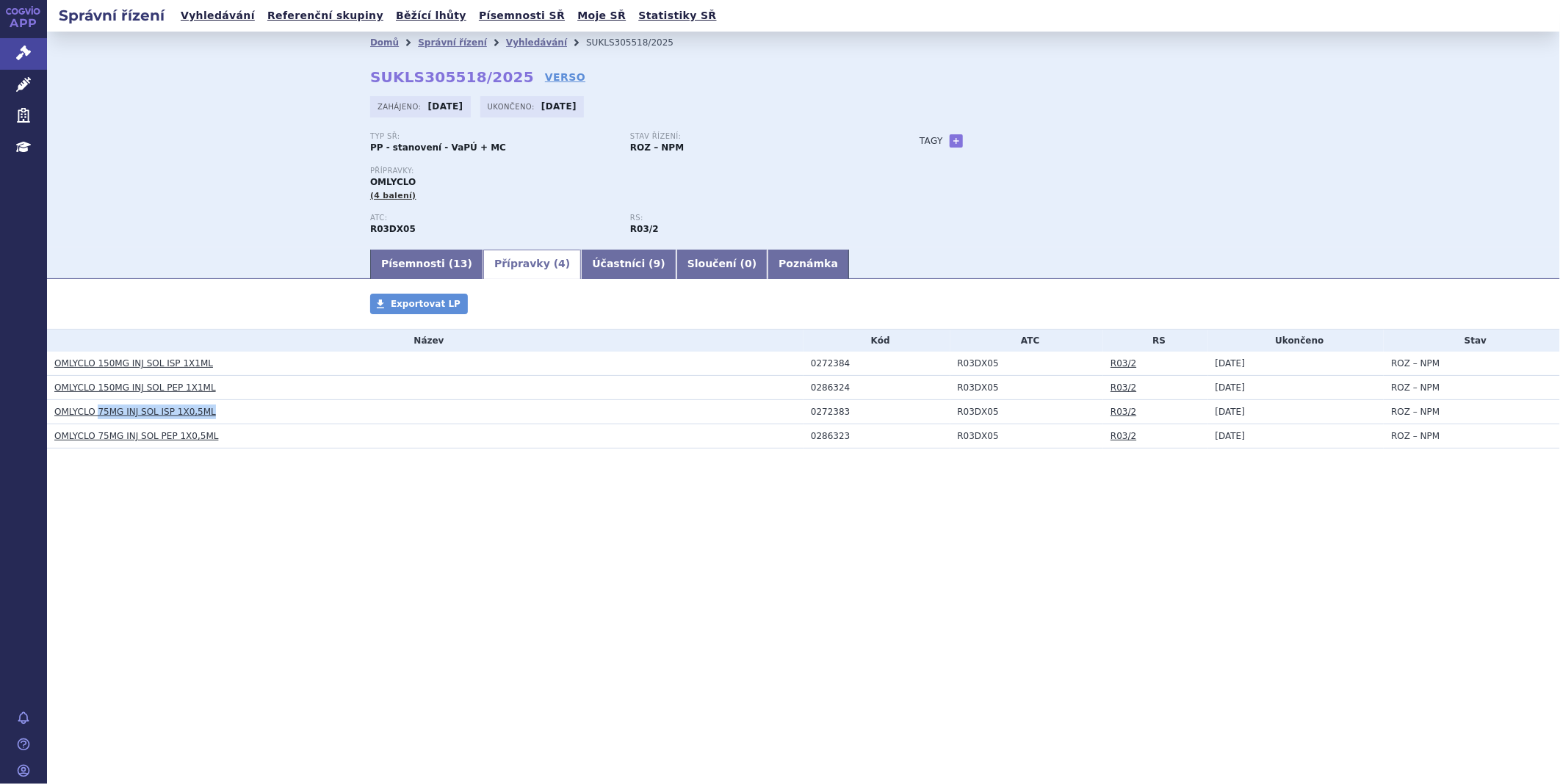
click at [97, 407] on h3 "OMLYCLO 75MG INJ SOL ISP 1X0,5ML" at bounding box center [429, 412] width 750 height 15
copy link "75MG INJ SOL ISP 1X0,5ML"
click at [413, 259] on link "Písemnosti ( 13 )" at bounding box center [426, 264] width 113 height 29
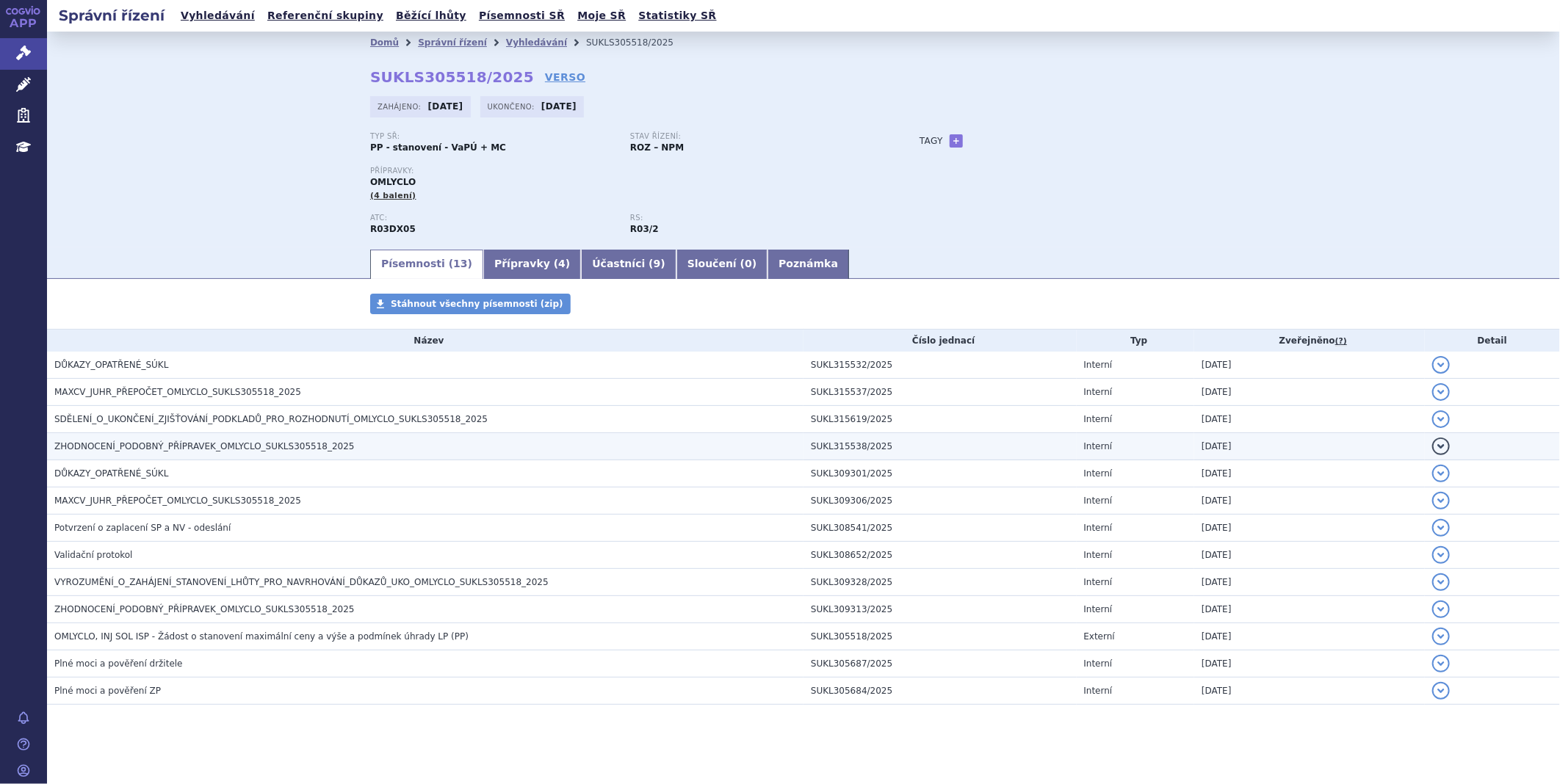
click at [132, 447] on span "ZHODNOCENÍ_PODOBNÝ_PŘÍPRAVEK_OMLYCLO_SUKLS305518_2025" at bounding box center [204, 446] width 301 height 10
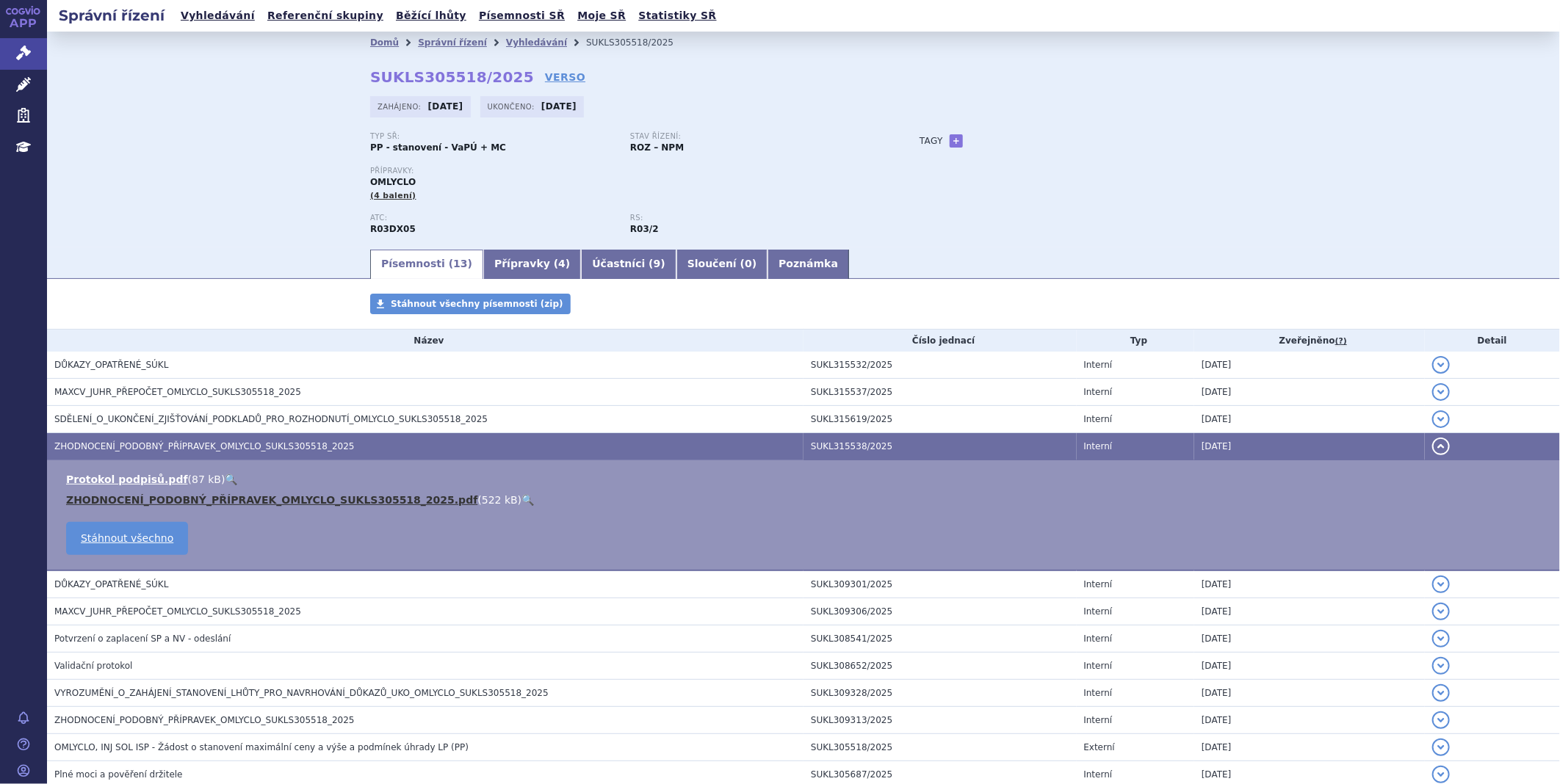
click at [171, 499] on link "ZHODNOCENÍ_PODOBNÝ_PŘÍPRAVEK_OMLYCLO_SUKLS305518_2025.pdf" at bounding box center [272, 500] width 411 height 12
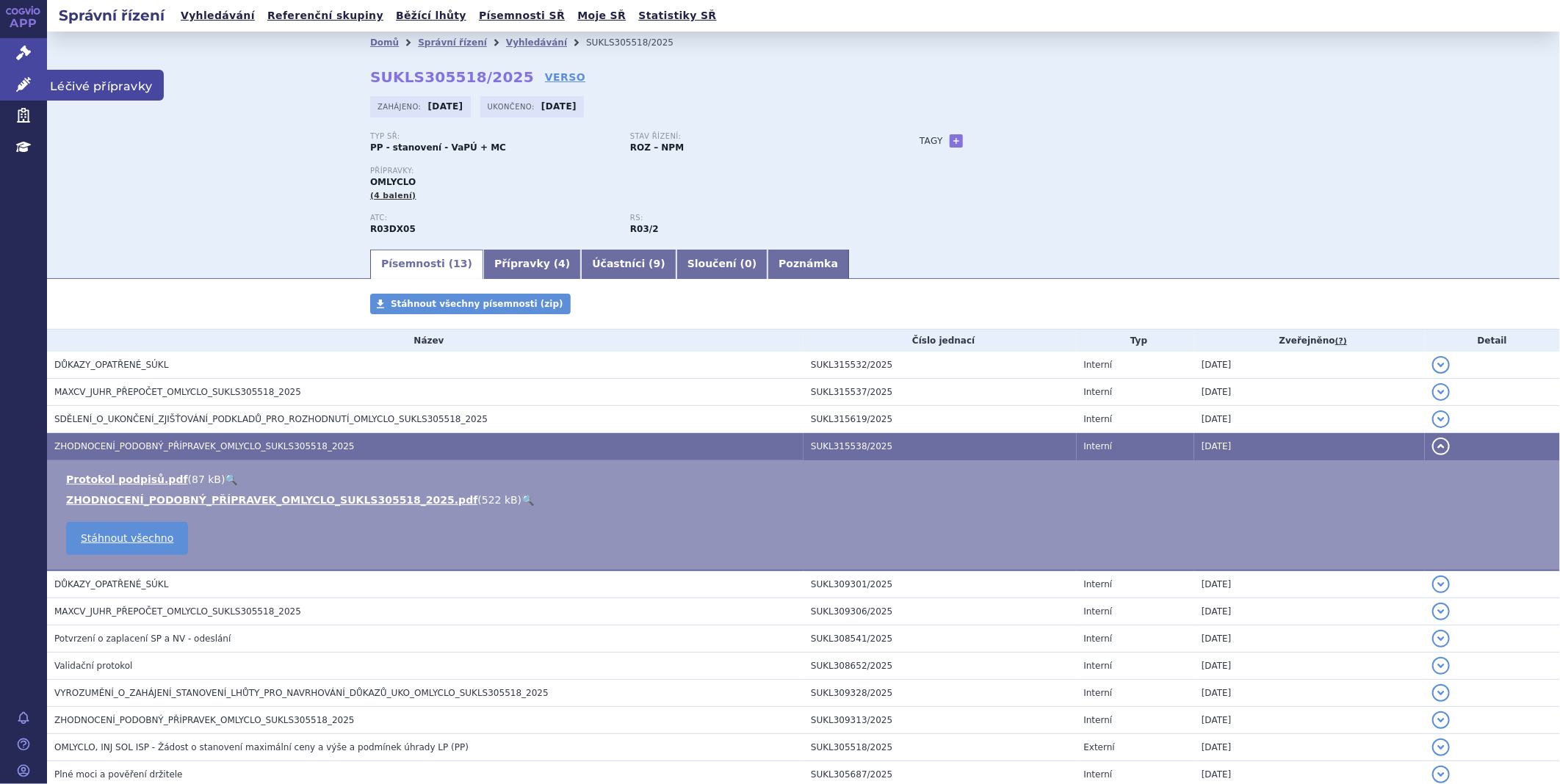
click at [23, 84] on icon at bounding box center [23, 84] width 15 height 15
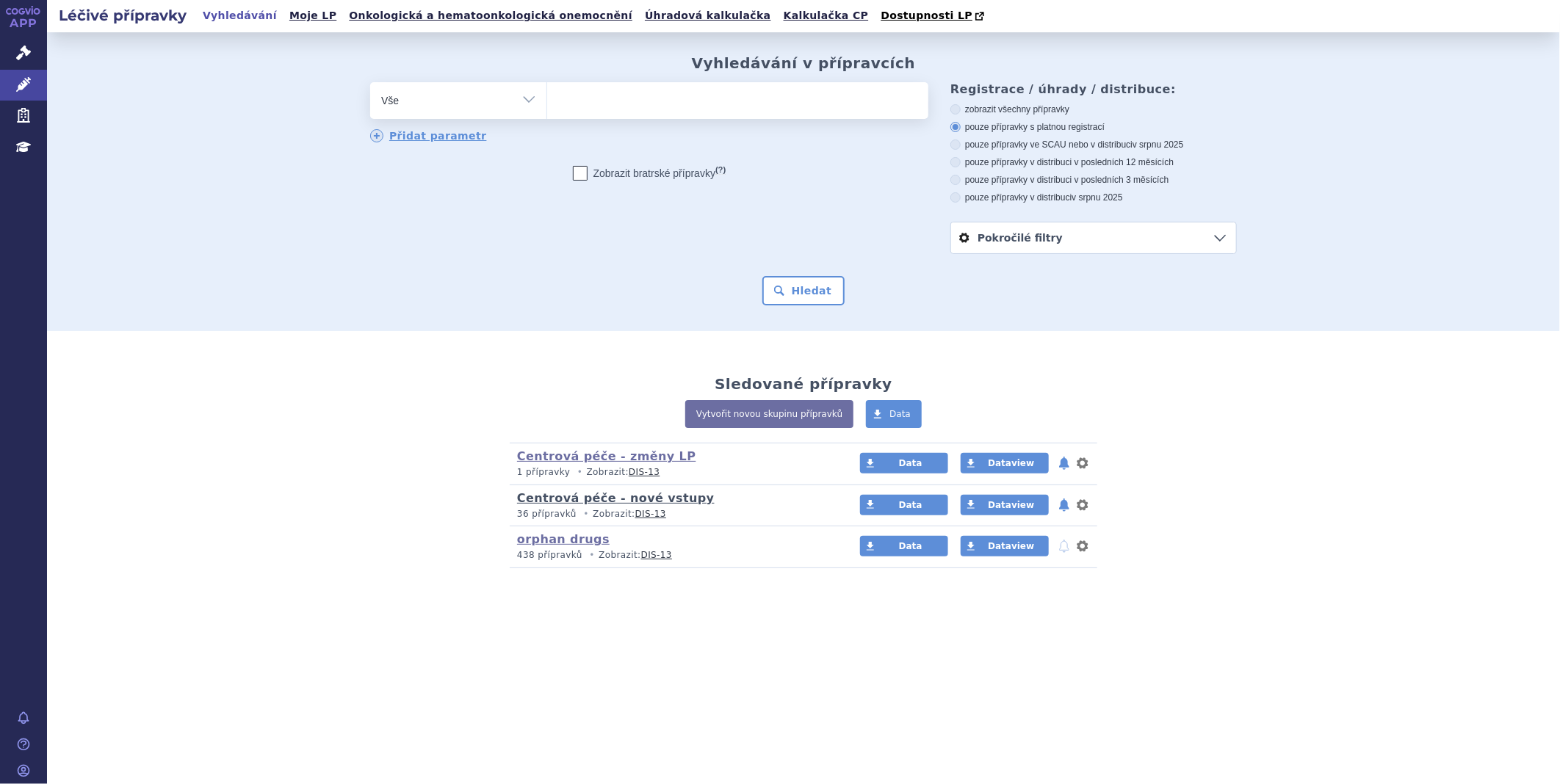
click at [557, 504] on link "Centrová péče - nové vstupy" at bounding box center [616, 498] width 198 height 14
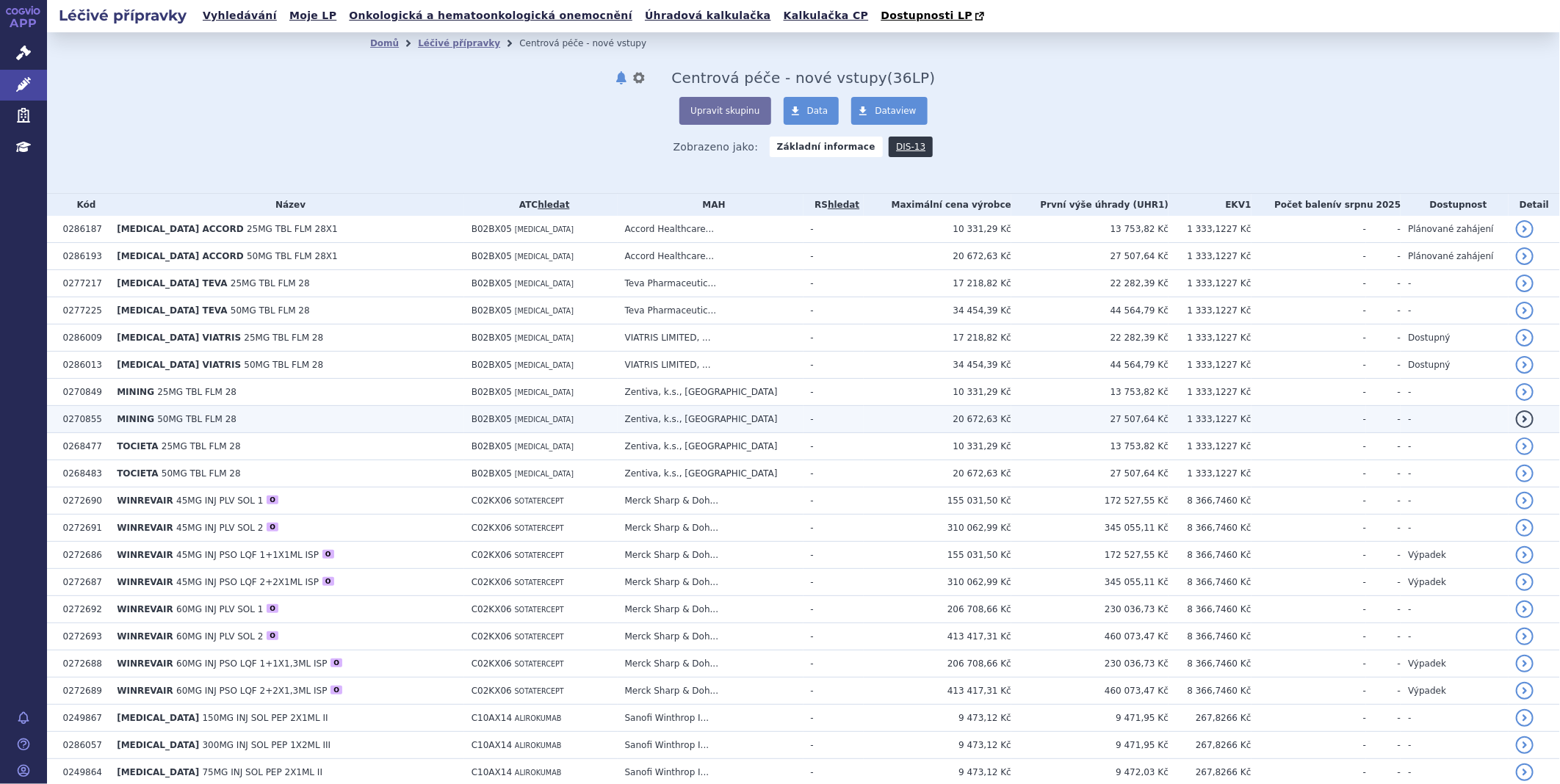
click at [133, 417] on span "MINING" at bounding box center [136, 419] width 37 height 10
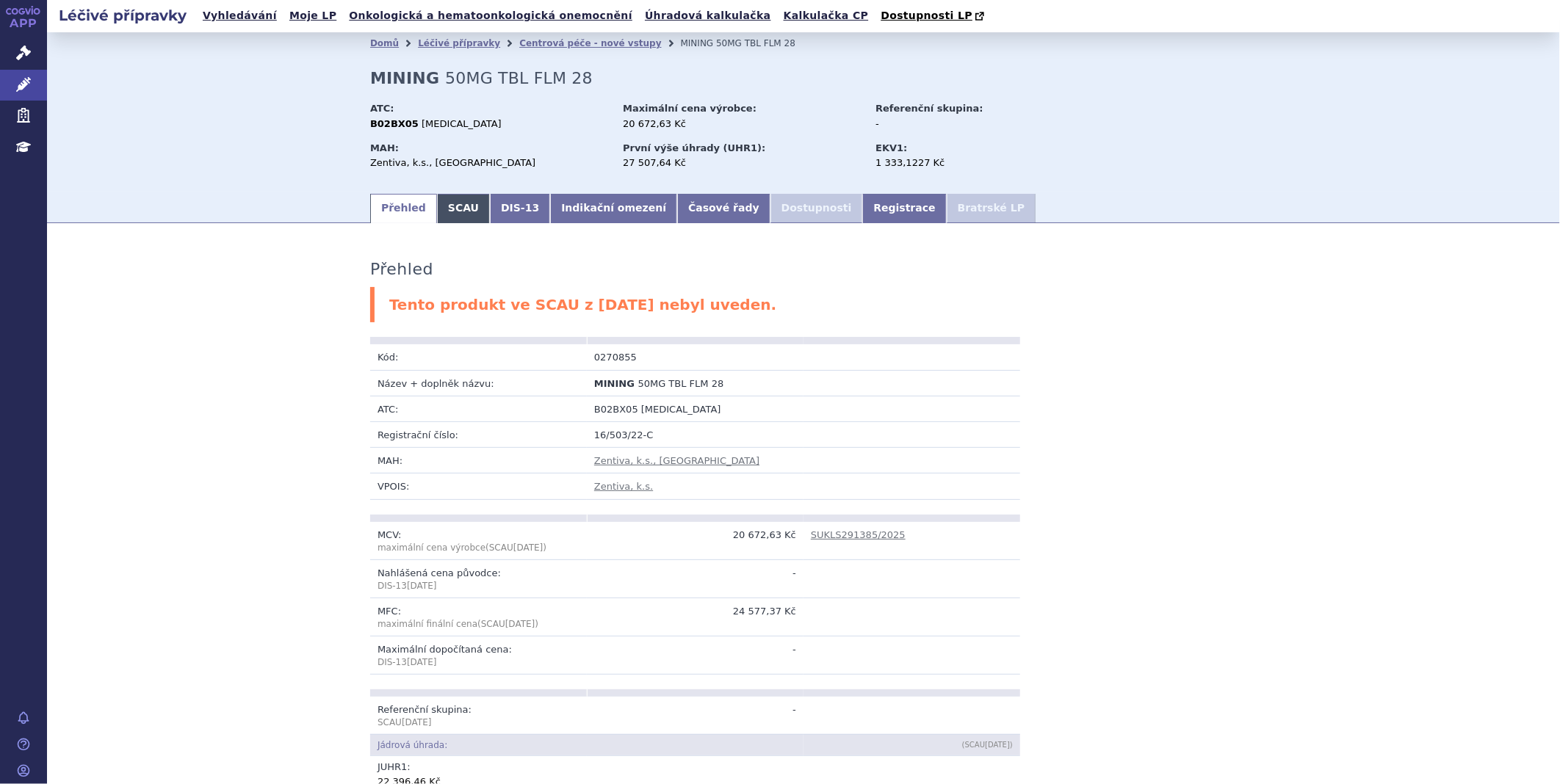
click at [453, 203] on link "SCAU" at bounding box center [464, 208] width 52 height 29
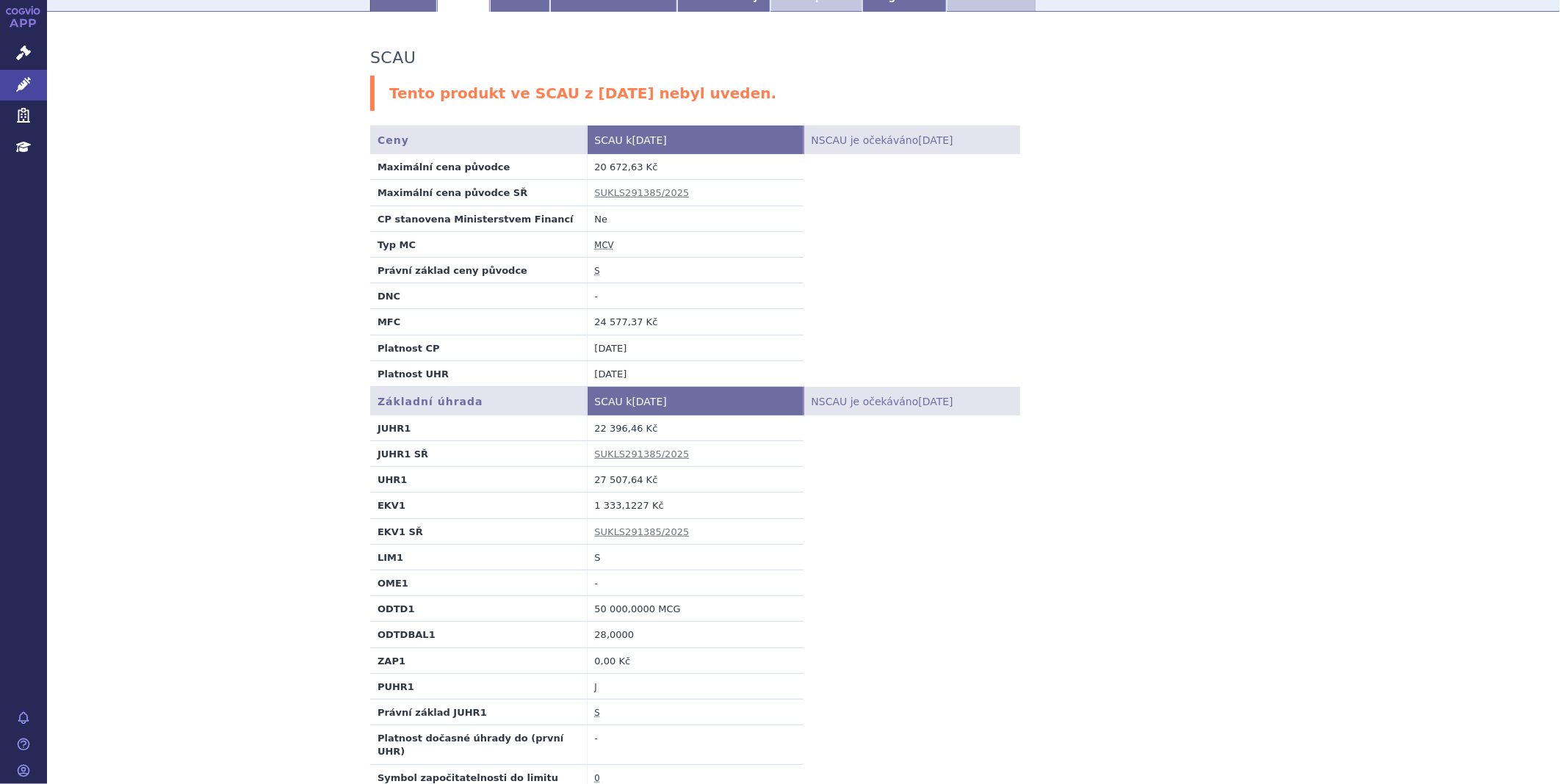
scroll to position [244, 0]
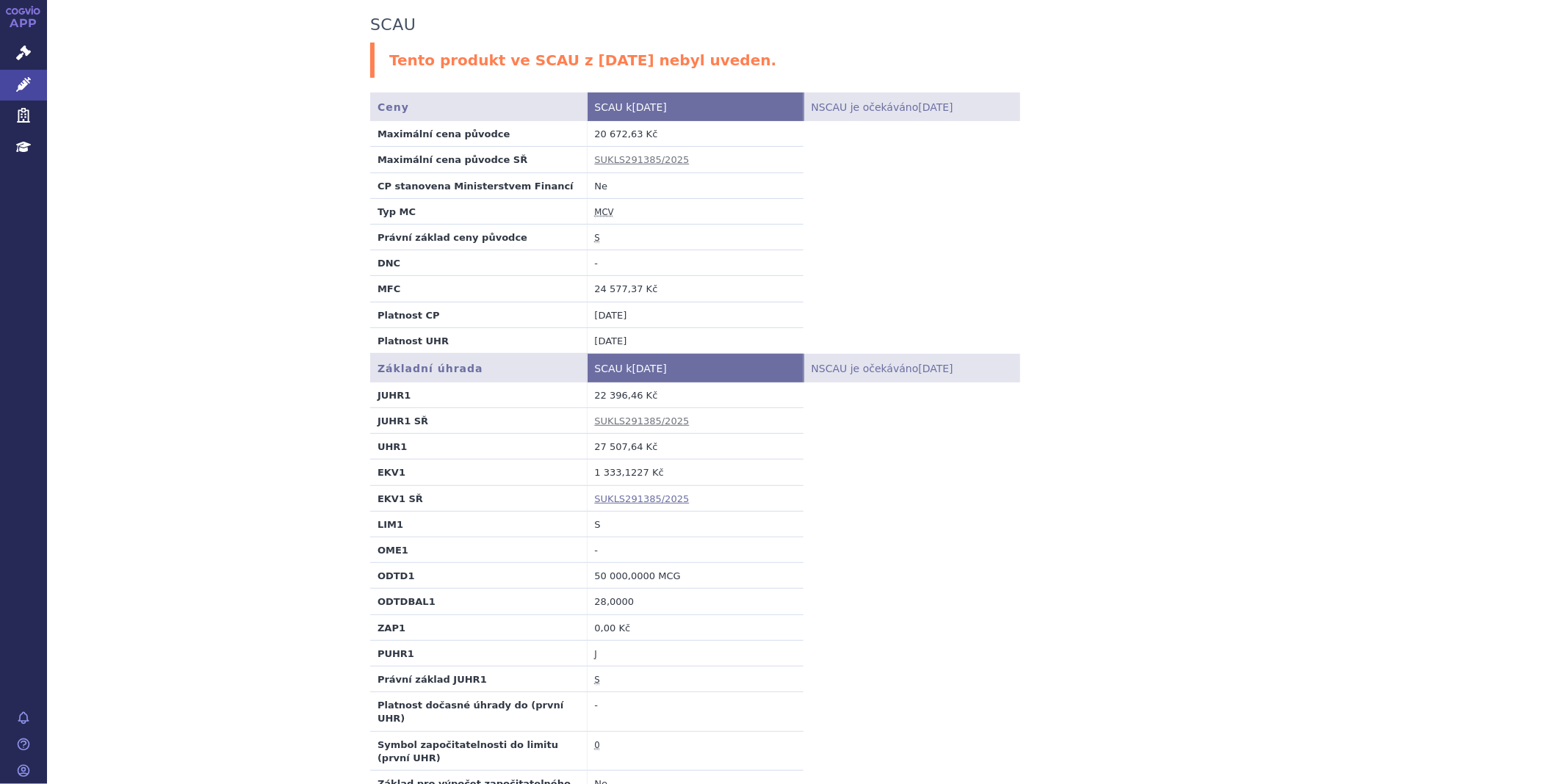
click at [597, 496] on link "SUKLS291385/2025" at bounding box center [642, 499] width 95 height 11
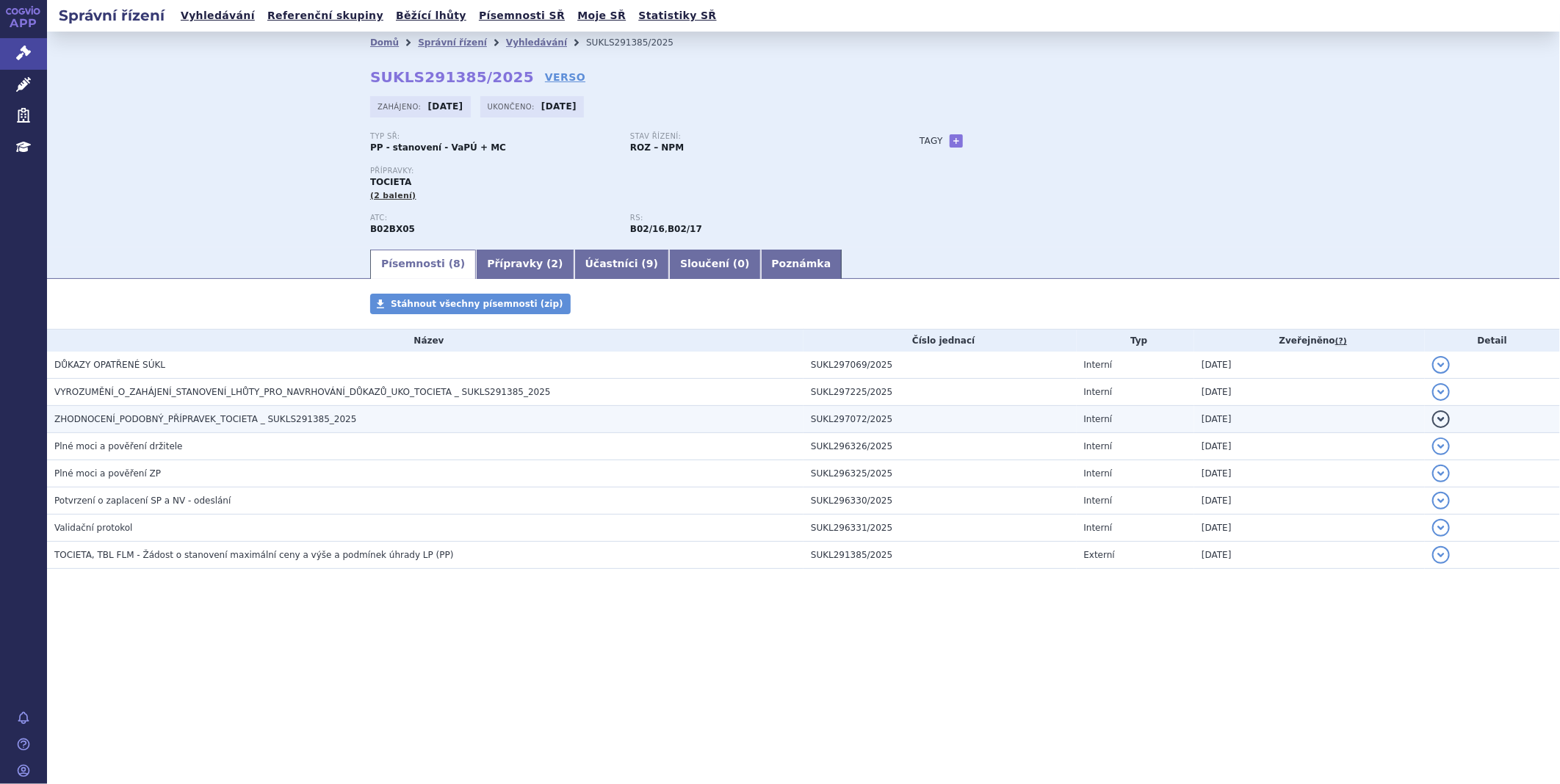
click at [215, 423] on span "ZHODNOCENÍ_PODOBNÝ_PŘÍPRAVEK_TOCIETA _ SUKLS291385_2025" at bounding box center [205, 419] width 302 height 10
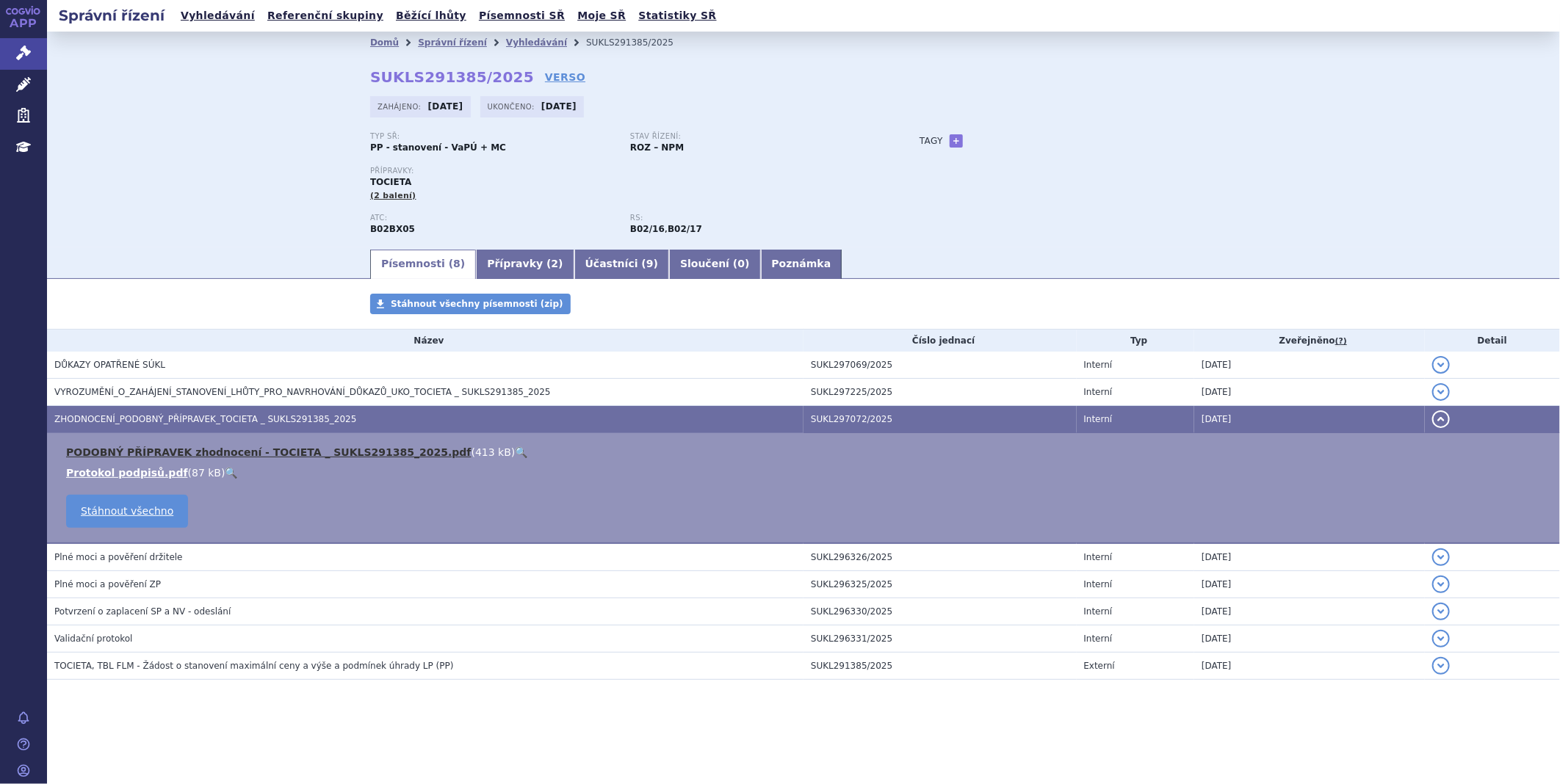
click at [199, 451] on link "PODOBNÝ PŘÍPRAVEK zhodnocení - TOCIETA _ SUKLS291385_2025.pdf" at bounding box center [269, 452] width 406 height 12
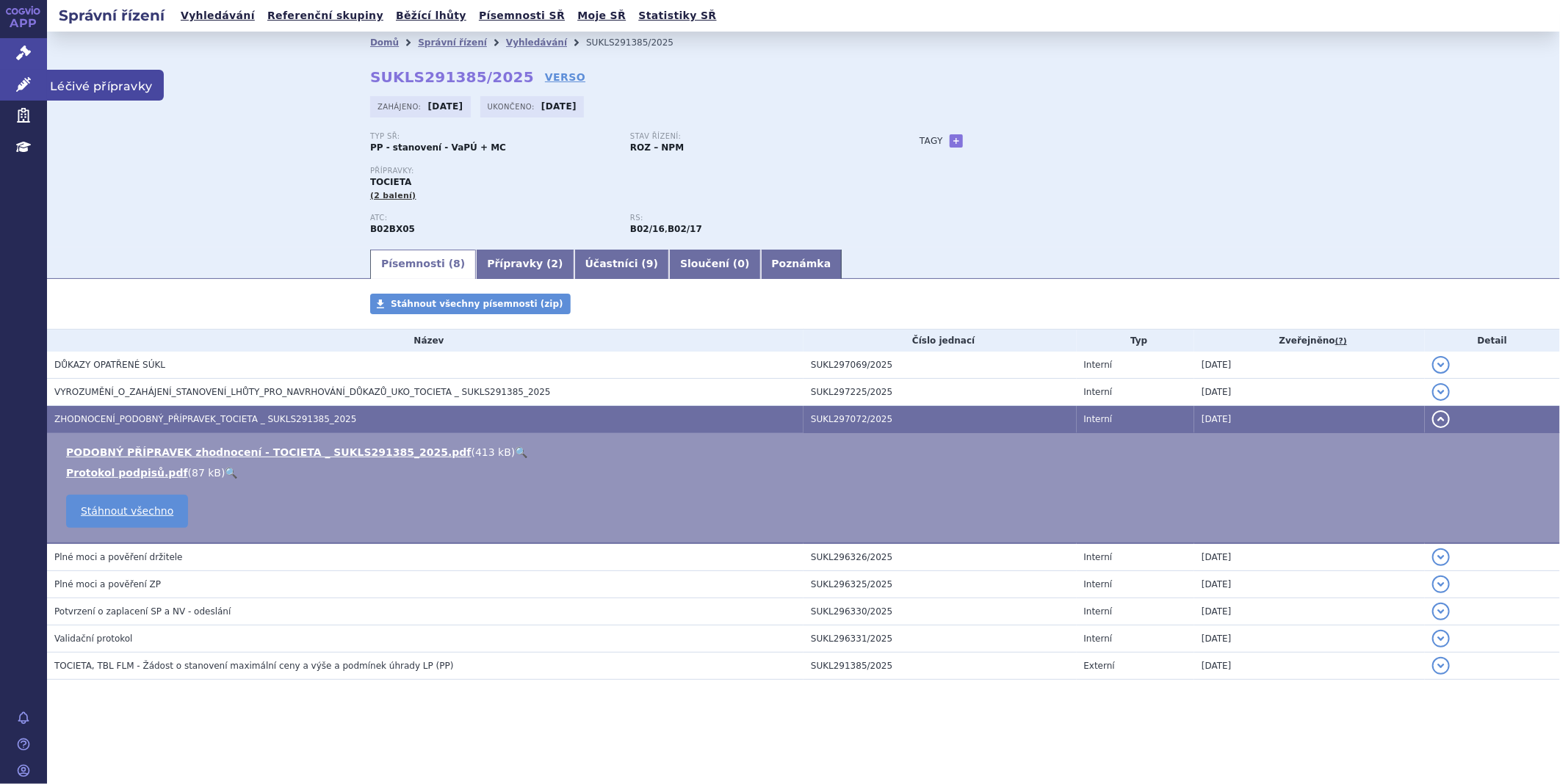
click at [27, 92] on link "Léčivé přípravky" at bounding box center [23, 84] width 47 height 31
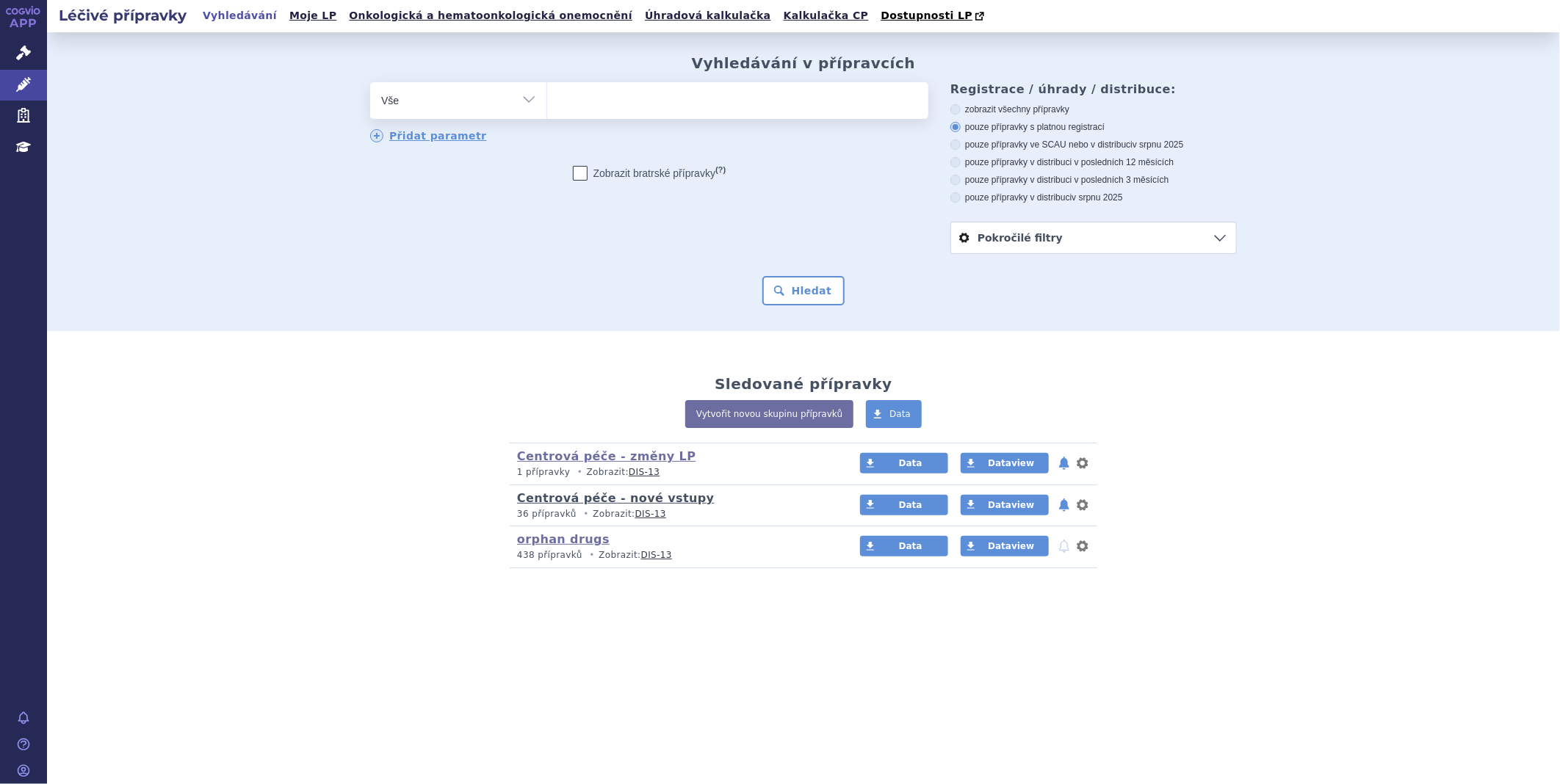
click at [604, 502] on link "Centrová péče - nové vstupy" at bounding box center [616, 498] width 198 height 14
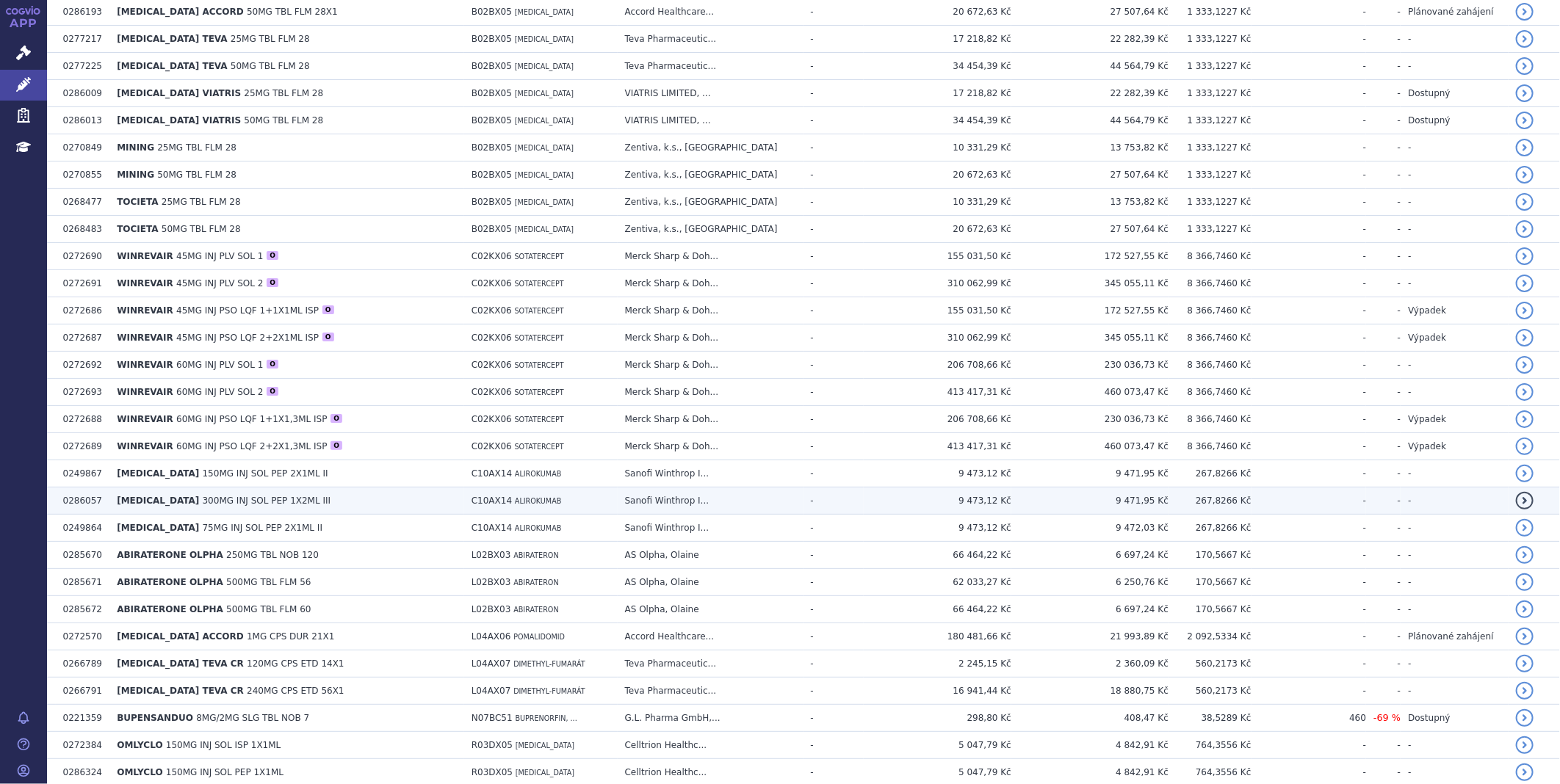
scroll to position [163, 0]
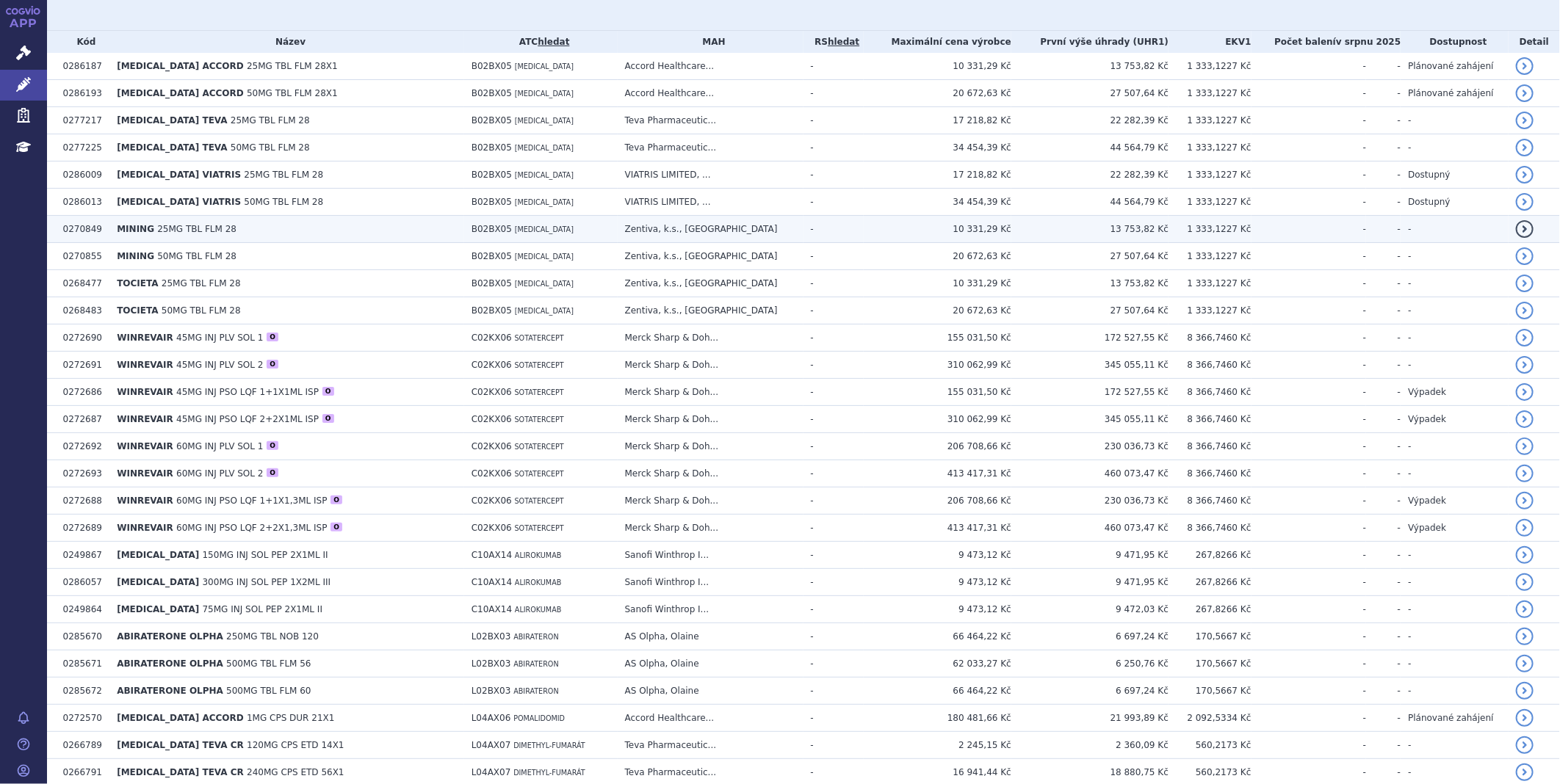
click at [160, 239] on td "MINING 25MG TBL FLM 28" at bounding box center [287, 229] width 355 height 27
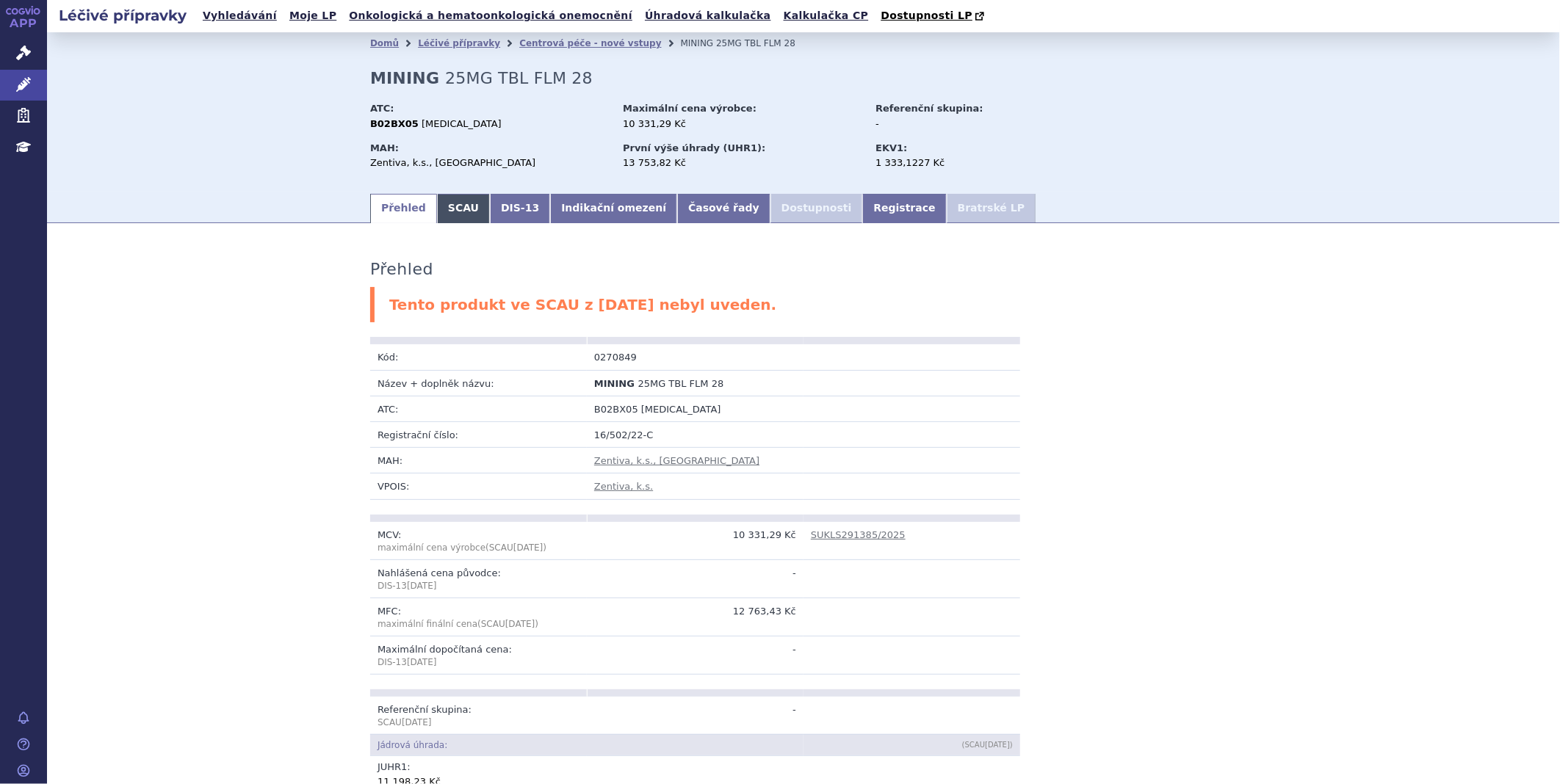
click at [456, 203] on link "SCAU" at bounding box center [464, 208] width 52 height 29
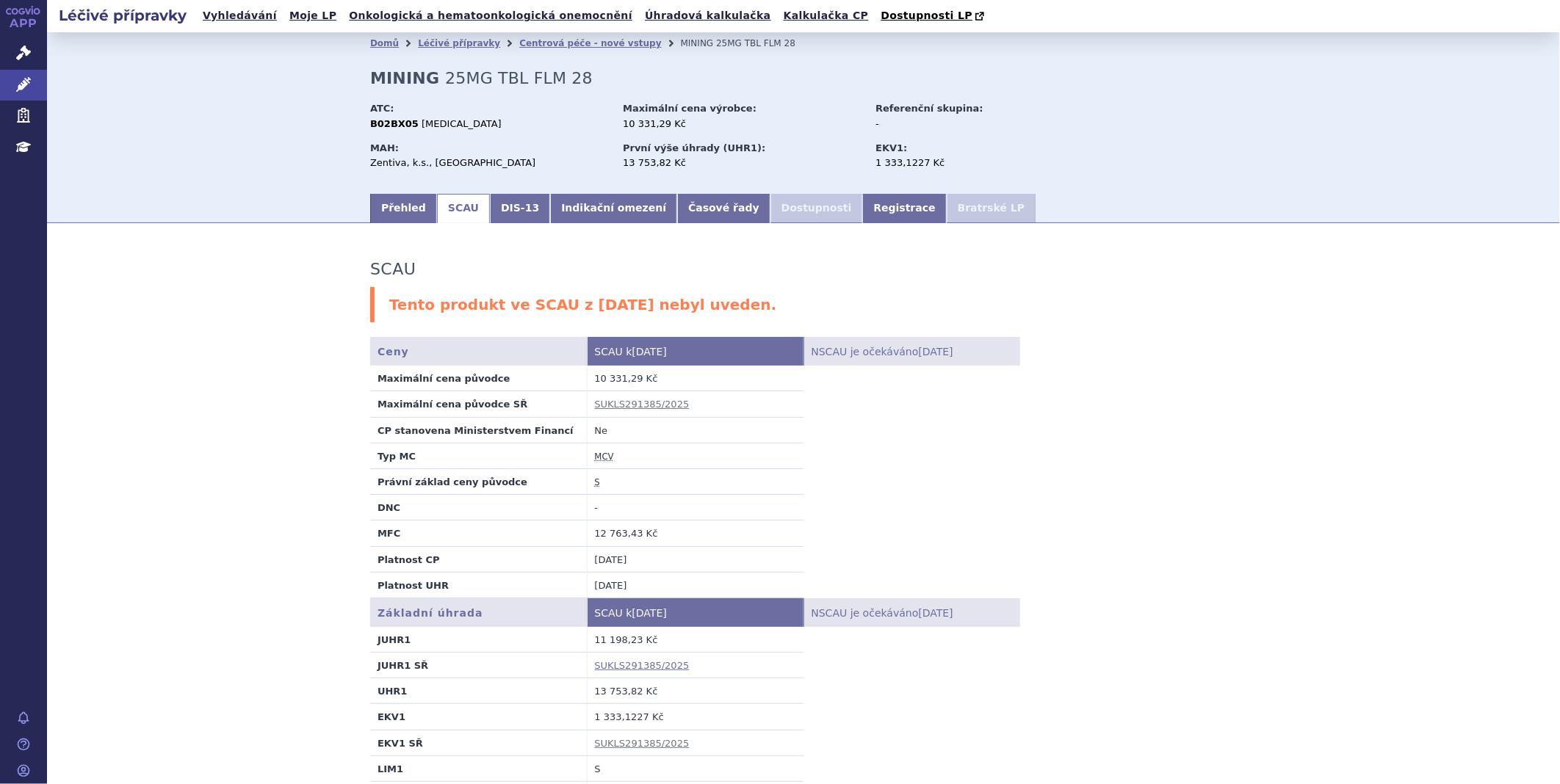
click at [644, 665] on link "SUKLS291385/2025" at bounding box center [642, 666] width 95 height 11
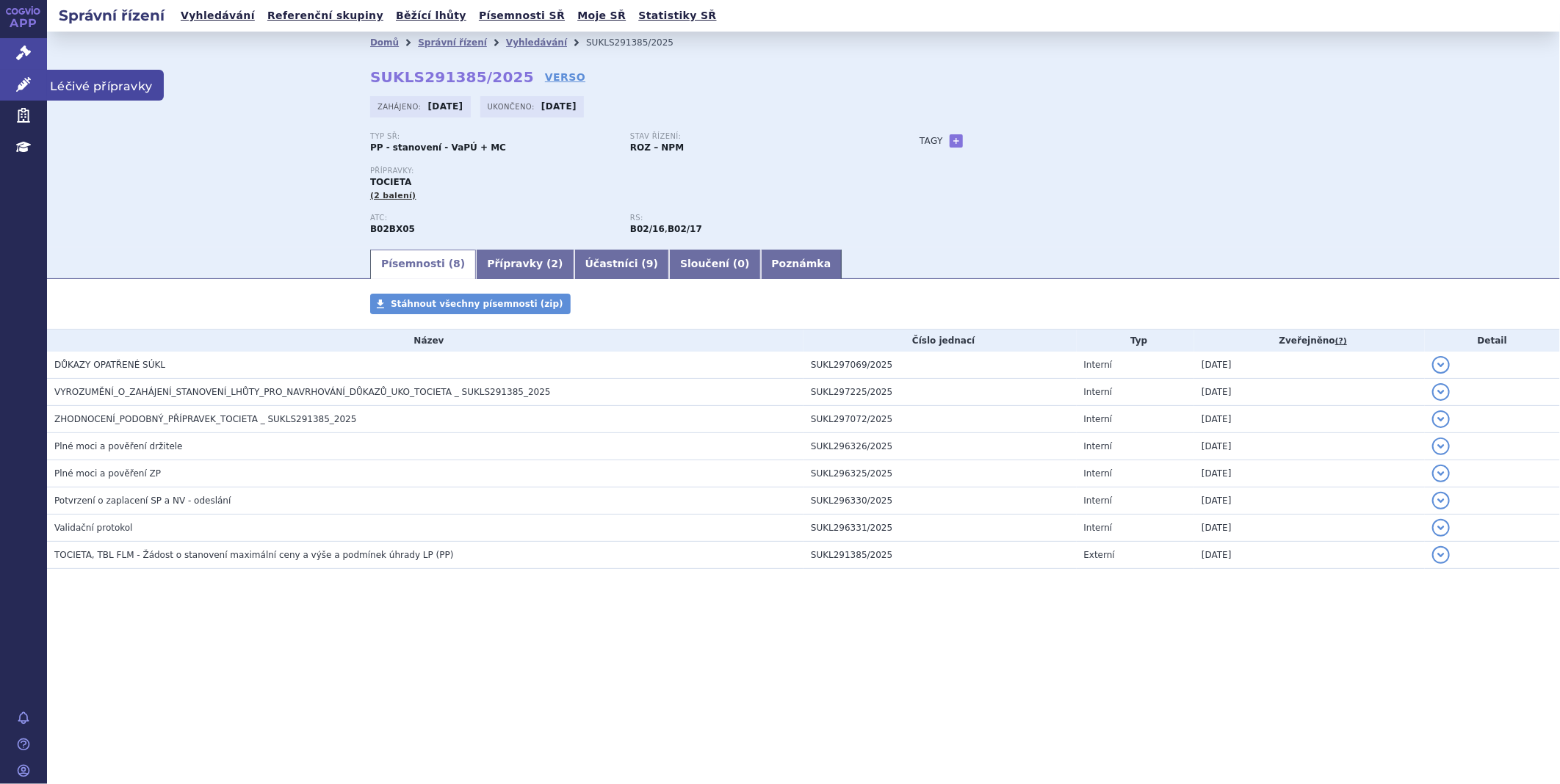
click at [36, 76] on link "Léčivé přípravky" at bounding box center [23, 84] width 47 height 31
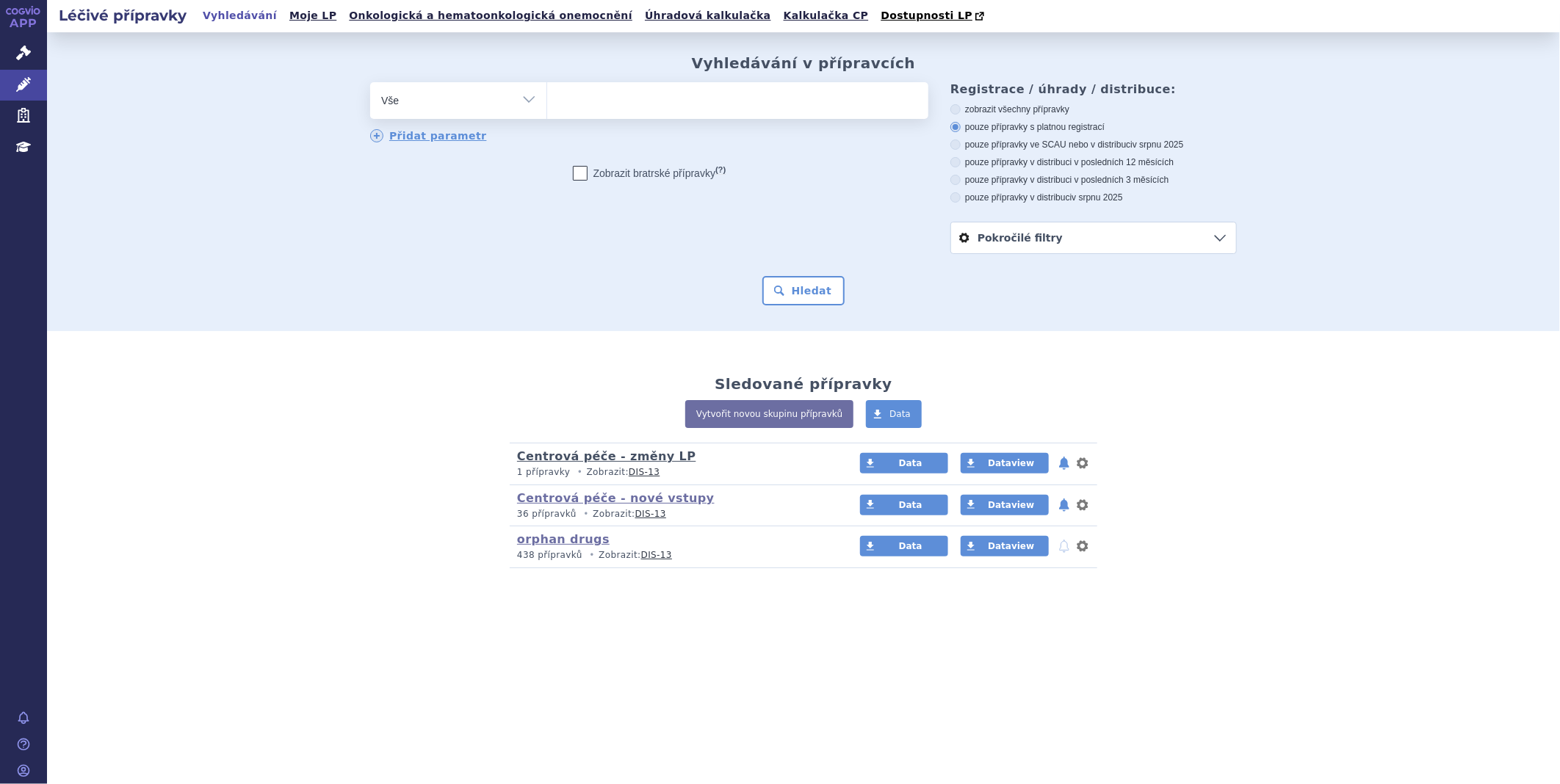
click at [584, 464] on link "Centrová péče - změny LP" at bounding box center [606, 456] width 179 height 14
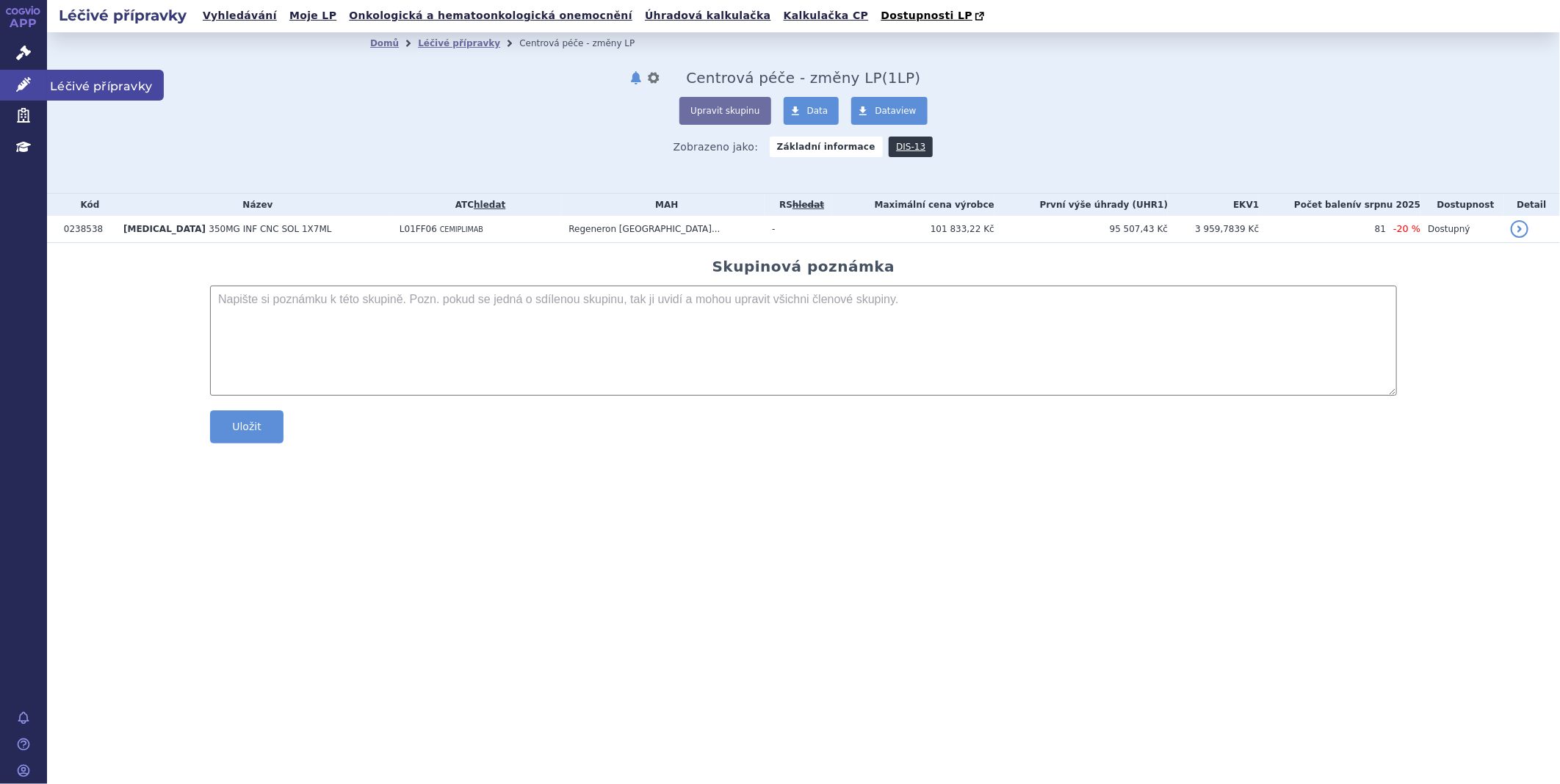
click at [31, 84] on link "Léčivé přípravky" at bounding box center [23, 84] width 47 height 31
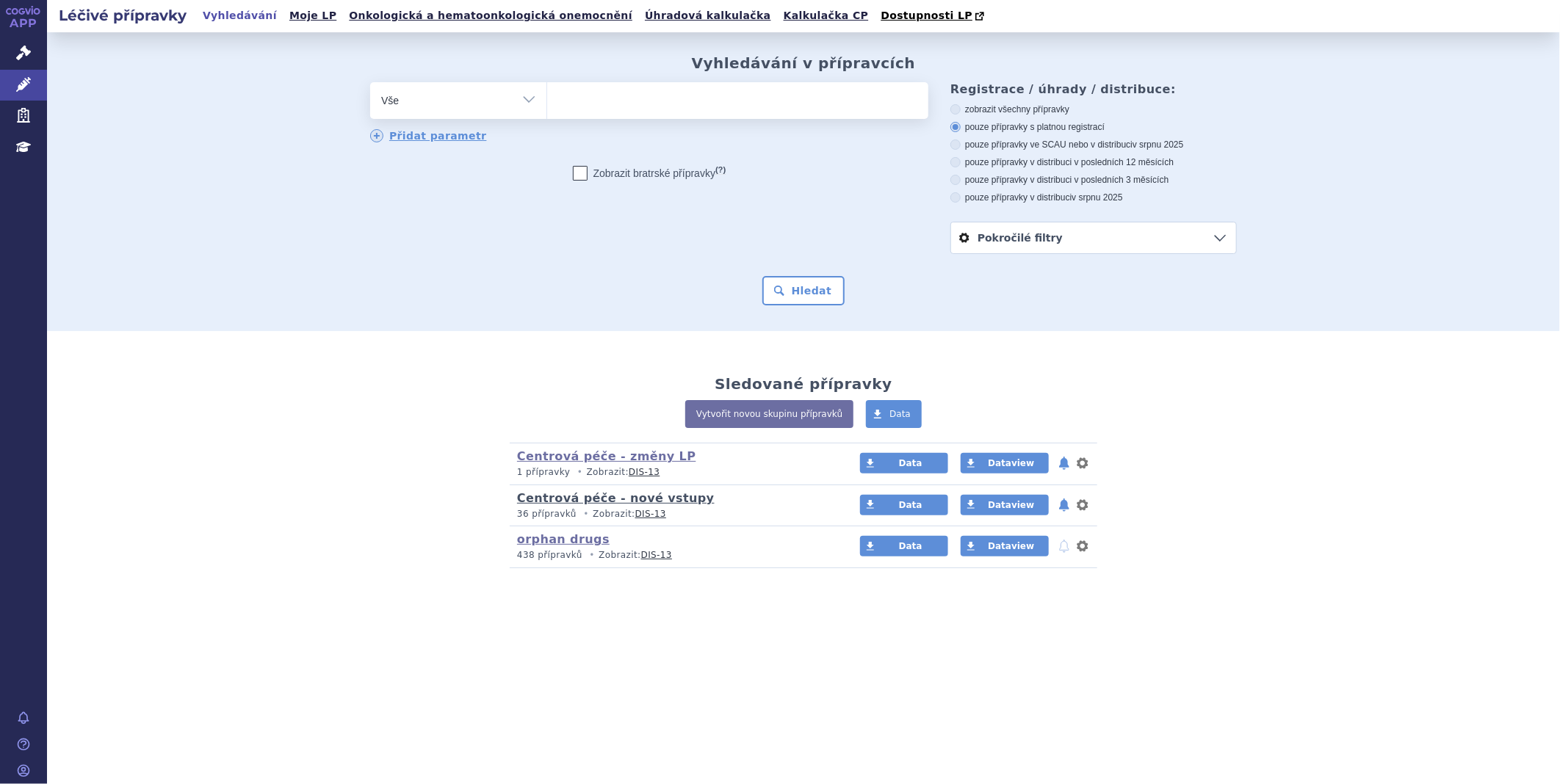
click at [578, 503] on link "Centrová péče - nové vstupy" at bounding box center [616, 498] width 198 height 14
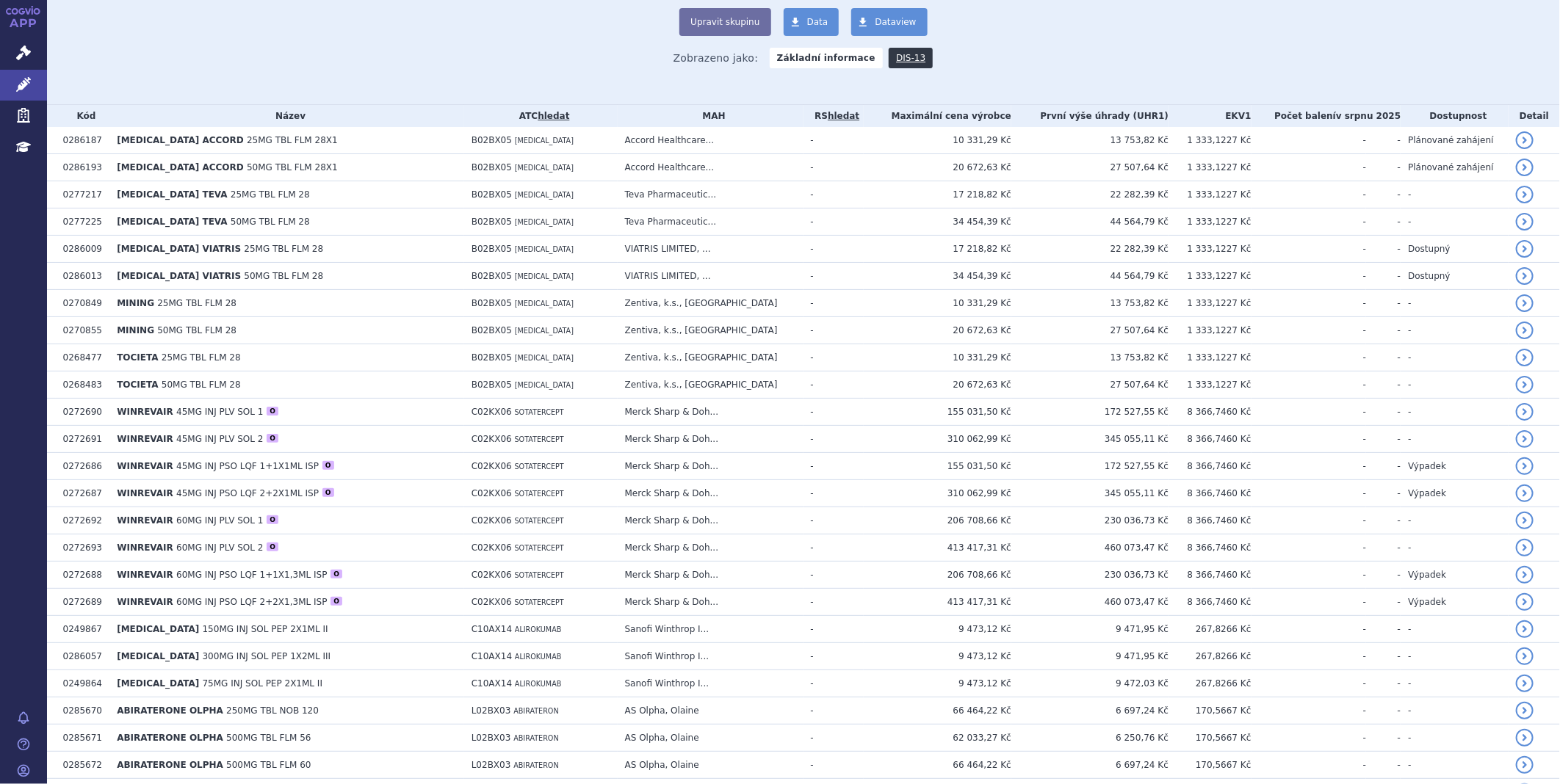
scroll to position [81, 0]
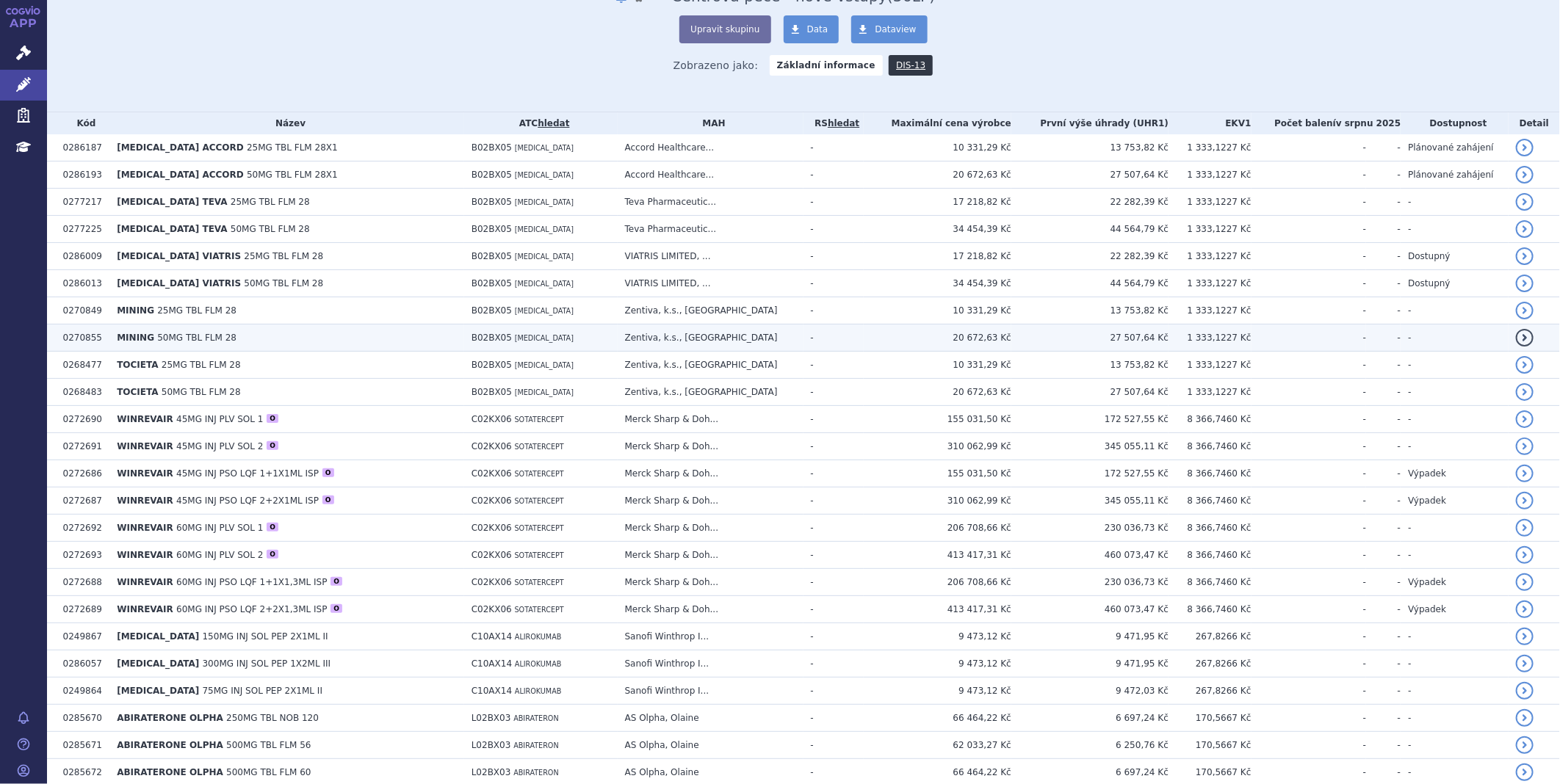
click at [137, 341] on span "MINING" at bounding box center [136, 337] width 37 height 10
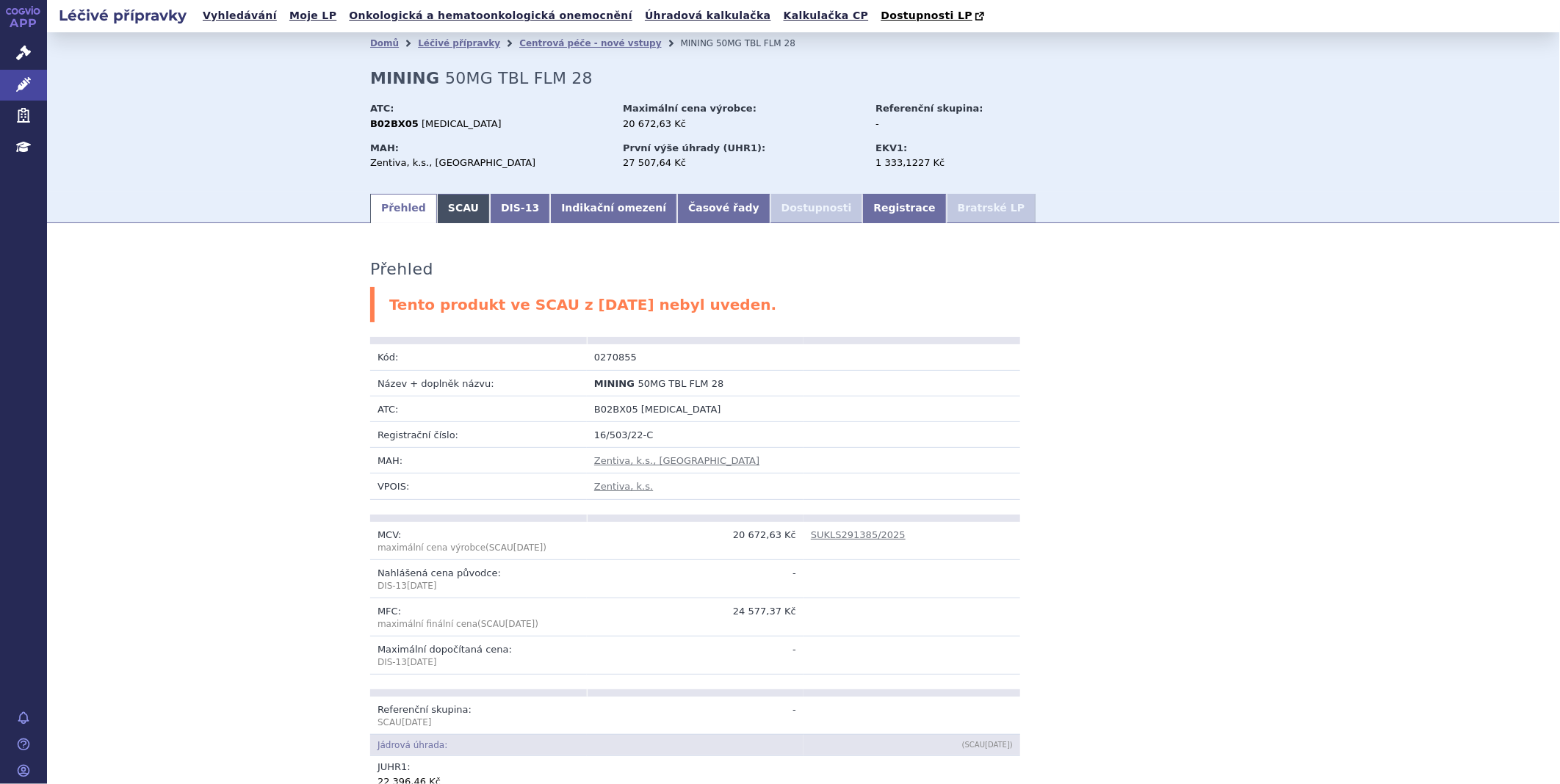
click at [445, 216] on link "SCAU" at bounding box center [464, 208] width 52 height 29
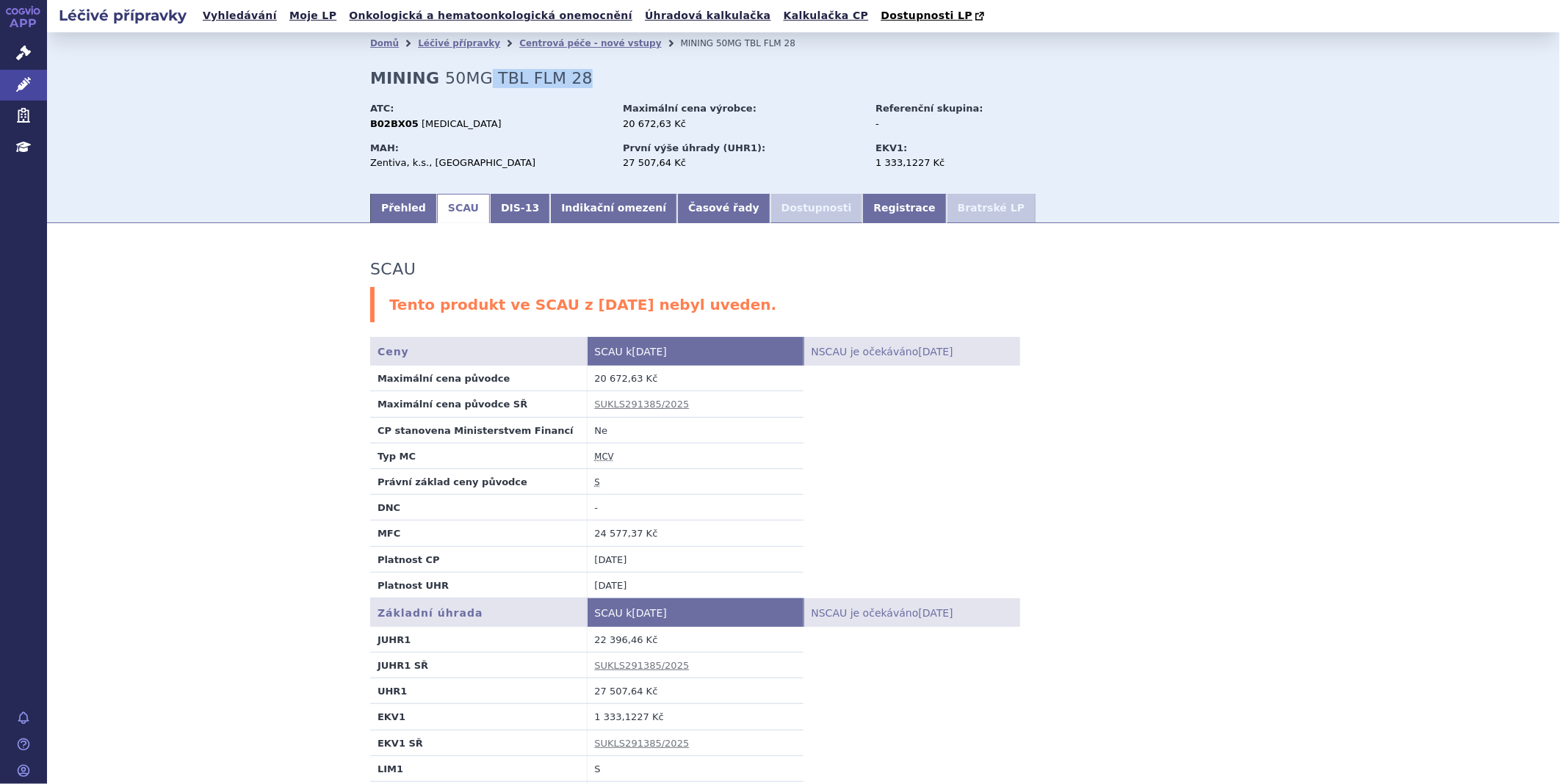
drag, startPoint x: 569, startPoint y: 77, endPoint x: 478, endPoint y: 86, distance: 91.4
click at [478, 86] on div "Domů Léčivé přípravky Centrová péče - nové vstupy MINING 50MG TBL FLM 28 MINING…" at bounding box center [804, 123] width 926 height 138
